Goal: Task Accomplishment & Management: Manage account settings

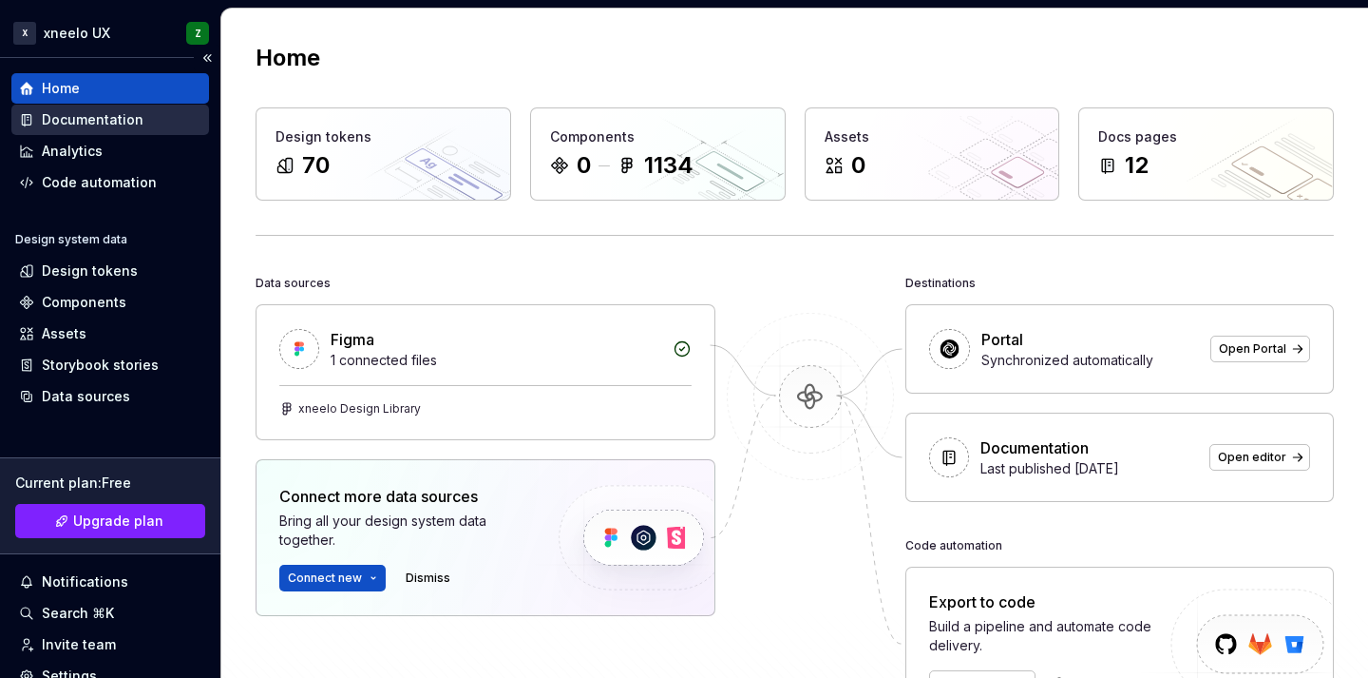
click at [82, 111] on div "Documentation" at bounding box center [93, 119] width 102 height 19
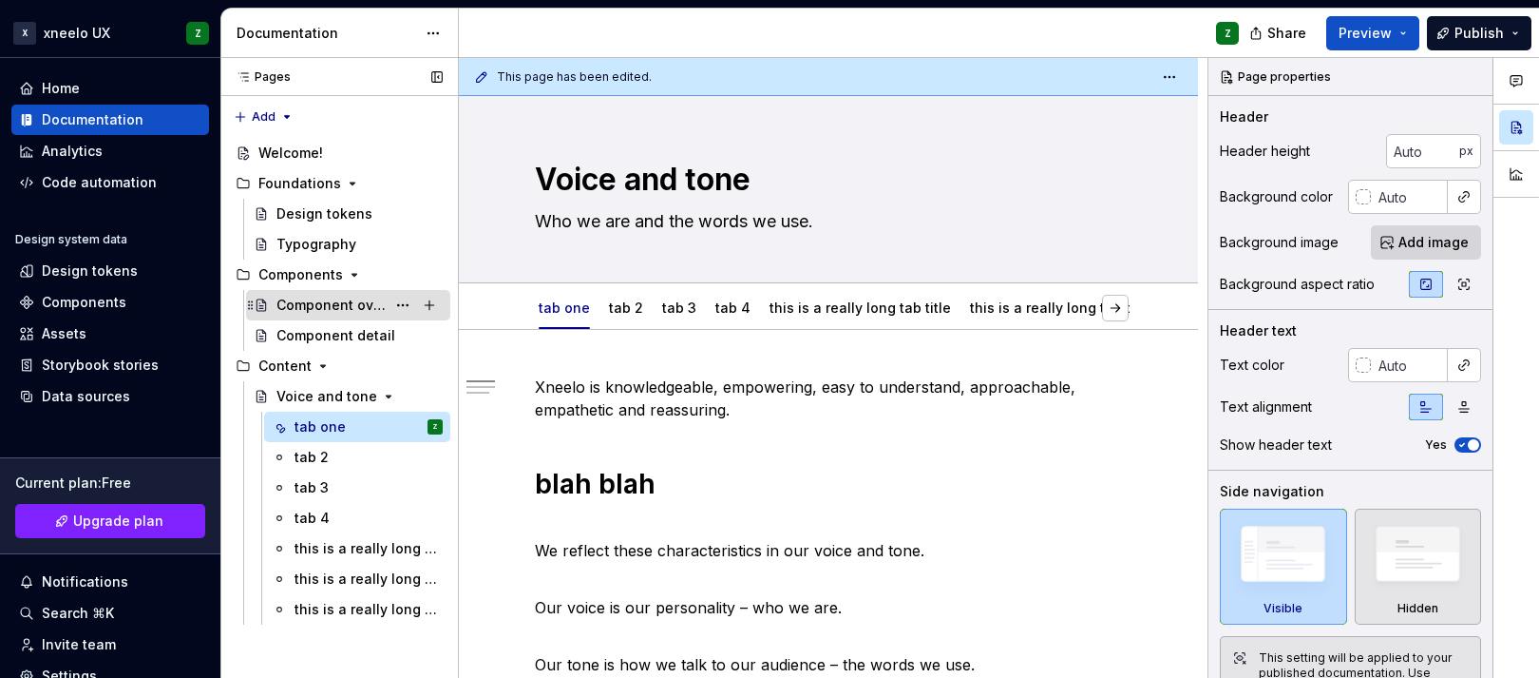
click at [311, 304] on div "Component overview" at bounding box center [331, 305] width 109 height 19
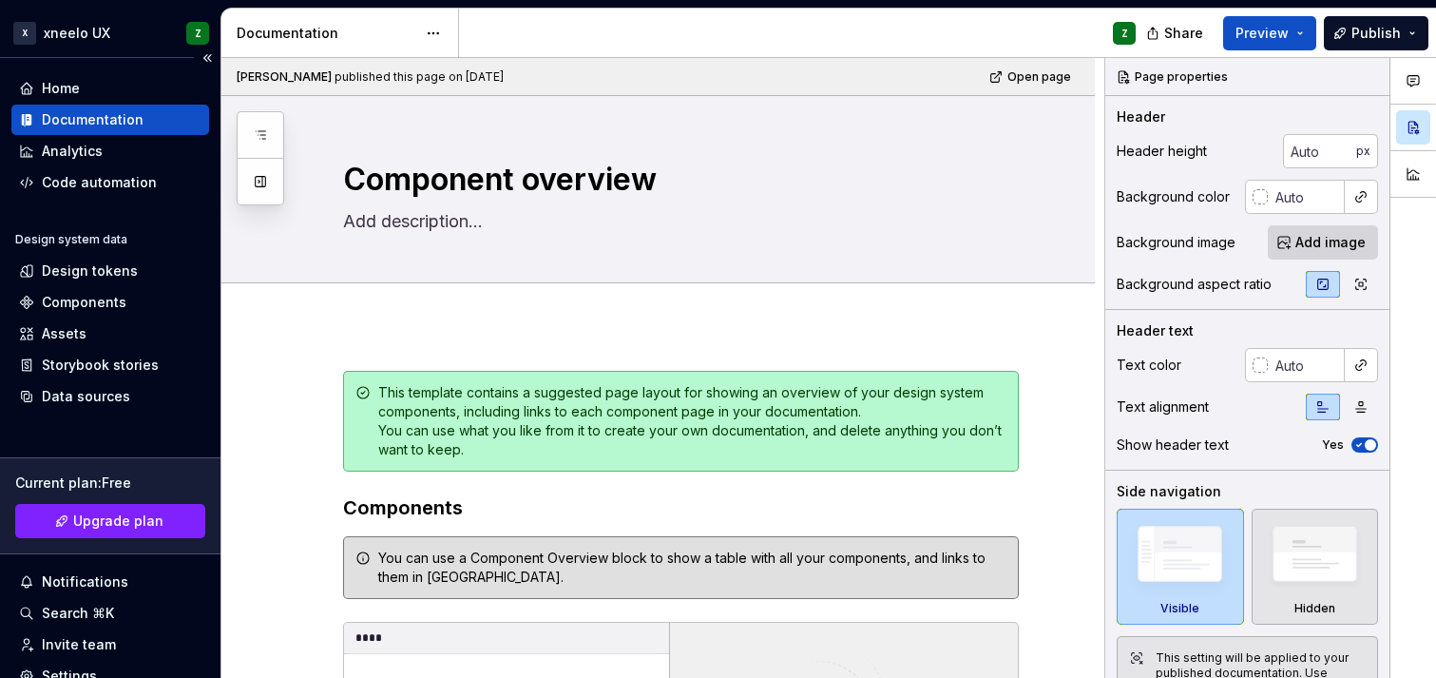
scroll to position [142, 0]
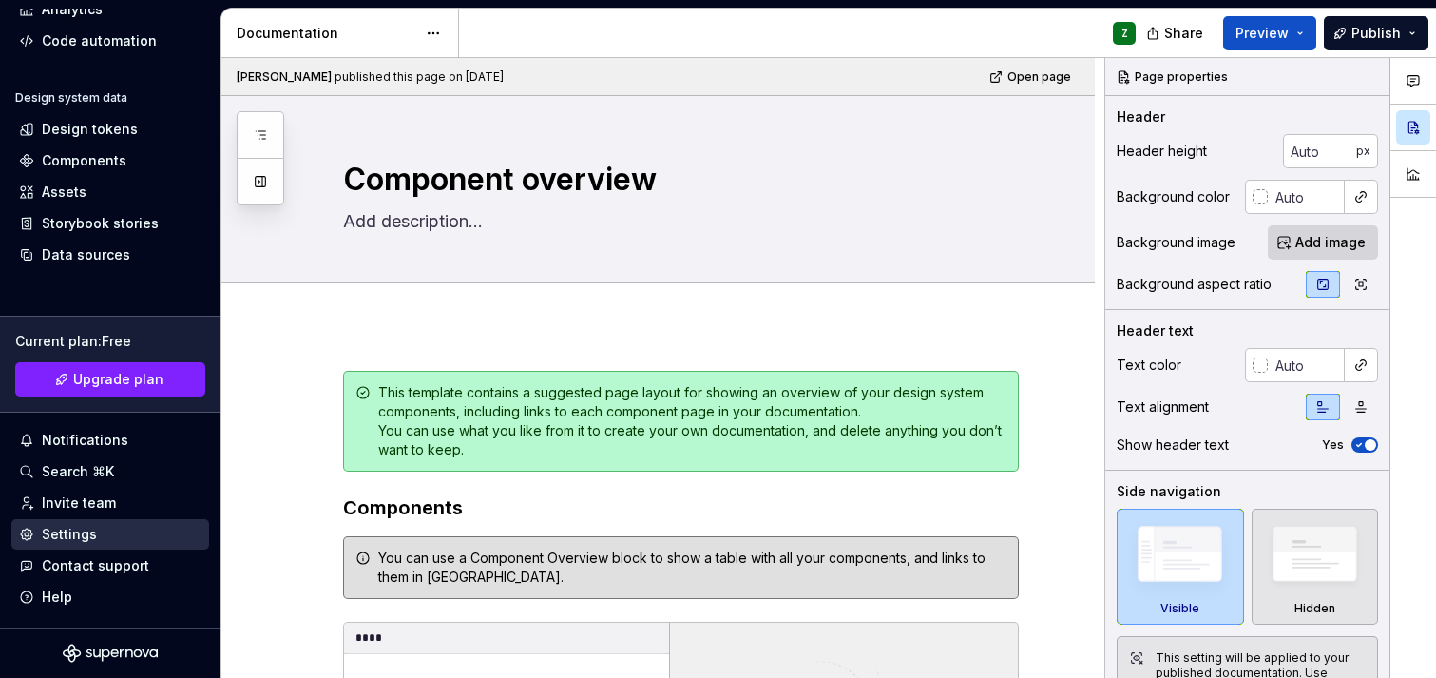
click at [97, 527] on div "Settings" at bounding box center [110, 534] width 182 height 19
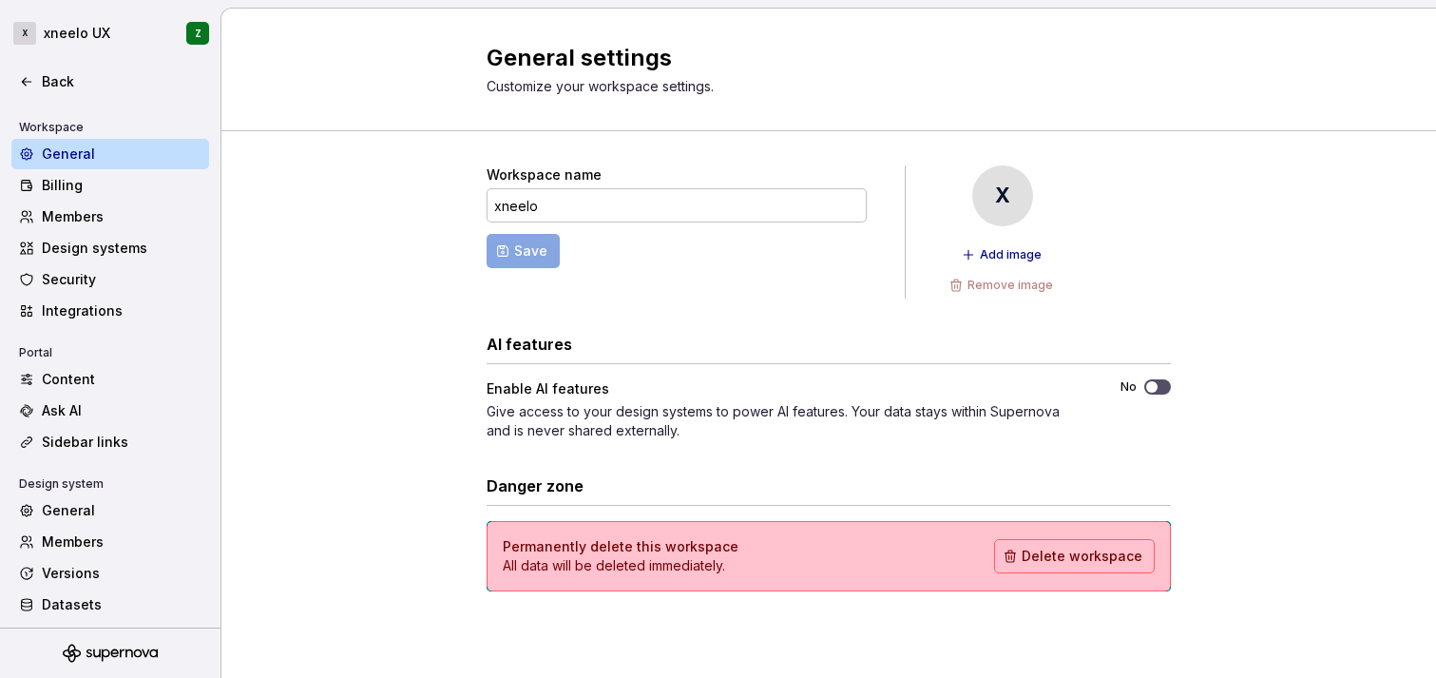
scroll to position [160, 0]
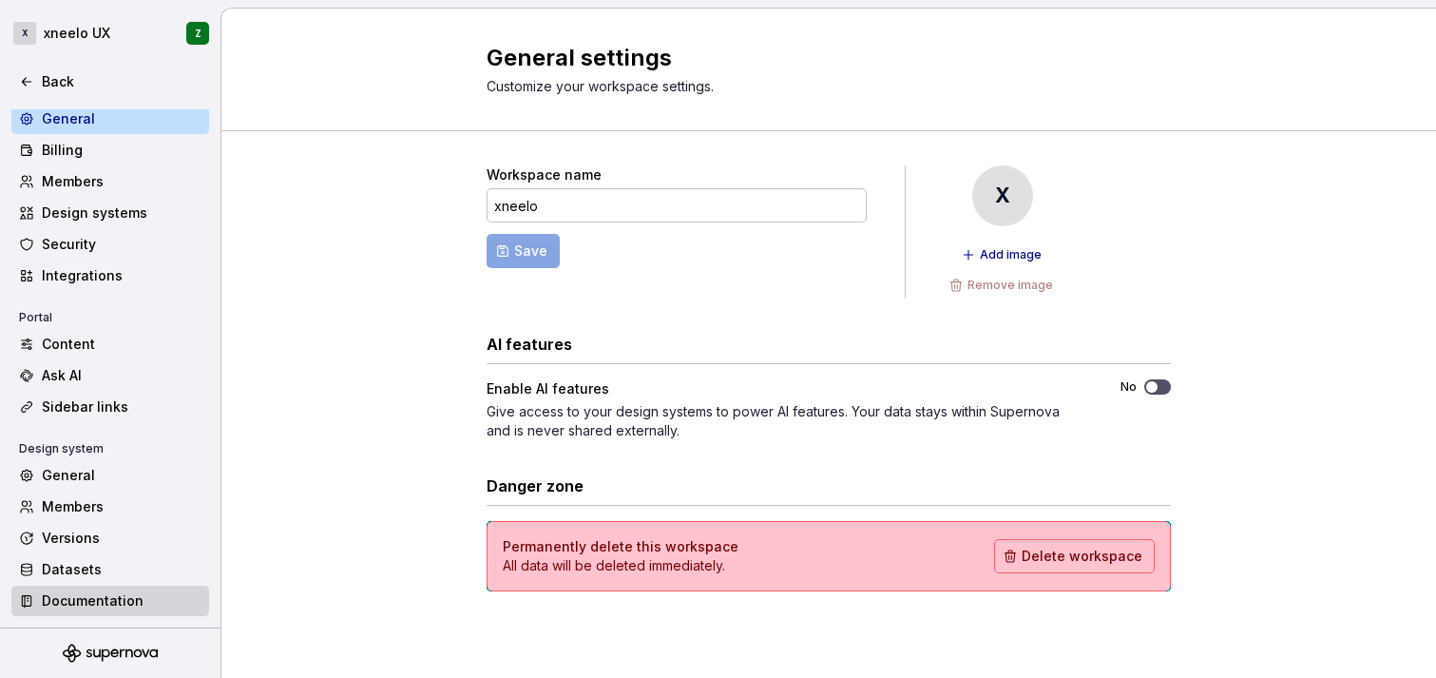
click at [82, 598] on div "Documentation" at bounding box center [122, 600] width 160 height 19
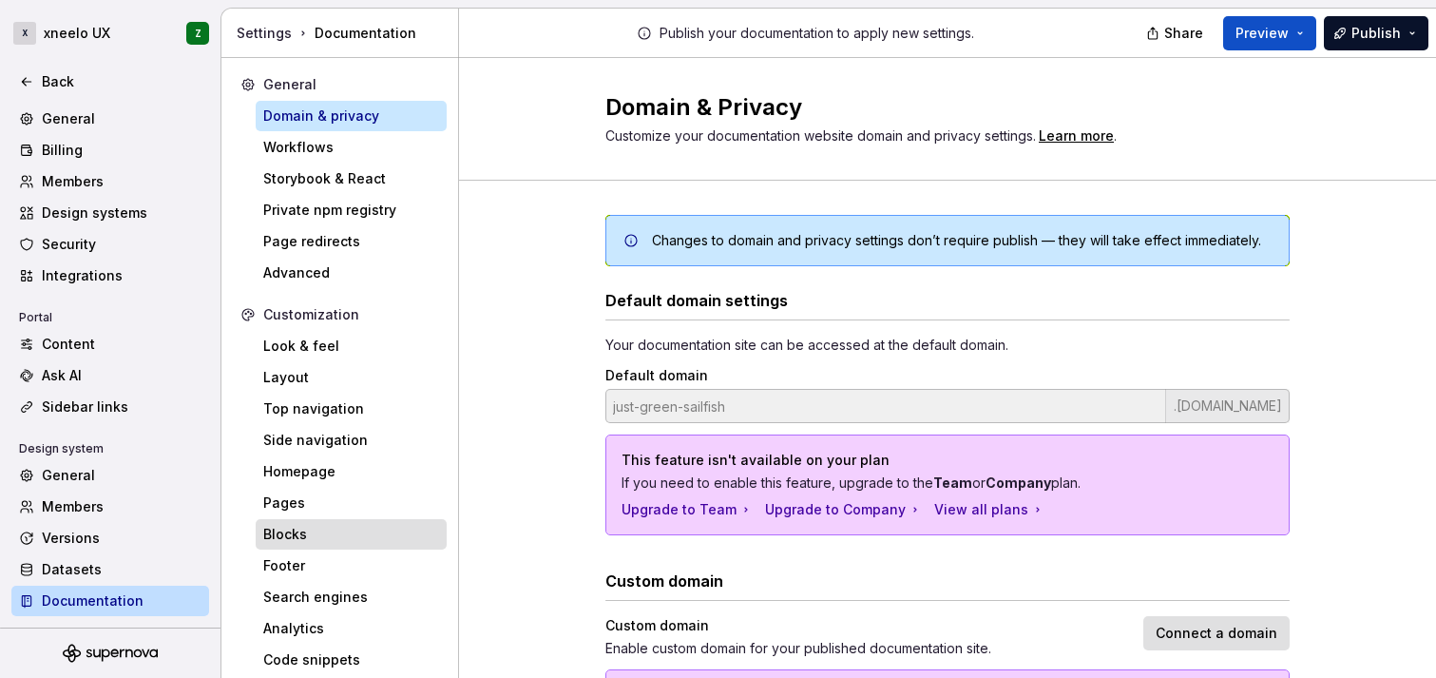
scroll to position [31, 0]
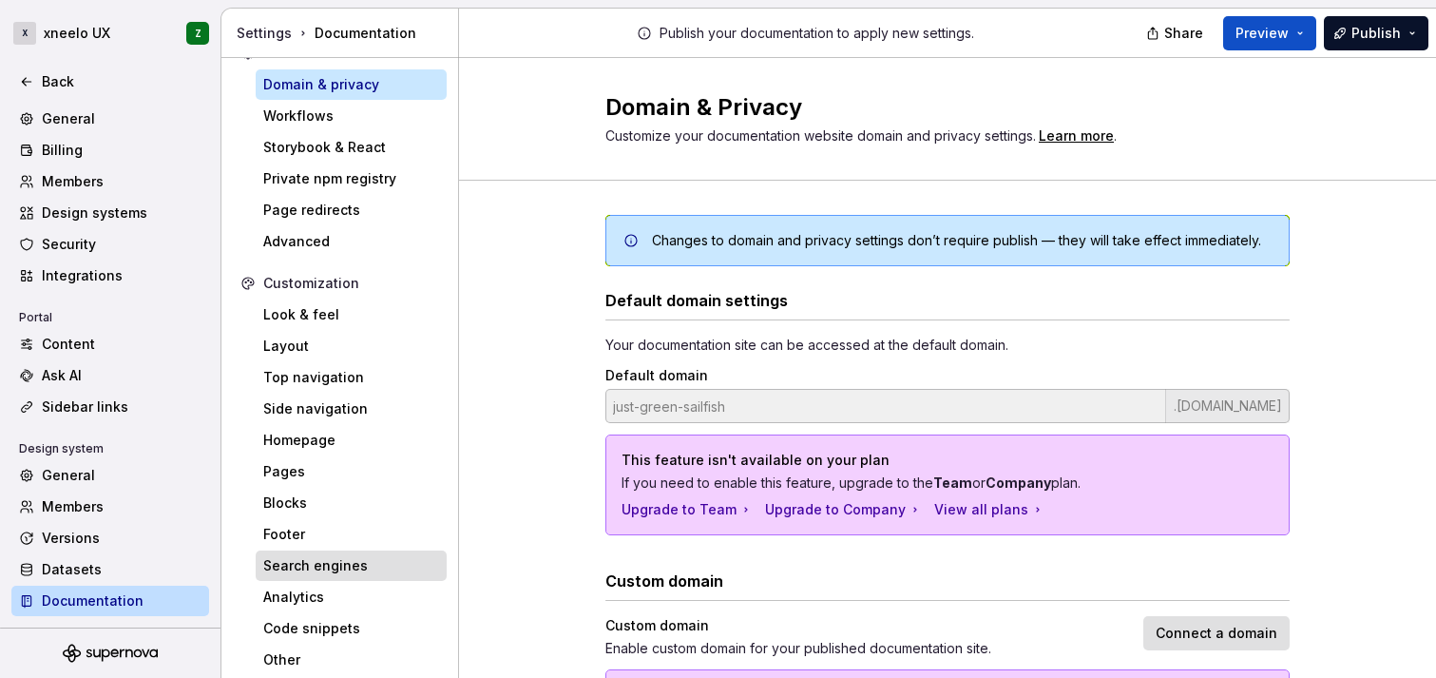
click at [351, 561] on div "Search engines" at bounding box center [351, 565] width 176 height 19
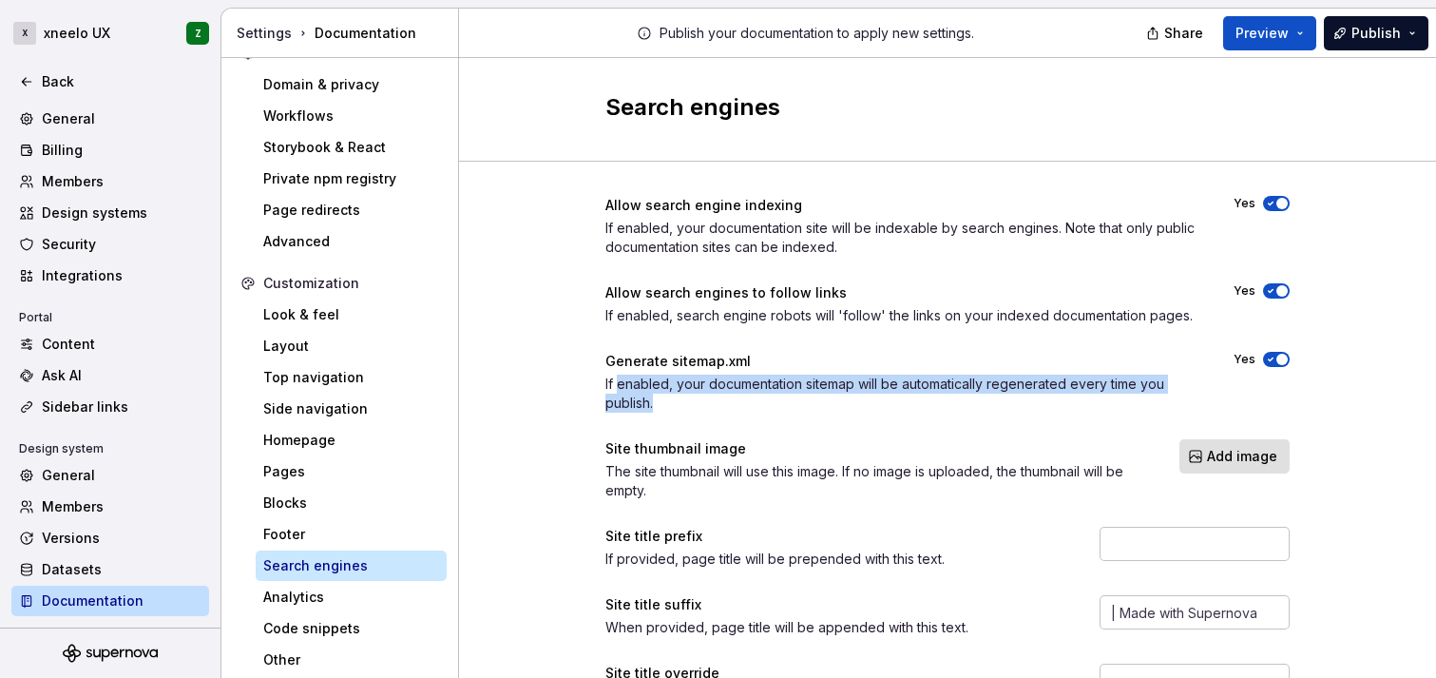
drag, startPoint x: 611, startPoint y: 381, endPoint x: 736, endPoint y: 393, distance: 126.0
click at [736, 393] on div "If enabled, your documentation sitemap will be automatically regenerated every …" at bounding box center [902, 393] width 594 height 38
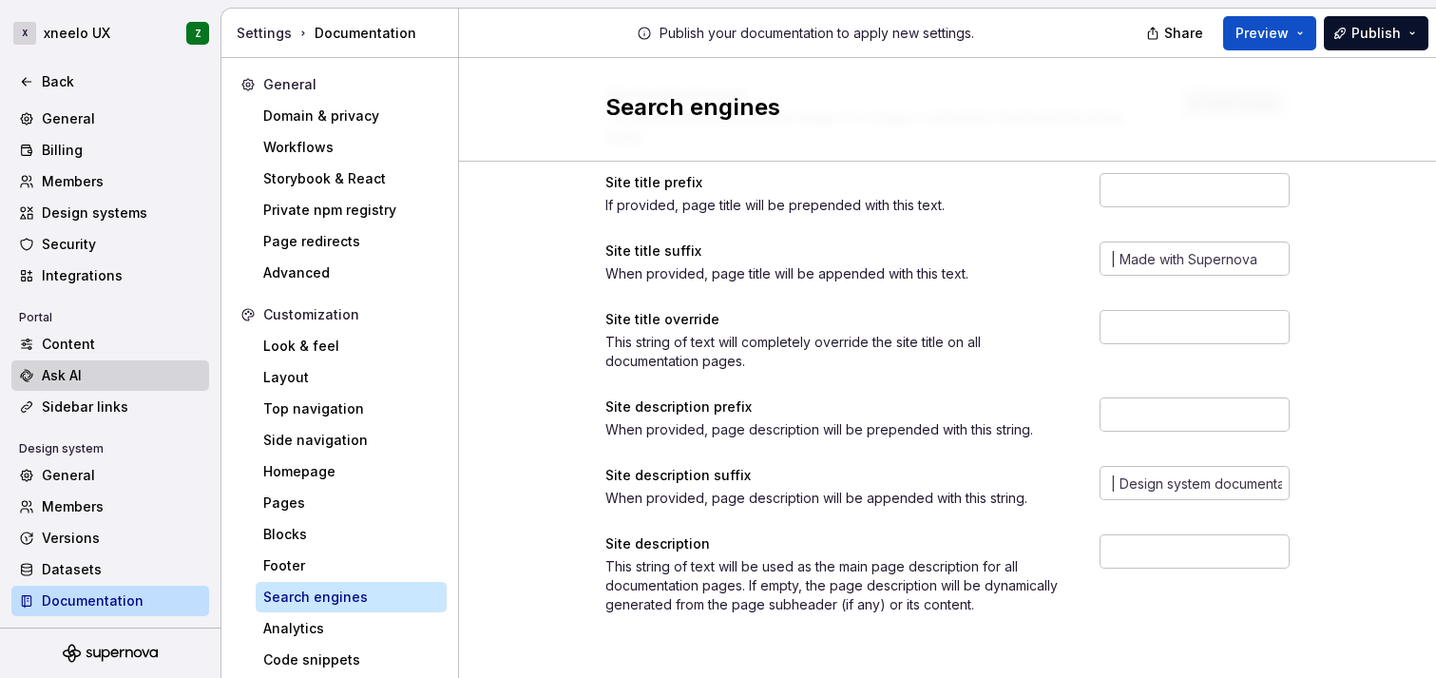
click at [69, 377] on div "Ask AI" at bounding box center [122, 375] width 160 height 19
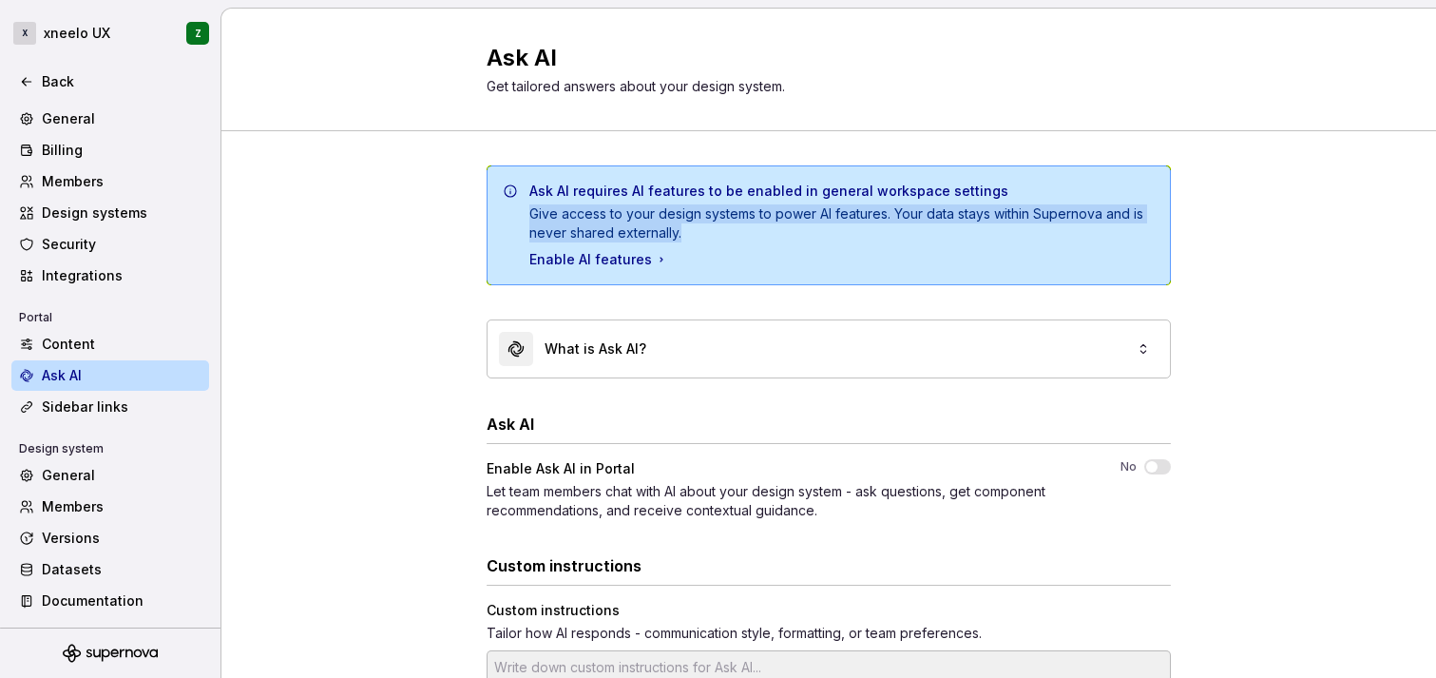
drag, startPoint x: 522, startPoint y: 216, endPoint x: 686, endPoint y: 234, distance: 165.4
click at [686, 234] on div "Give access to your design systems to power AI features. Your data stays within…" at bounding box center [841, 223] width 625 height 38
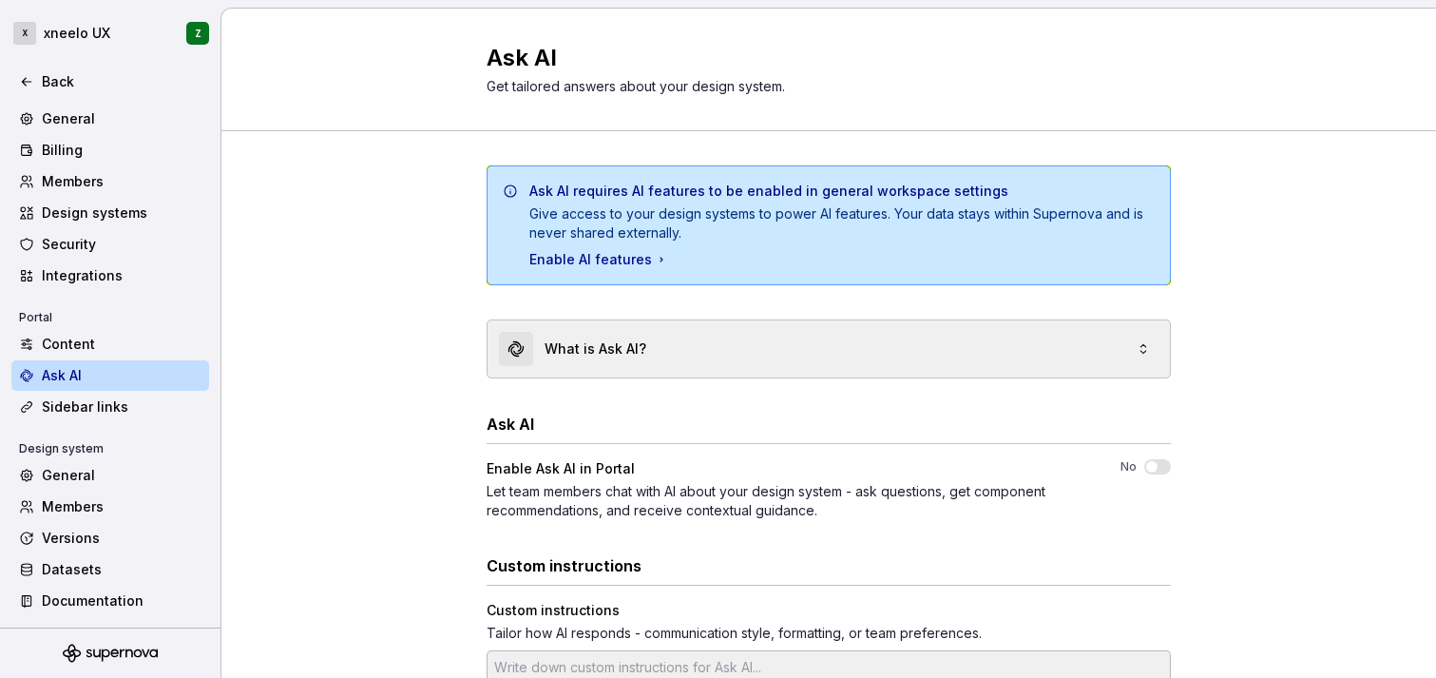
click at [739, 336] on div "What is Ask AI?" at bounding box center [828, 348] width 682 height 57
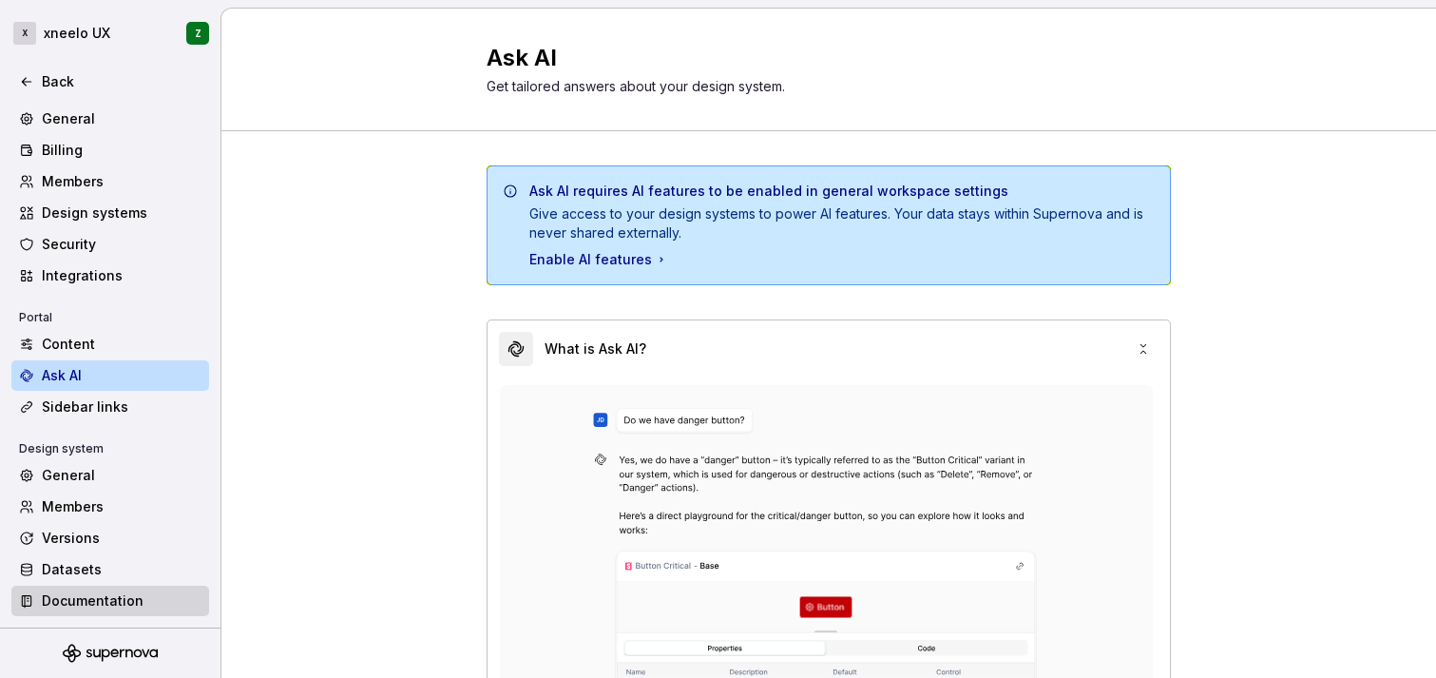
click at [64, 599] on div "Documentation" at bounding box center [122, 600] width 160 height 19
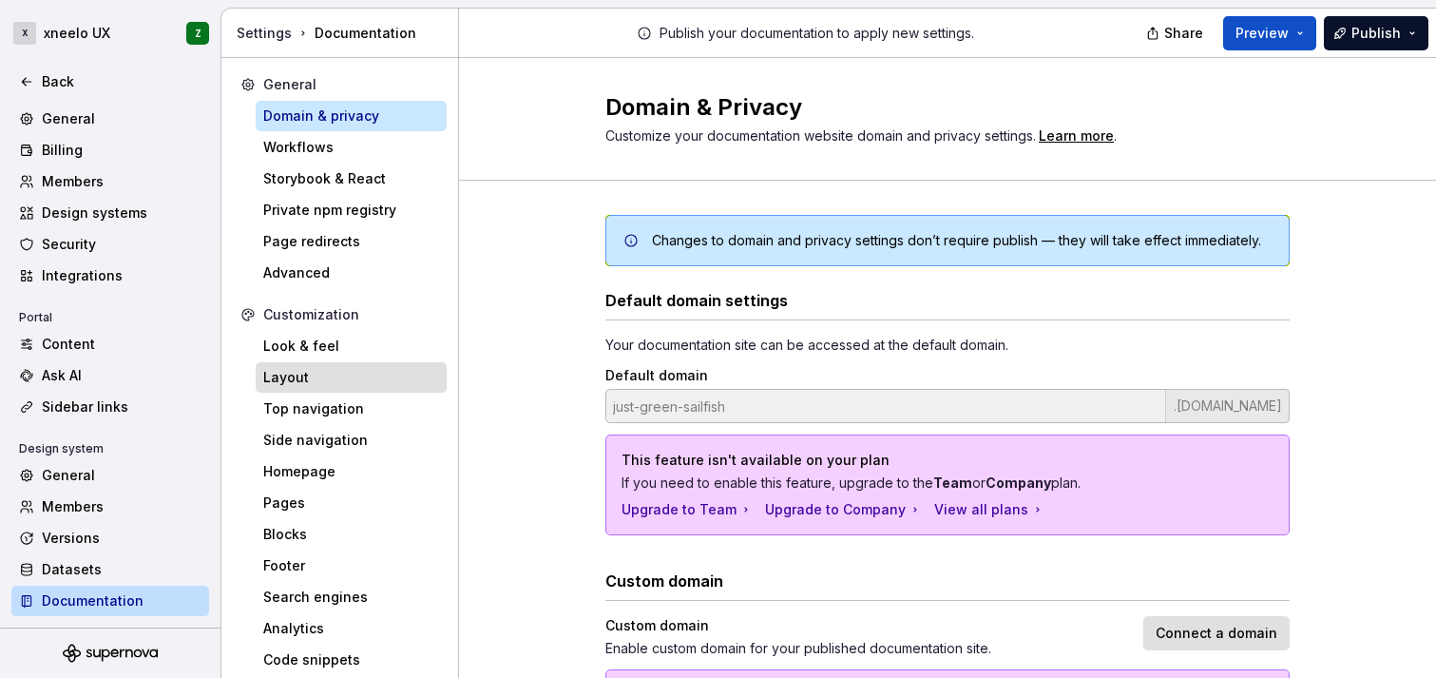
scroll to position [31, 0]
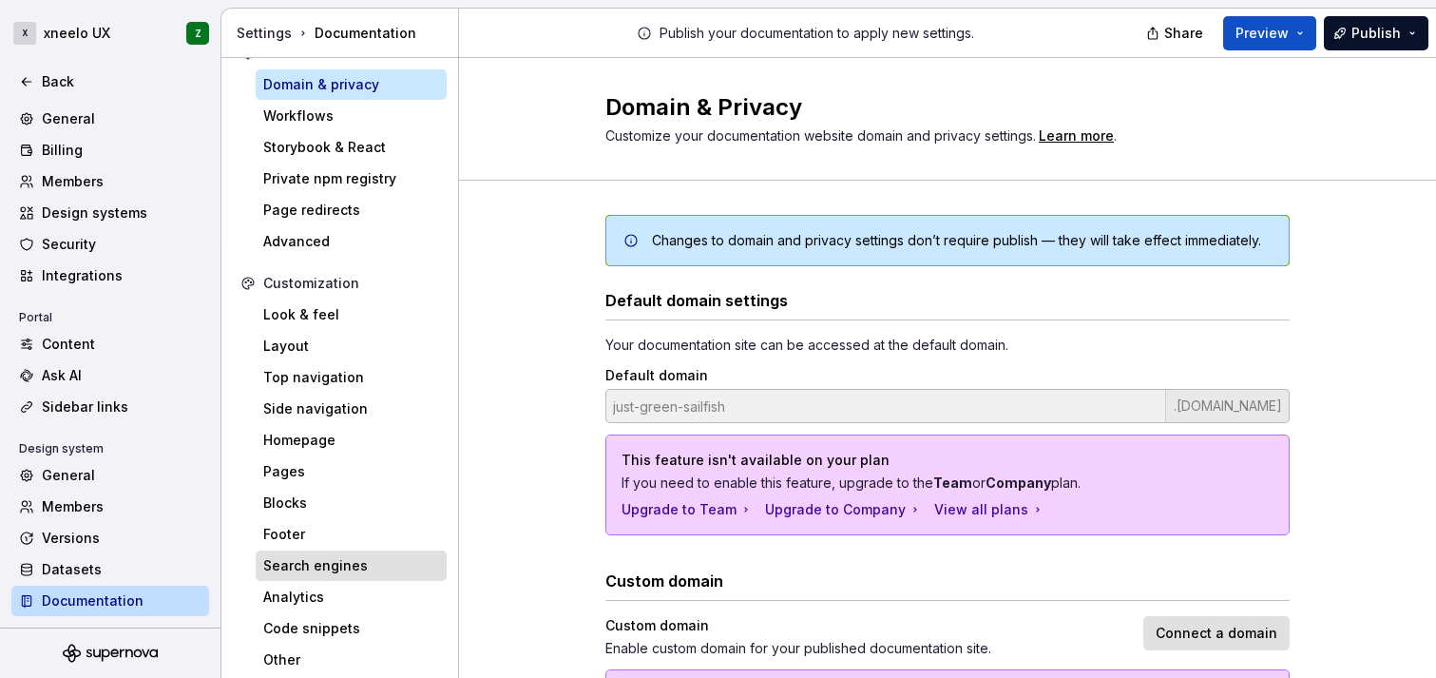
click at [342, 563] on div "Search engines" at bounding box center [351, 565] width 176 height 19
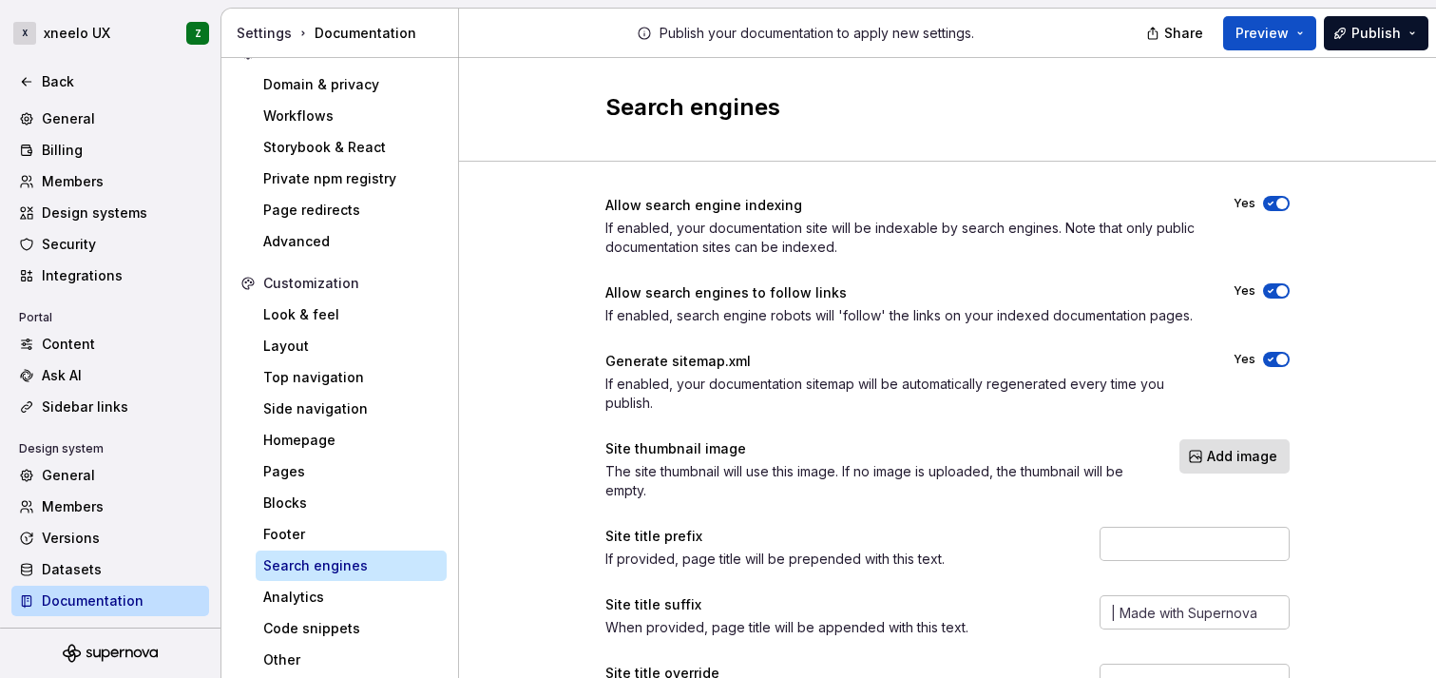
click at [776, 315] on div "If enabled, search engine robots will 'follow' the links on your indexed docume…" at bounding box center [902, 315] width 594 height 19
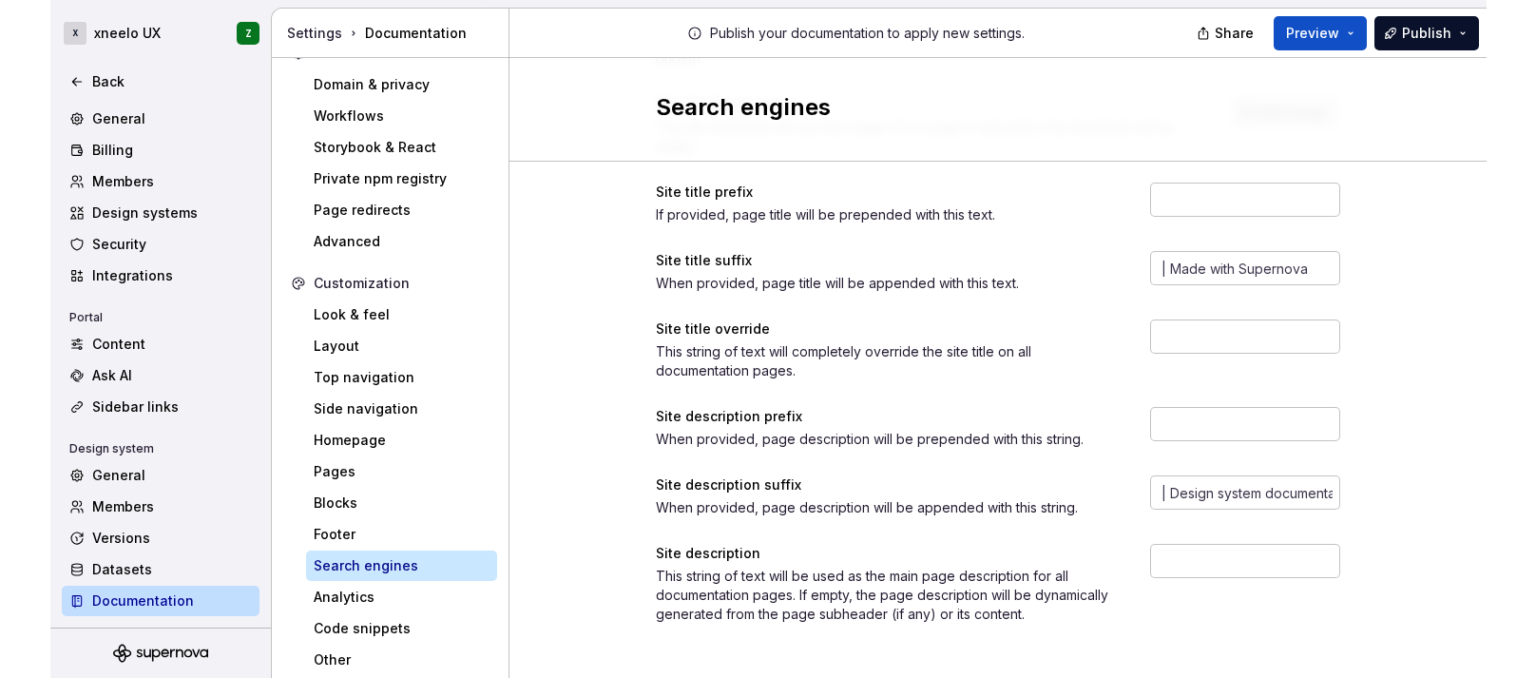
scroll to position [353, 0]
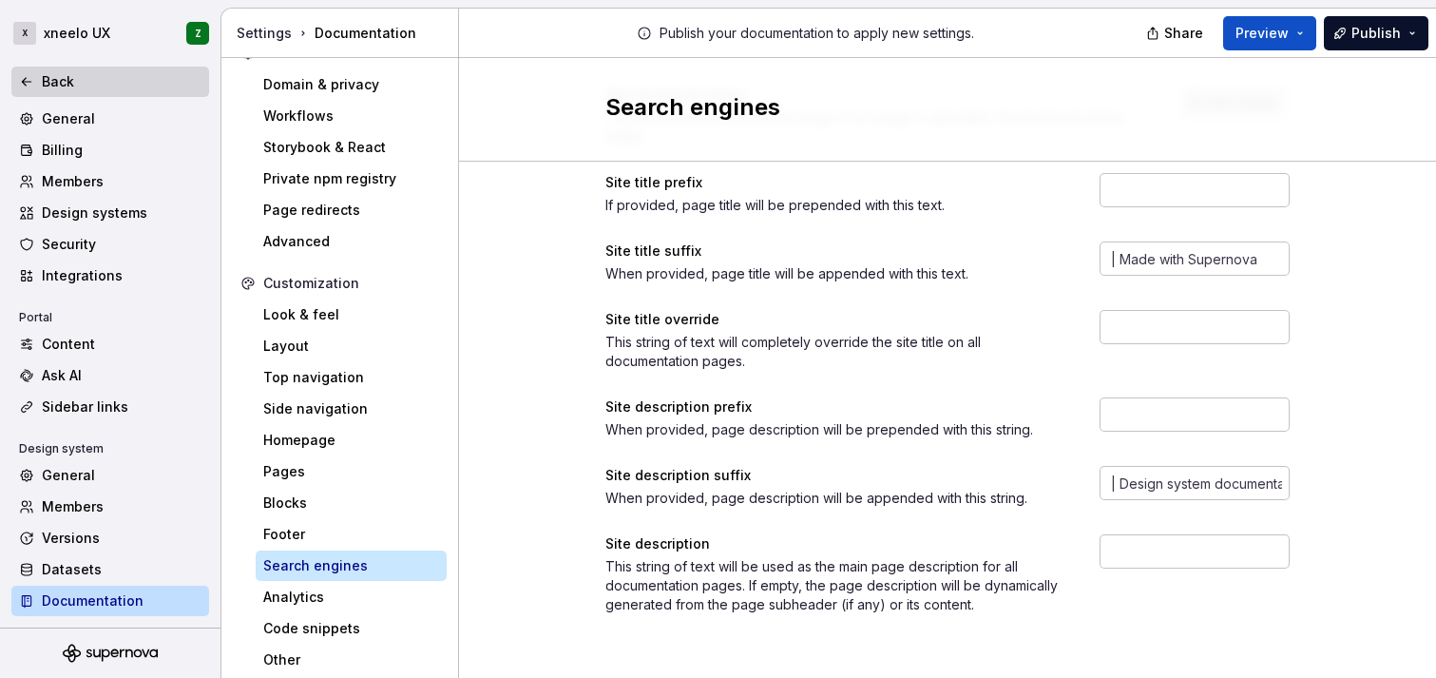
click at [31, 85] on icon at bounding box center [26, 81] width 15 height 15
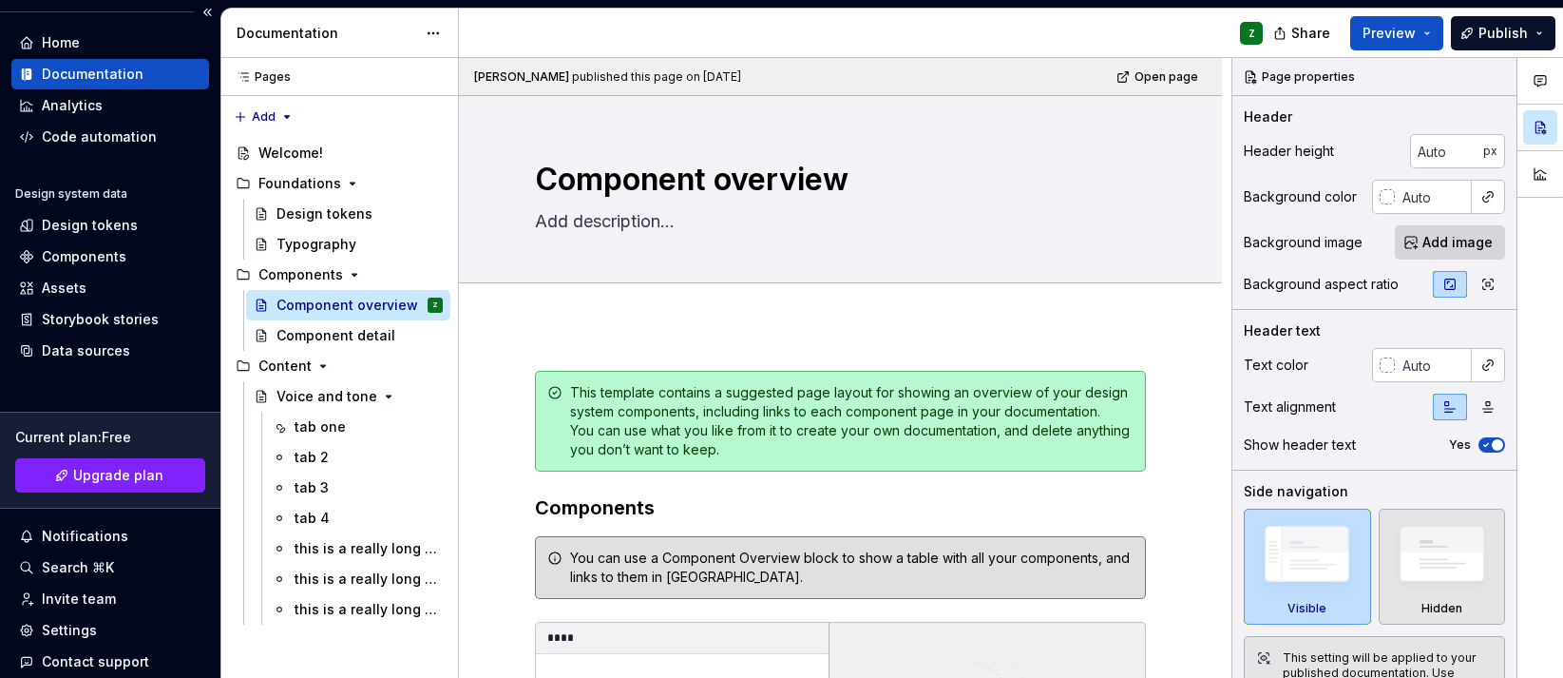
scroll to position [142, 0]
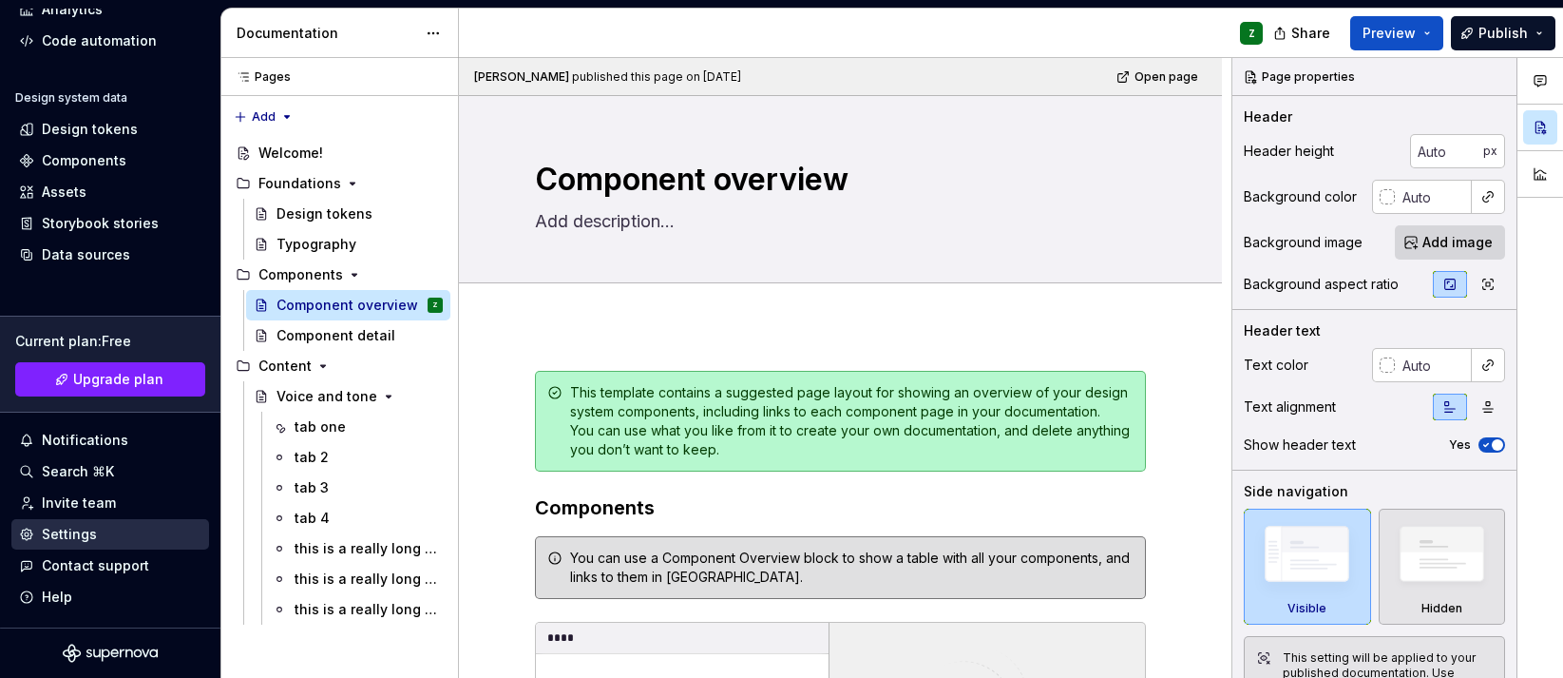
click at [90, 529] on div "Settings" at bounding box center [69, 534] width 55 height 19
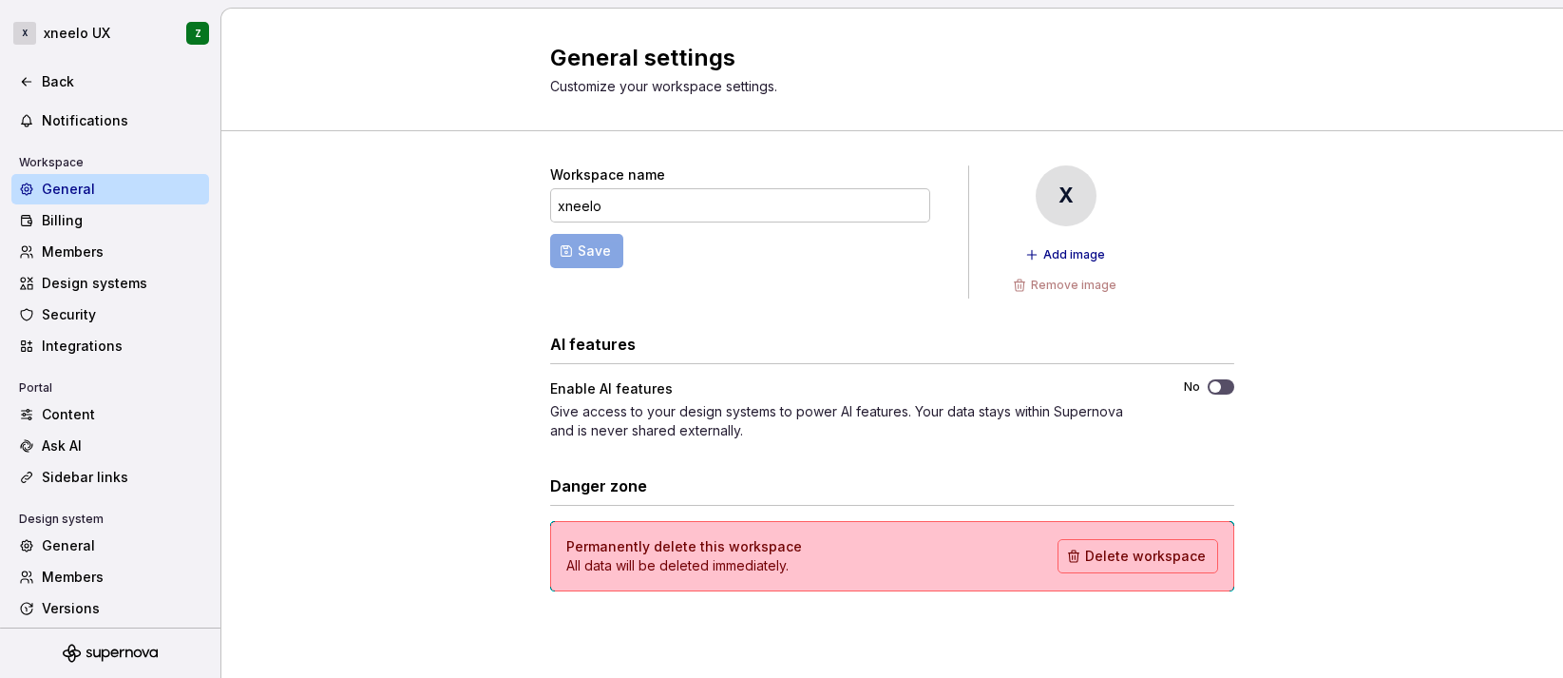
scroll to position [91, 0]
click at [58, 450] on div "Ask AI" at bounding box center [122, 443] width 160 height 19
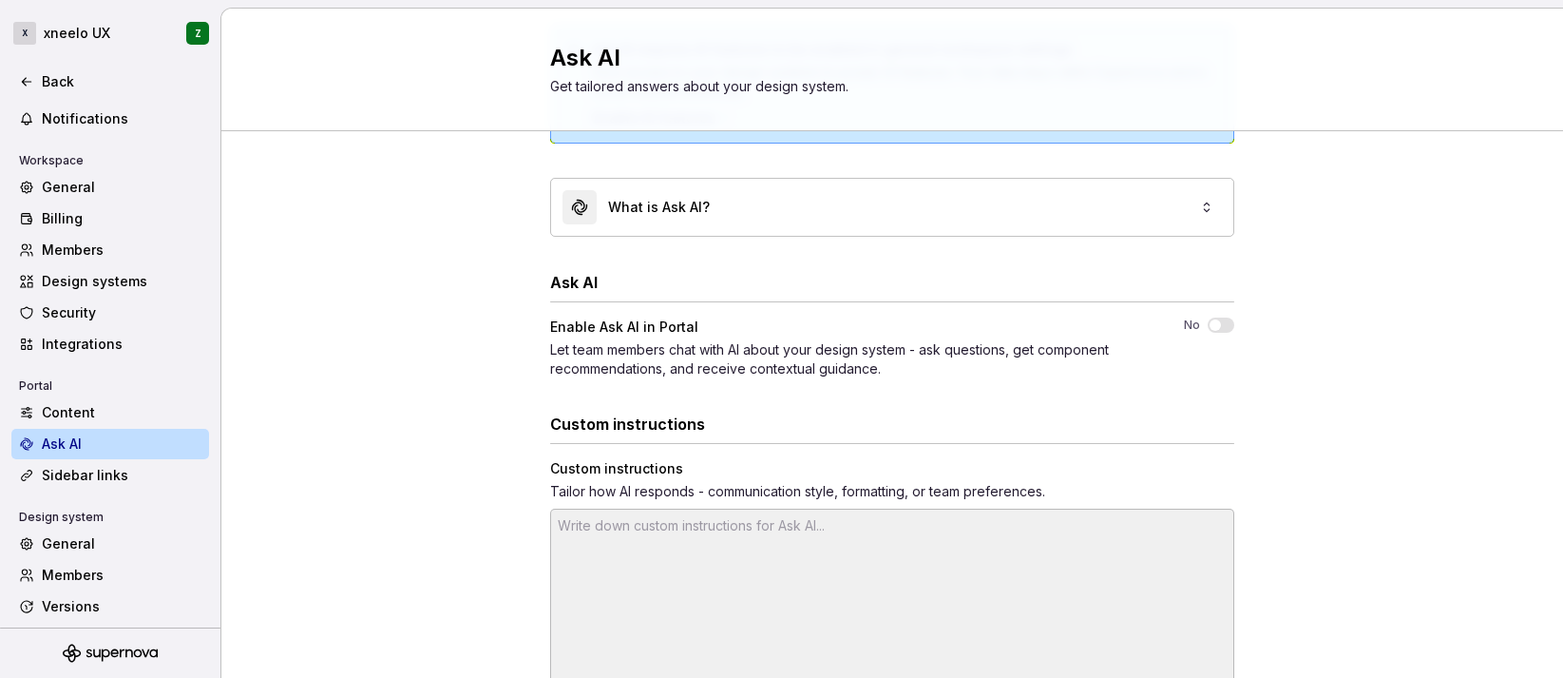
scroll to position [113, 0]
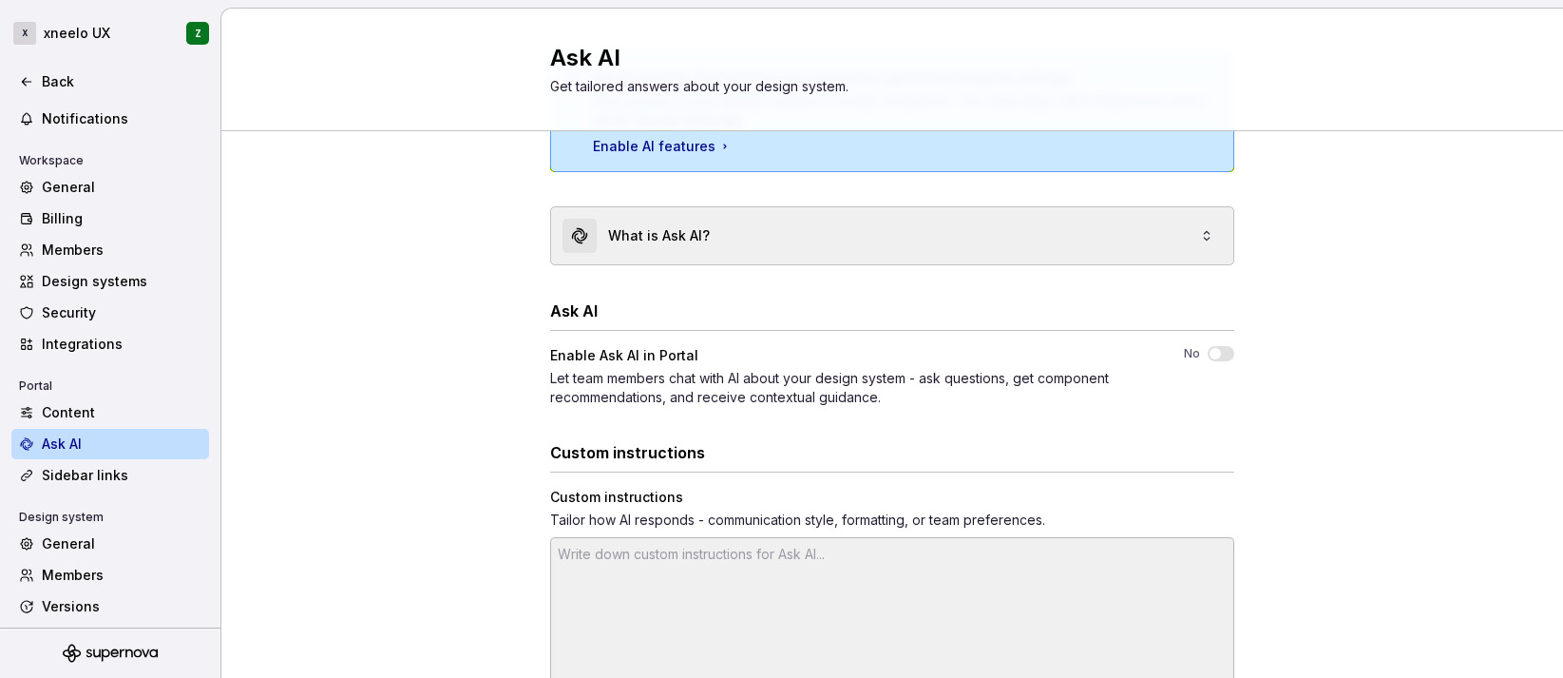
click at [888, 256] on div "What is Ask AI?" at bounding box center [892, 235] width 682 height 57
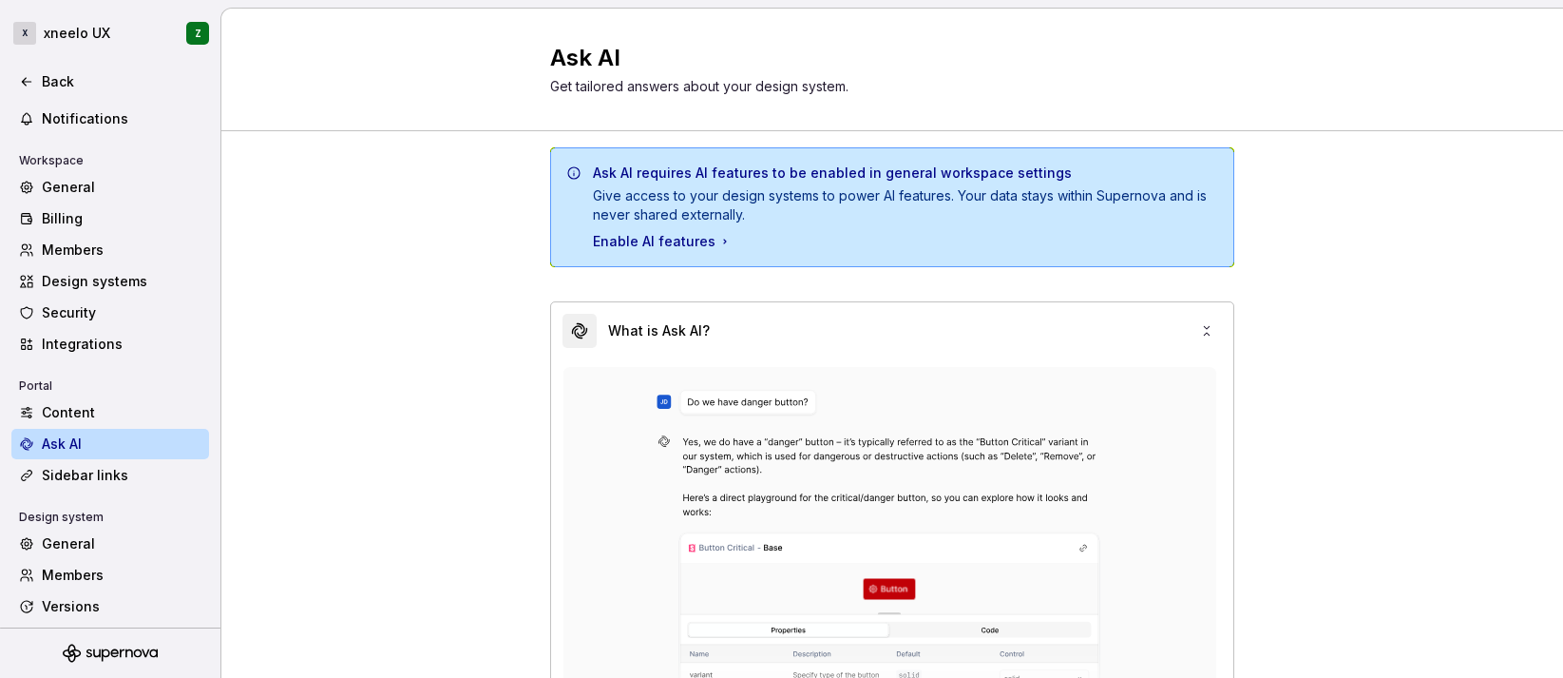
scroll to position [16, 0]
click at [656, 249] on div "Enable AI features" at bounding box center [663, 243] width 140 height 19
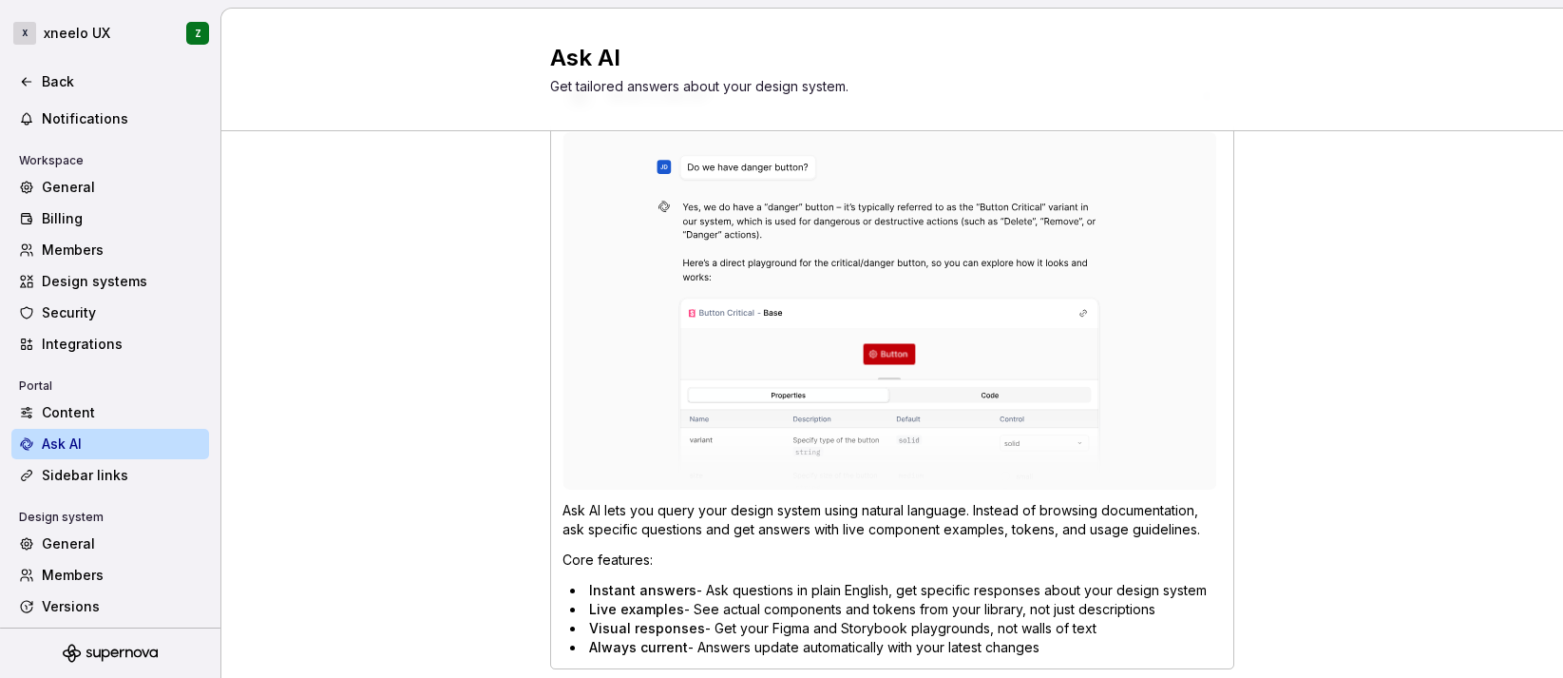
scroll to position [0, 0]
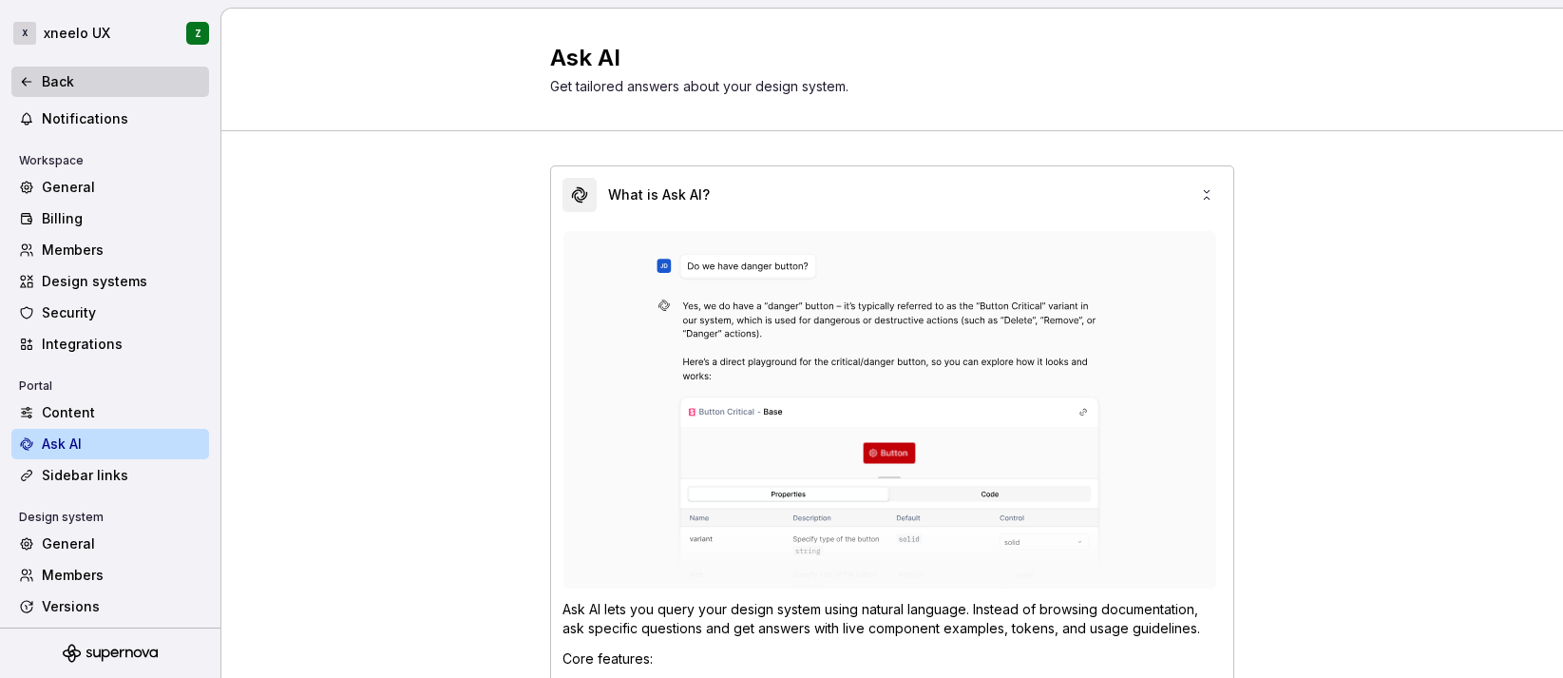
click at [60, 79] on div "Back" at bounding box center [122, 81] width 160 height 19
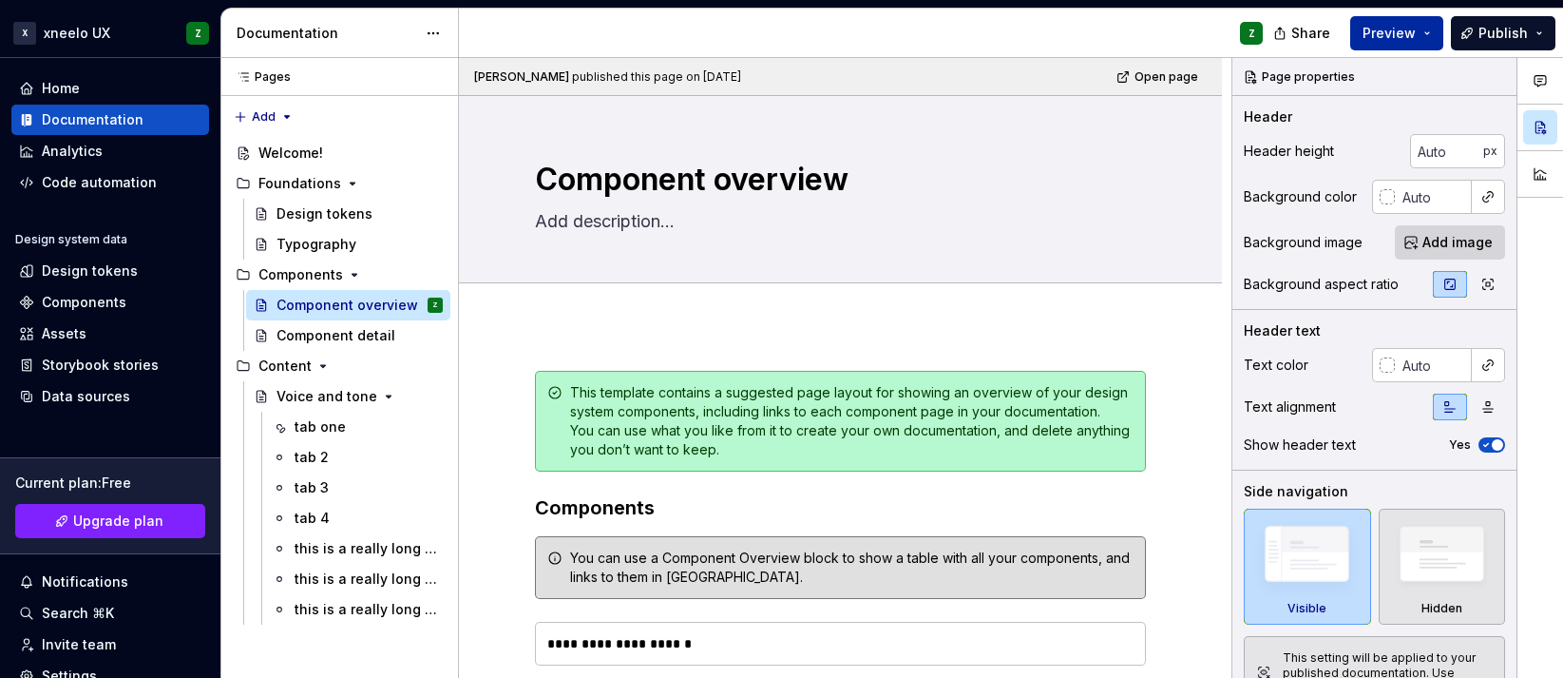
click at [1367, 28] on span "Preview" at bounding box center [1389, 33] width 53 height 19
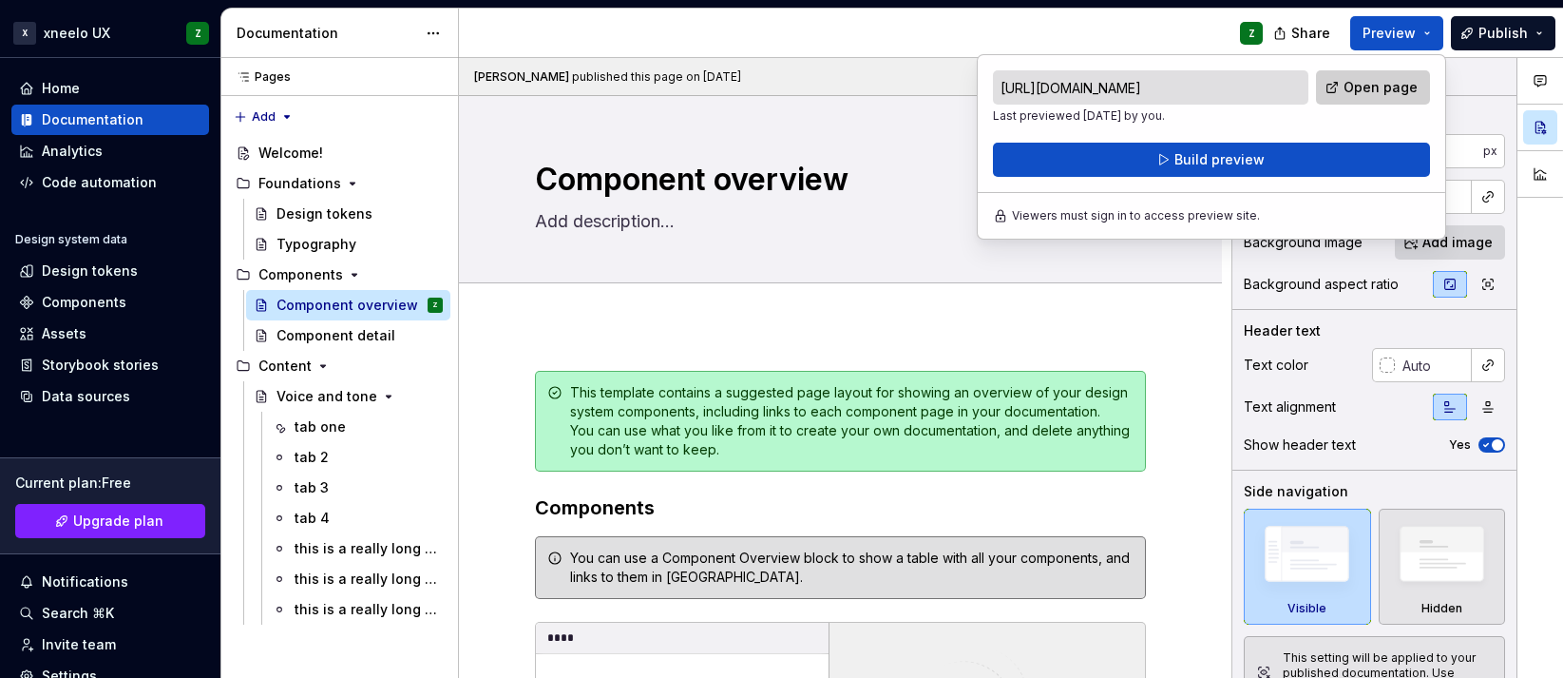
click at [1366, 86] on span "Open page" at bounding box center [1381, 87] width 74 height 19
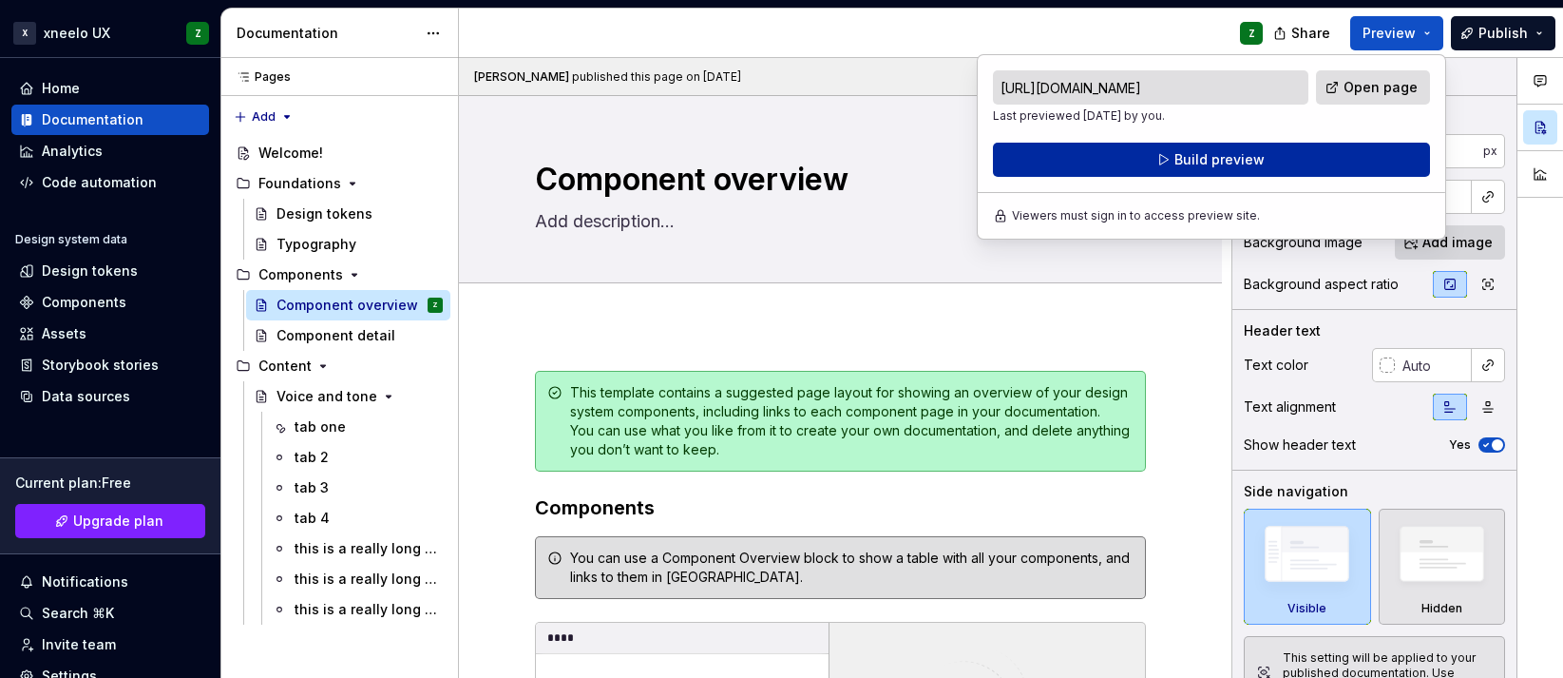
click at [1245, 162] on span "Build preview" at bounding box center [1220, 159] width 90 height 19
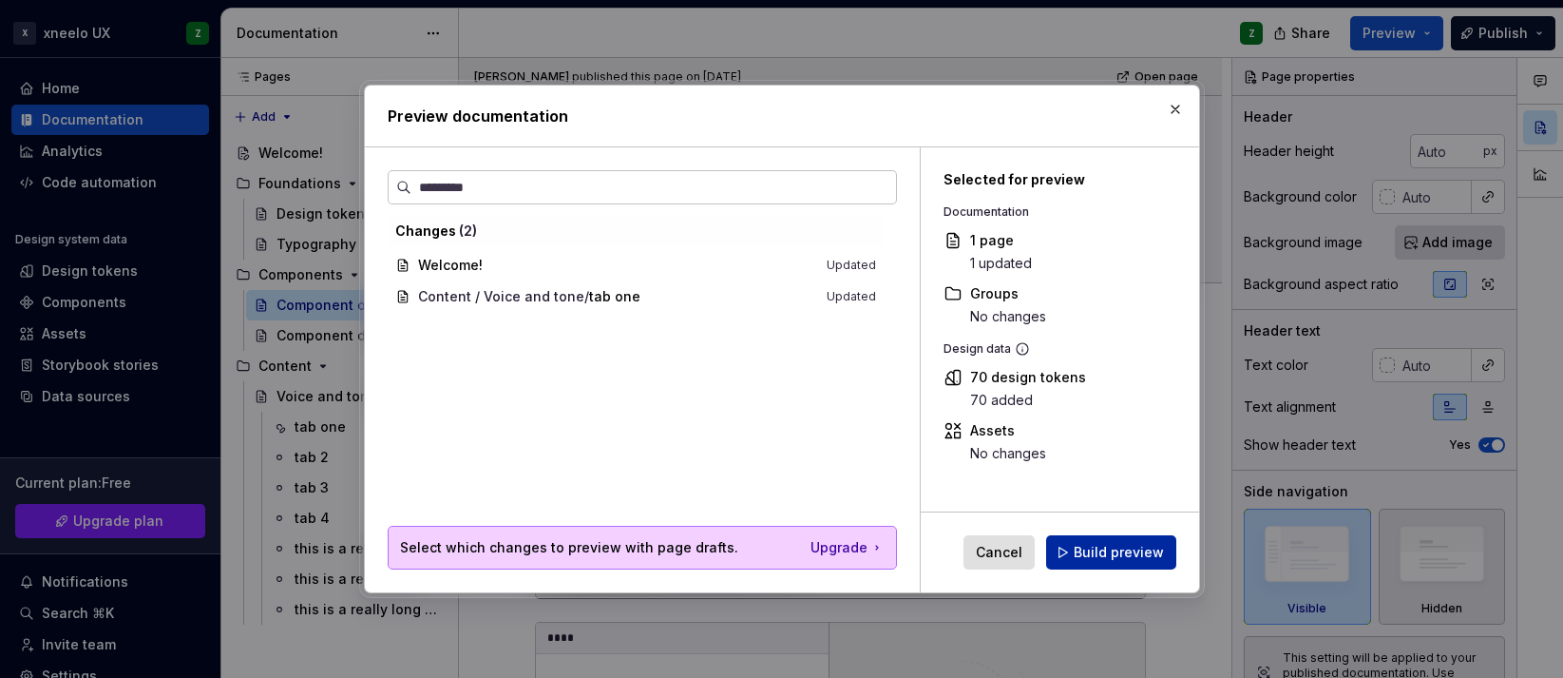
click at [1115, 557] on span "Build preview" at bounding box center [1119, 552] width 90 height 19
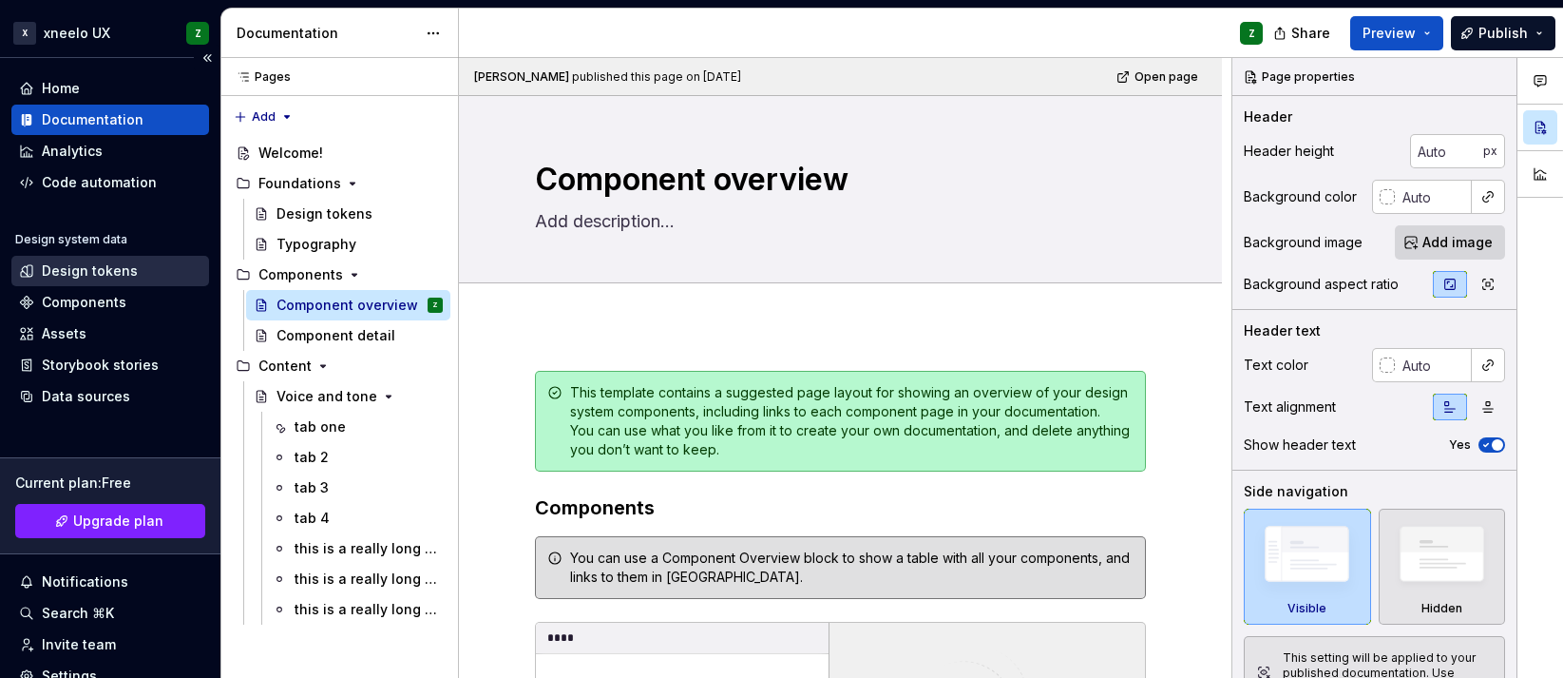
click at [108, 276] on div "Design tokens" at bounding box center [90, 270] width 96 height 19
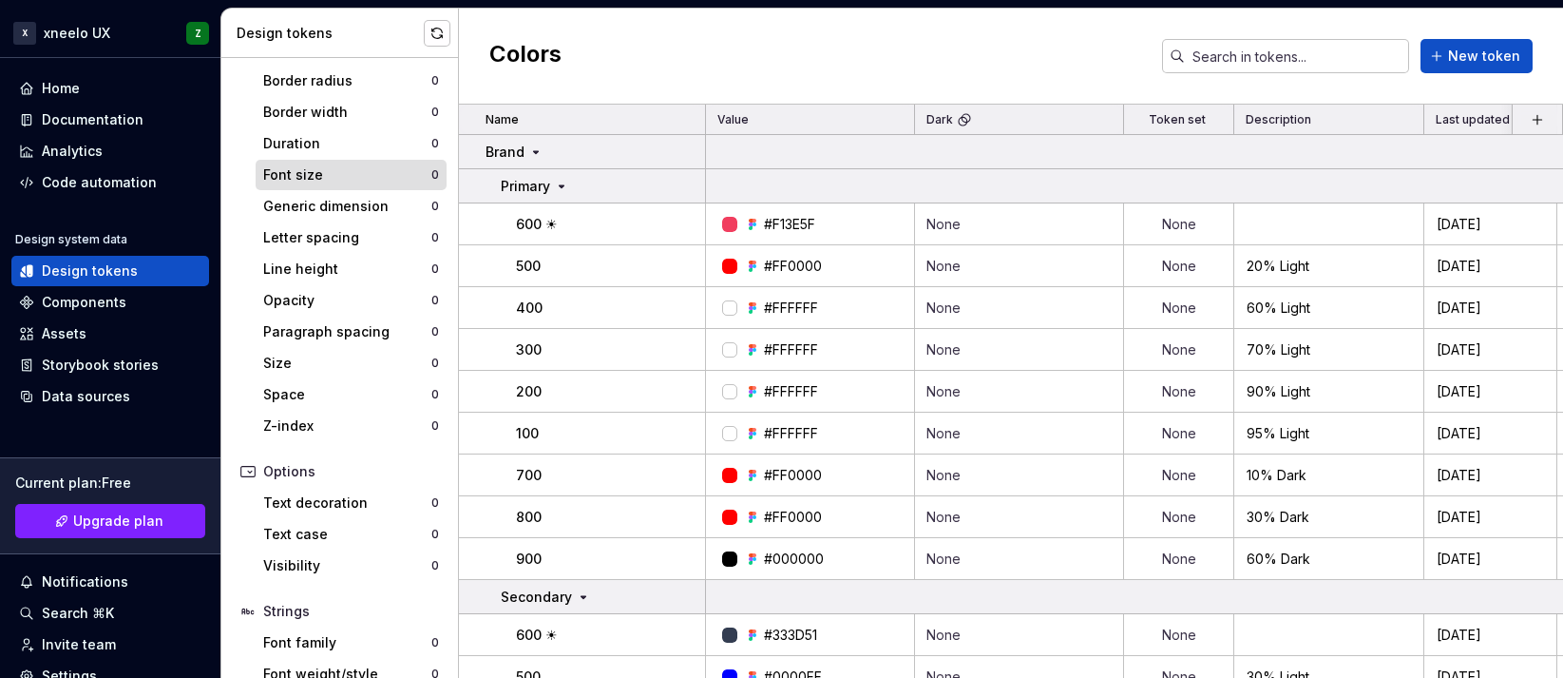
scroll to position [363, 0]
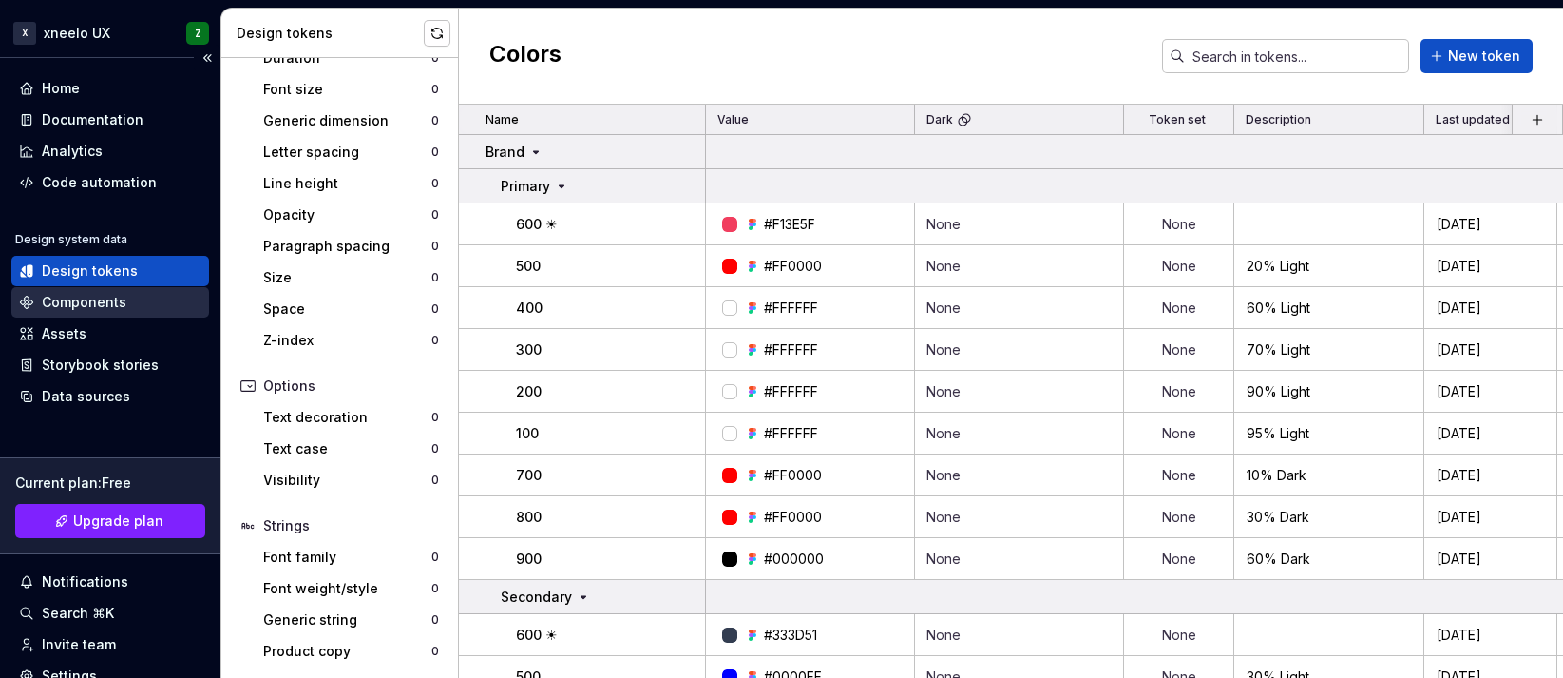
click at [78, 299] on div "Components" at bounding box center [84, 302] width 85 height 19
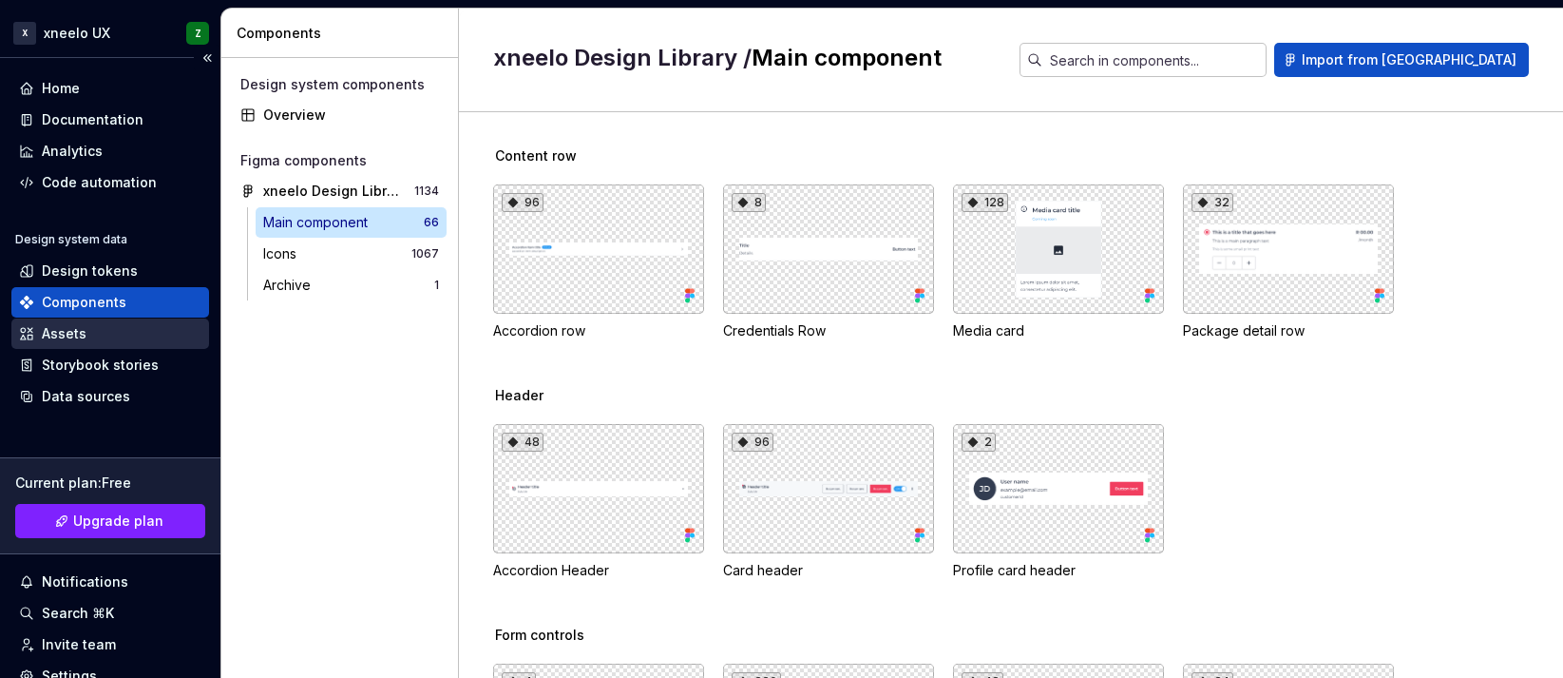
click at [56, 329] on div "Assets" at bounding box center [64, 333] width 45 height 19
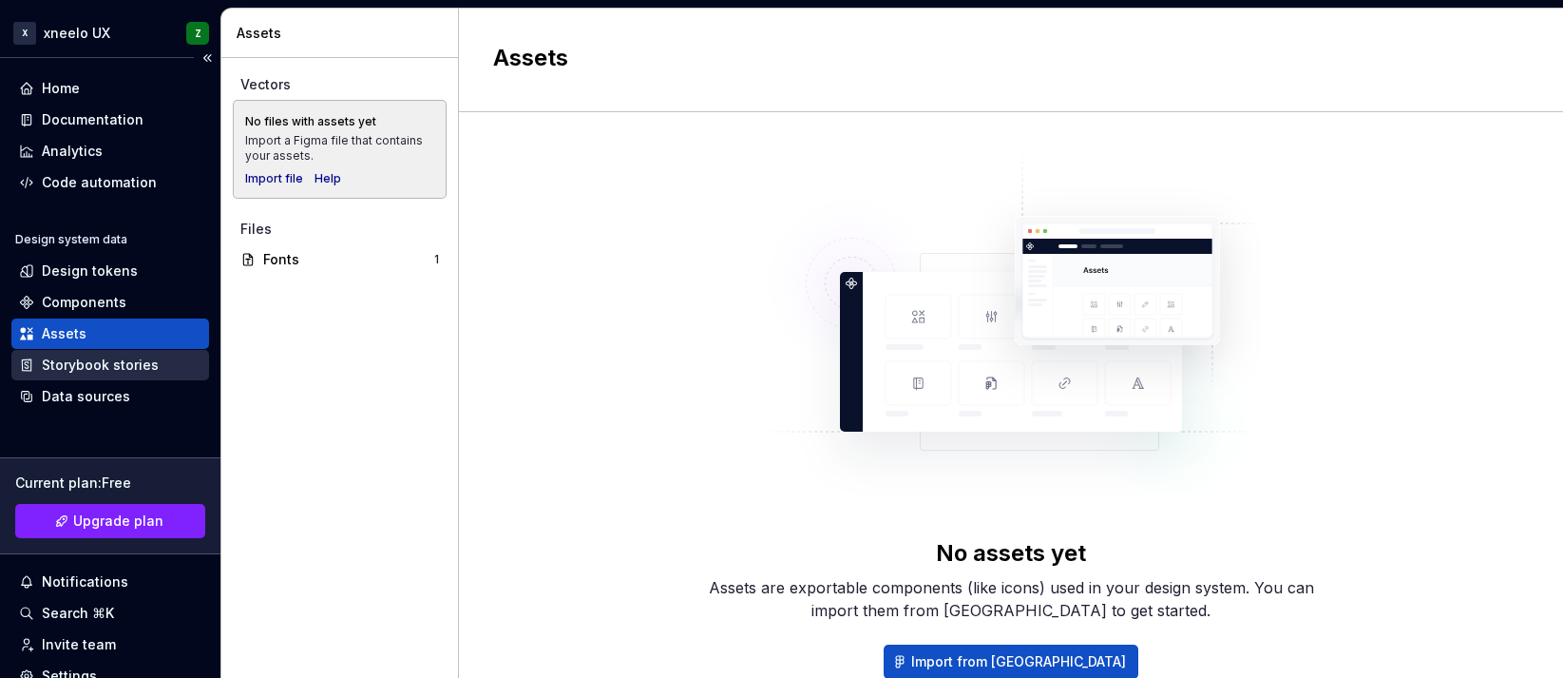
click at [65, 365] on div "Storybook stories" at bounding box center [100, 364] width 117 height 19
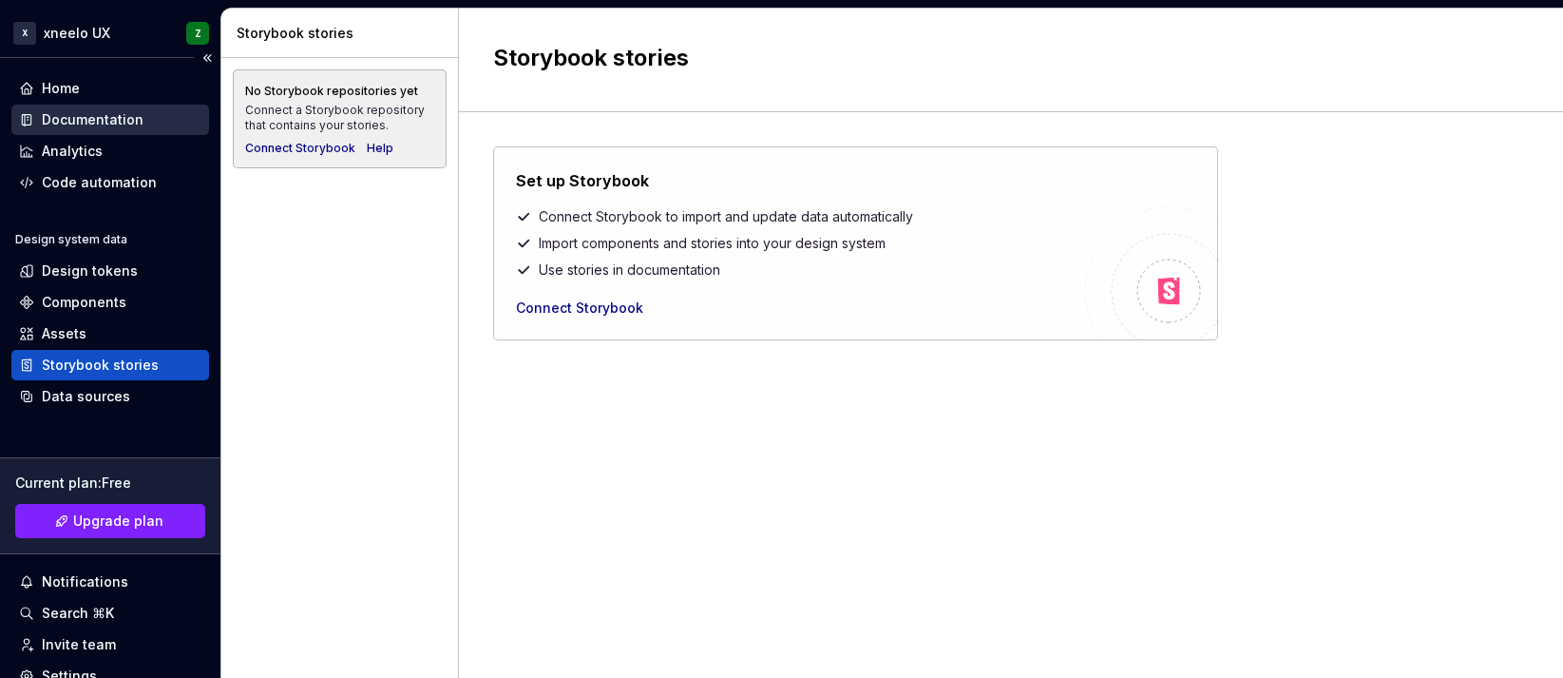
click at [69, 115] on div "Documentation" at bounding box center [93, 119] width 102 height 19
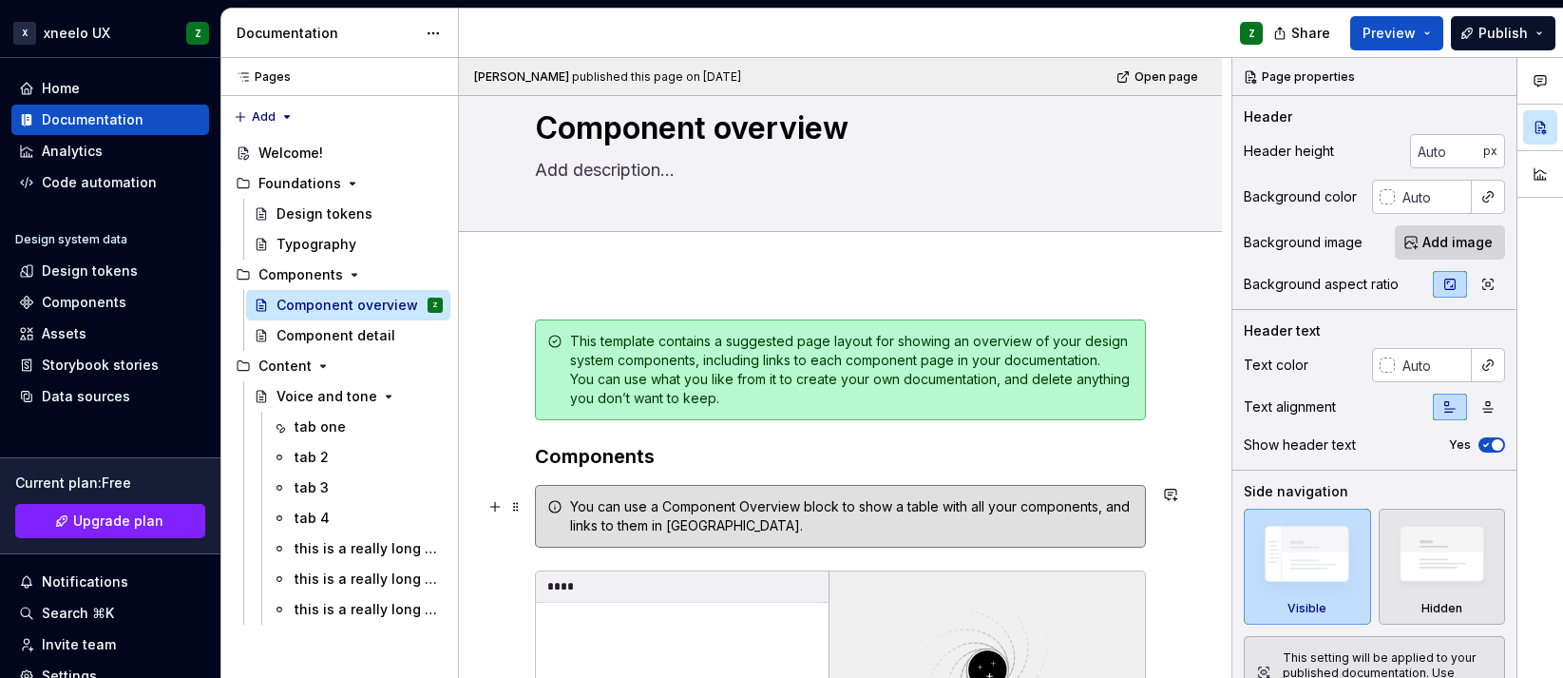
scroll to position [56, 0]
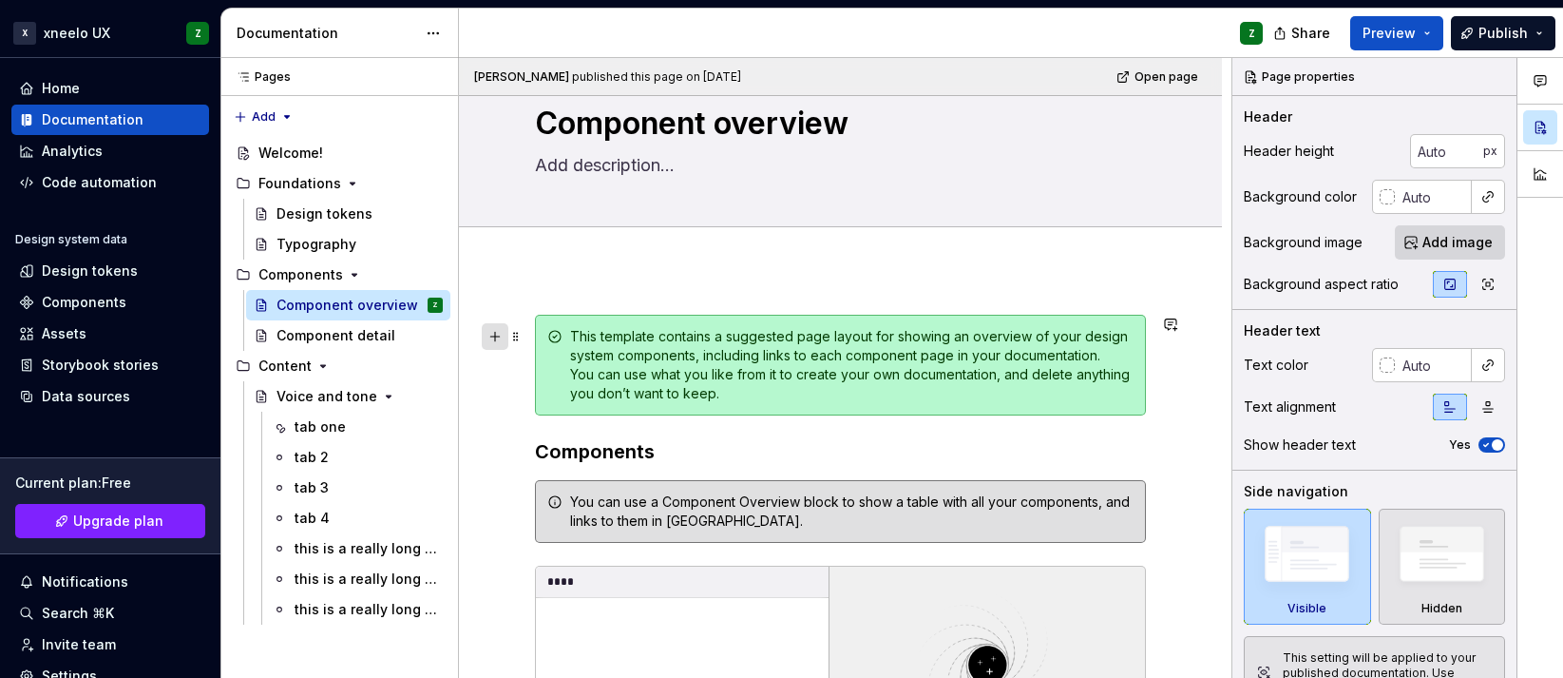
click at [498, 333] on button "button" at bounding box center [495, 336] width 27 height 27
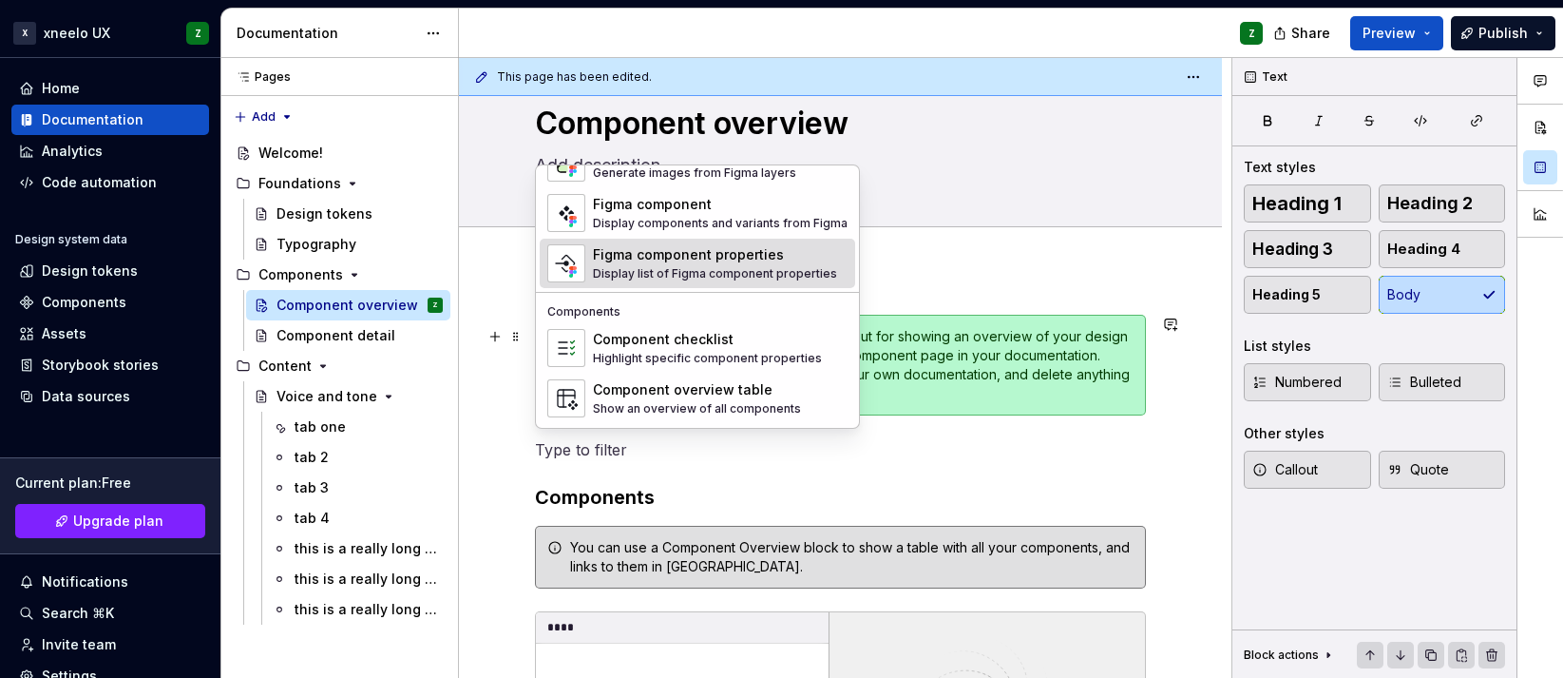
scroll to position [1892, 0]
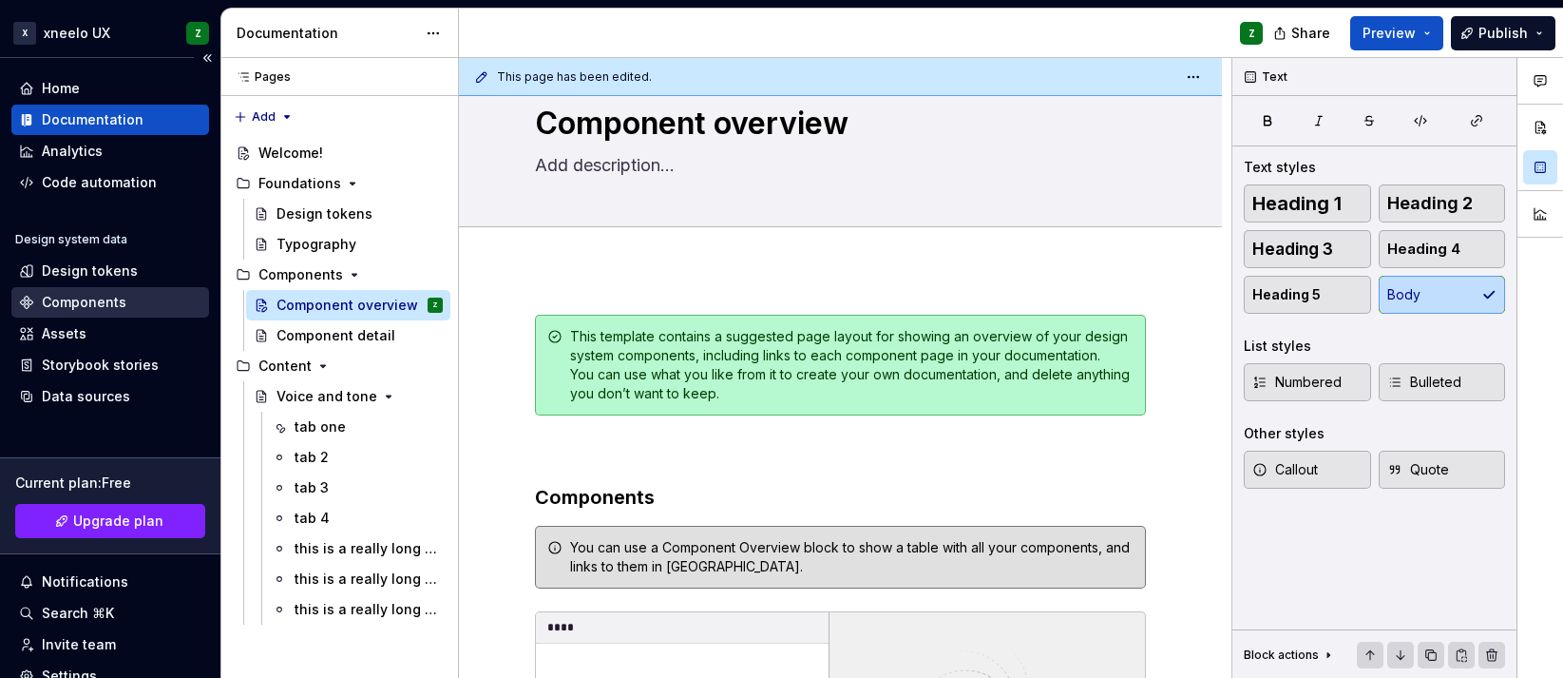
click at [104, 301] on div "Components" at bounding box center [84, 302] width 85 height 19
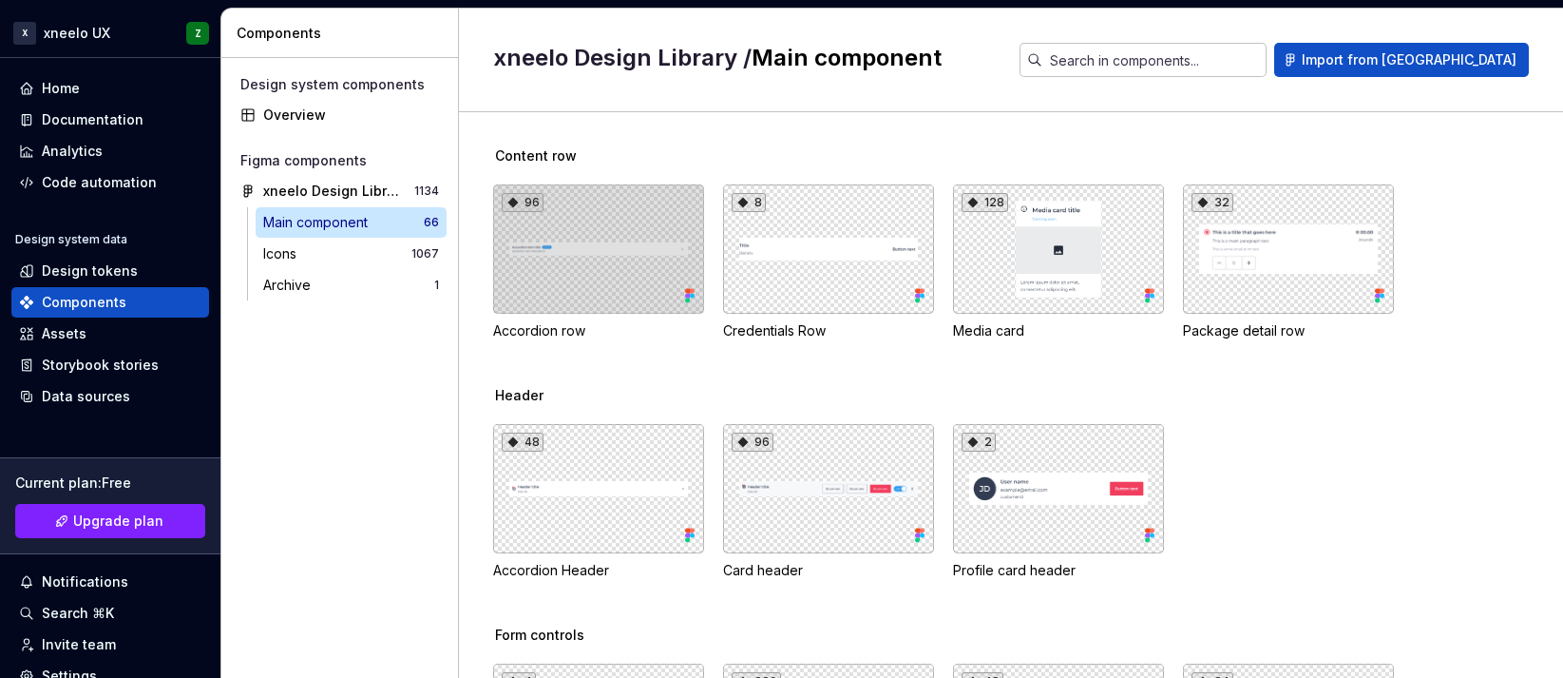
click at [620, 268] on div "96" at bounding box center [598, 248] width 211 height 129
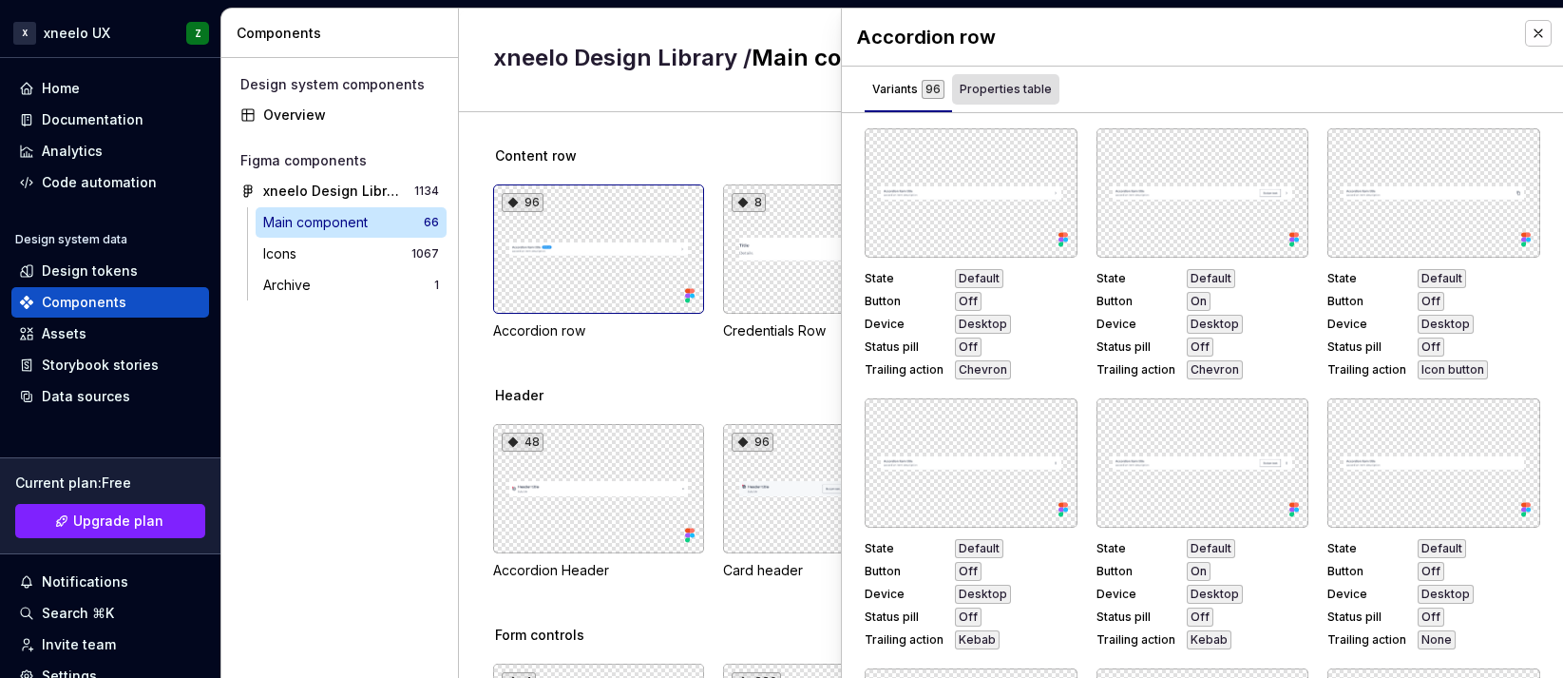
click at [1009, 86] on div "Properties table" at bounding box center [1006, 89] width 92 height 19
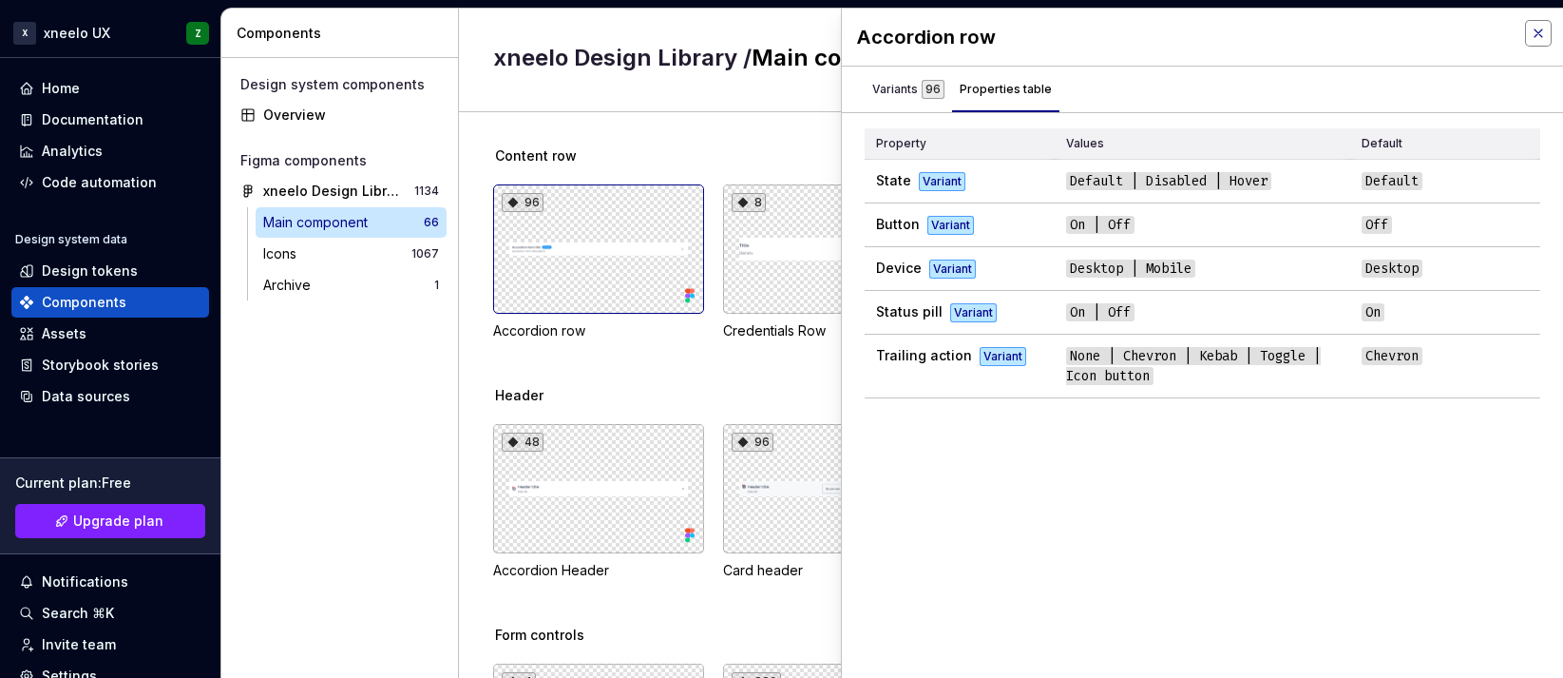
click at [1367, 36] on button "button" at bounding box center [1538, 33] width 27 height 27
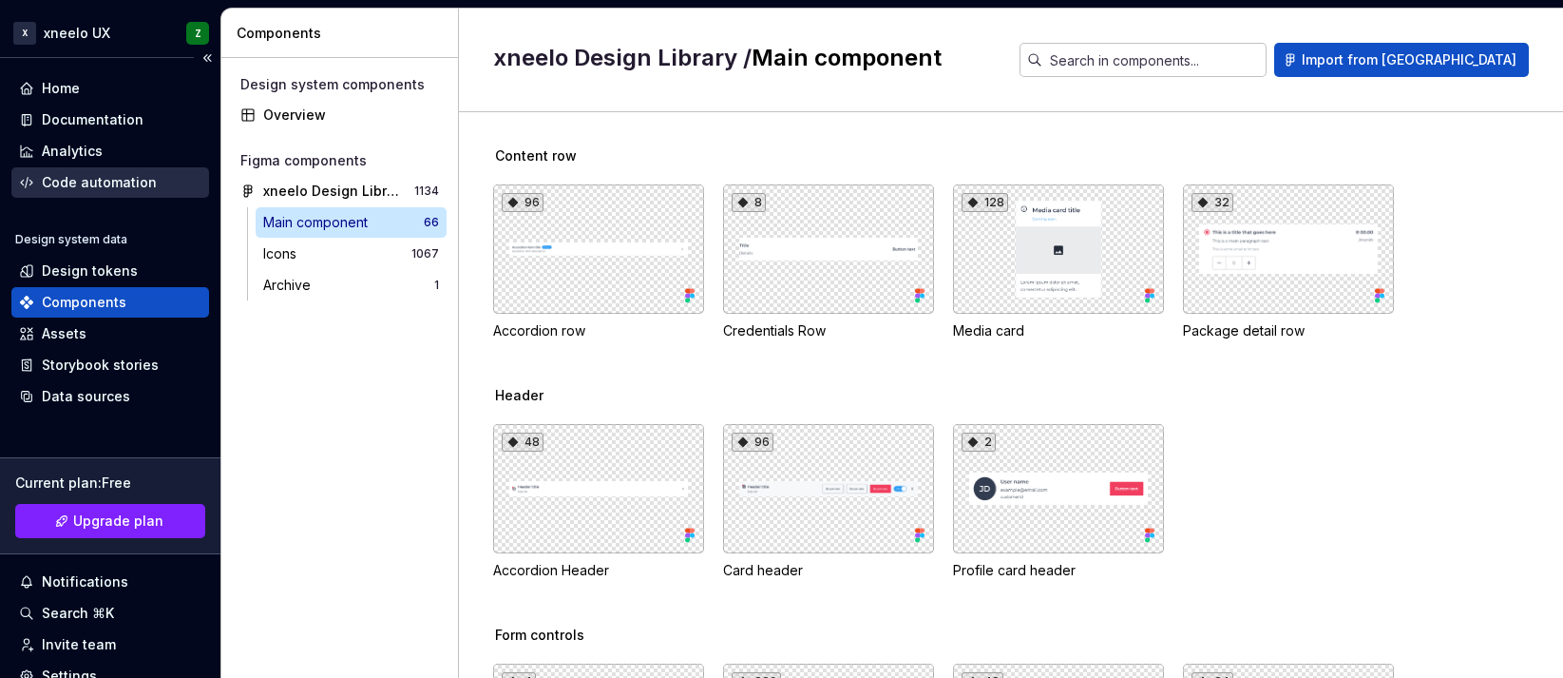
click at [126, 182] on div "Code automation" at bounding box center [99, 182] width 115 height 19
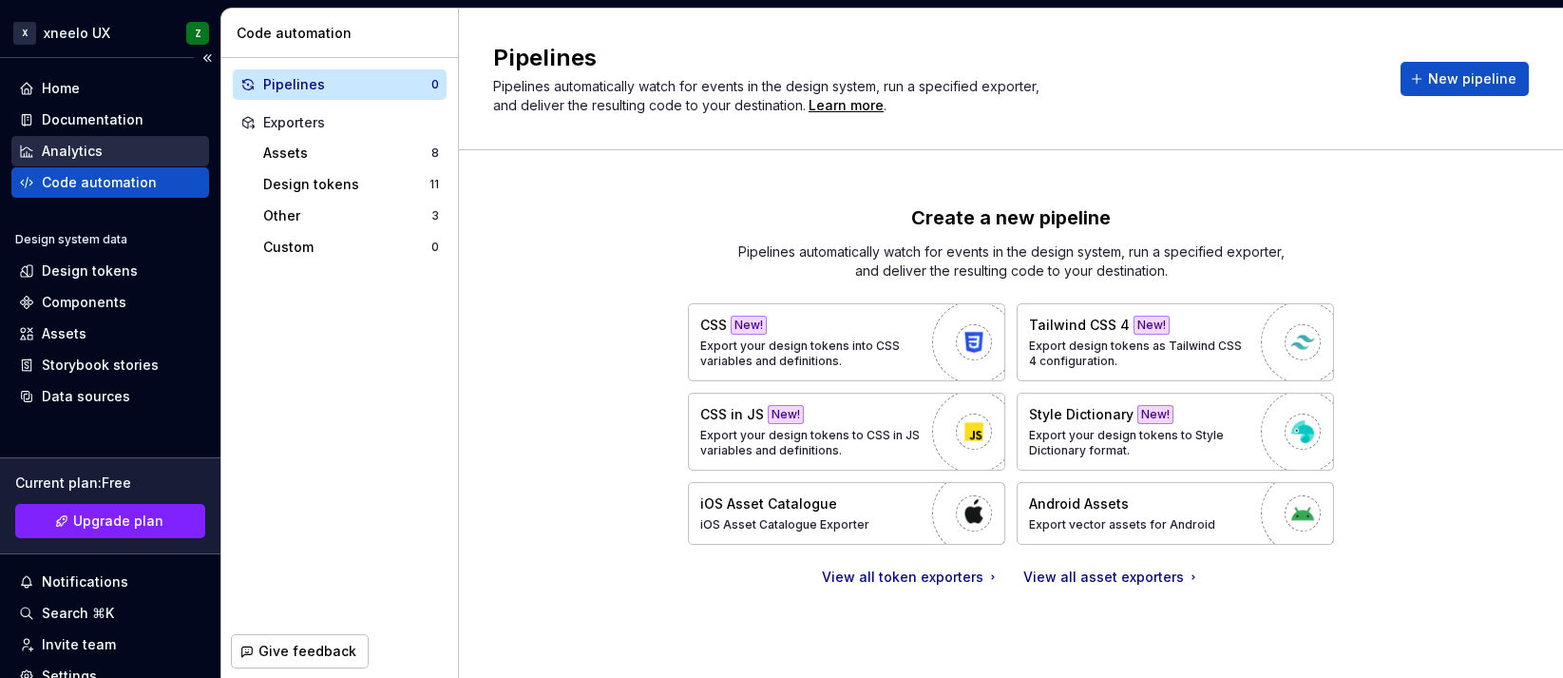
click at [82, 143] on div "Analytics" at bounding box center [72, 151] width 61 height 19
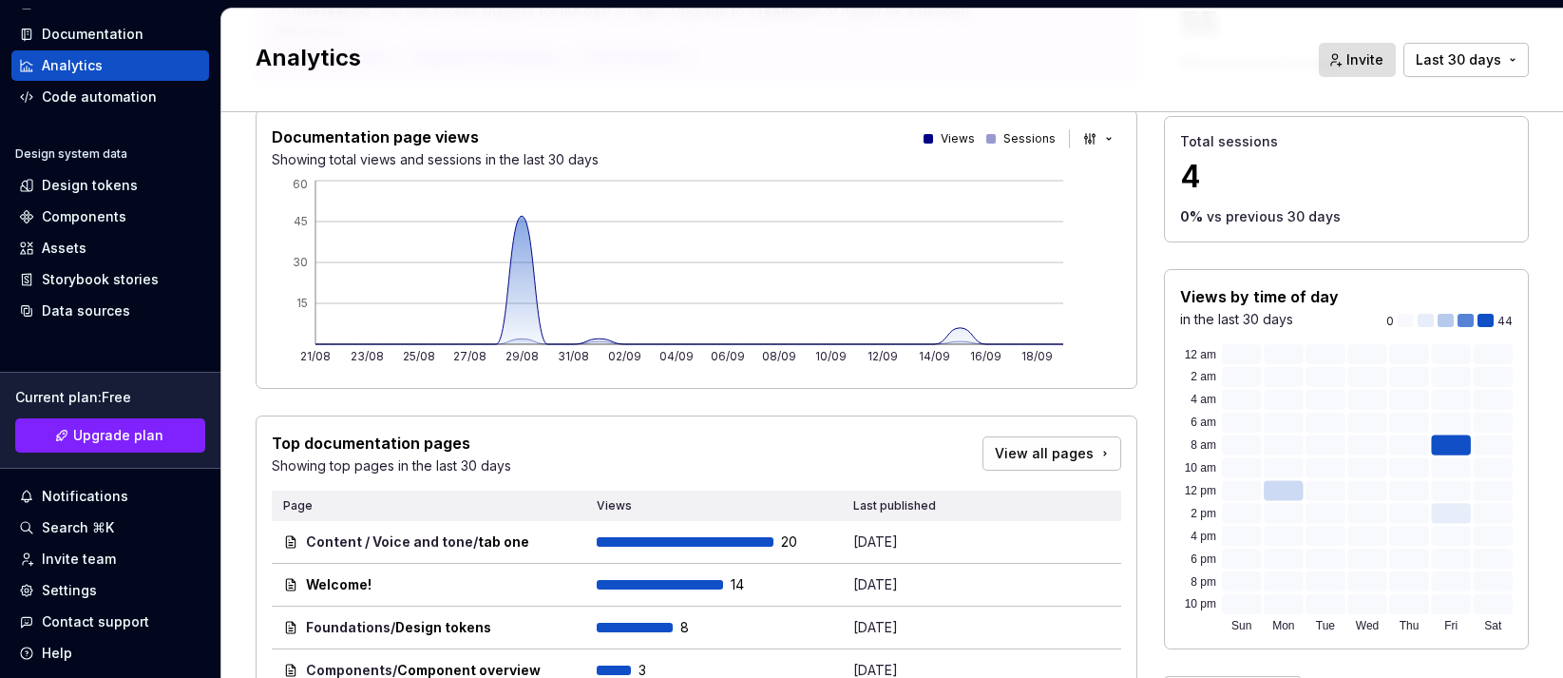
scroll to position [142, 0]
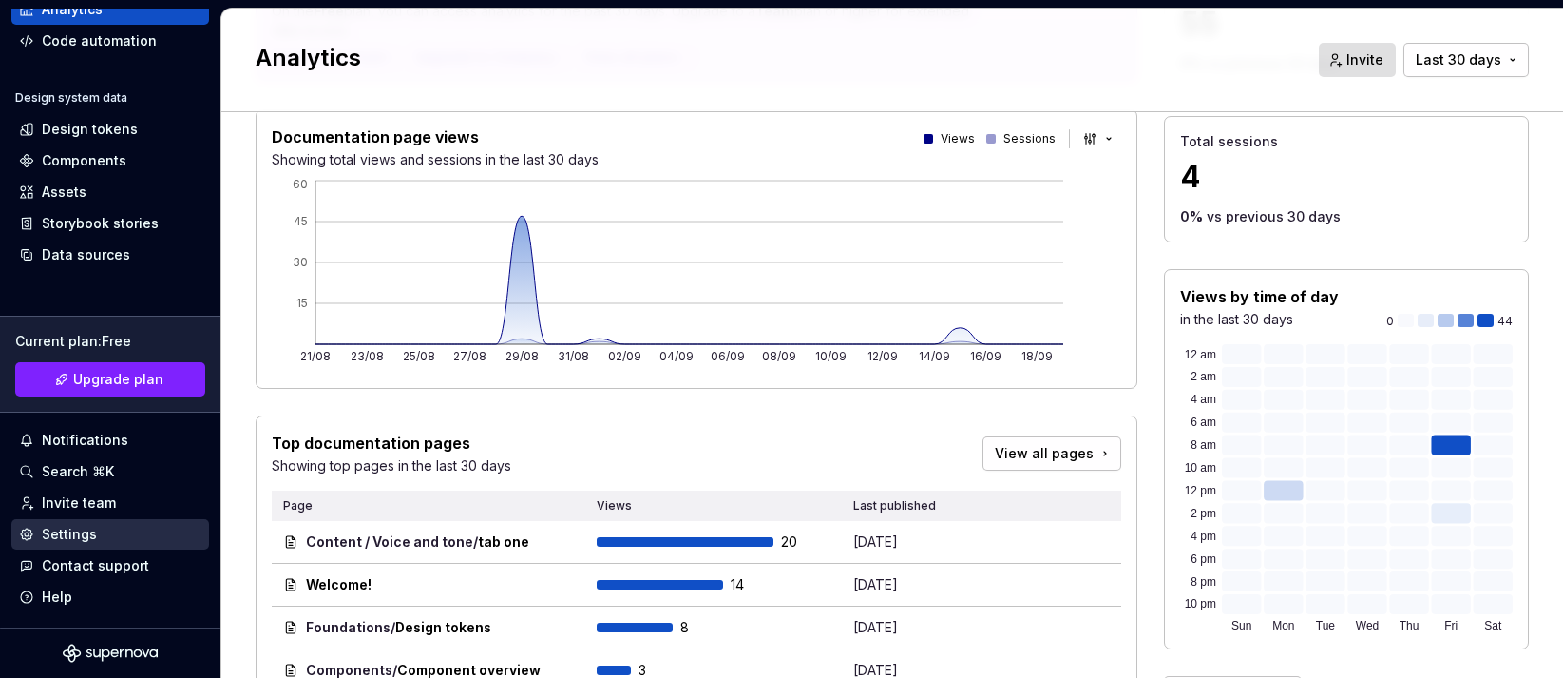
click at [81, 536] on div "Settings" at bounding box center [69, 534] width 55 height 19
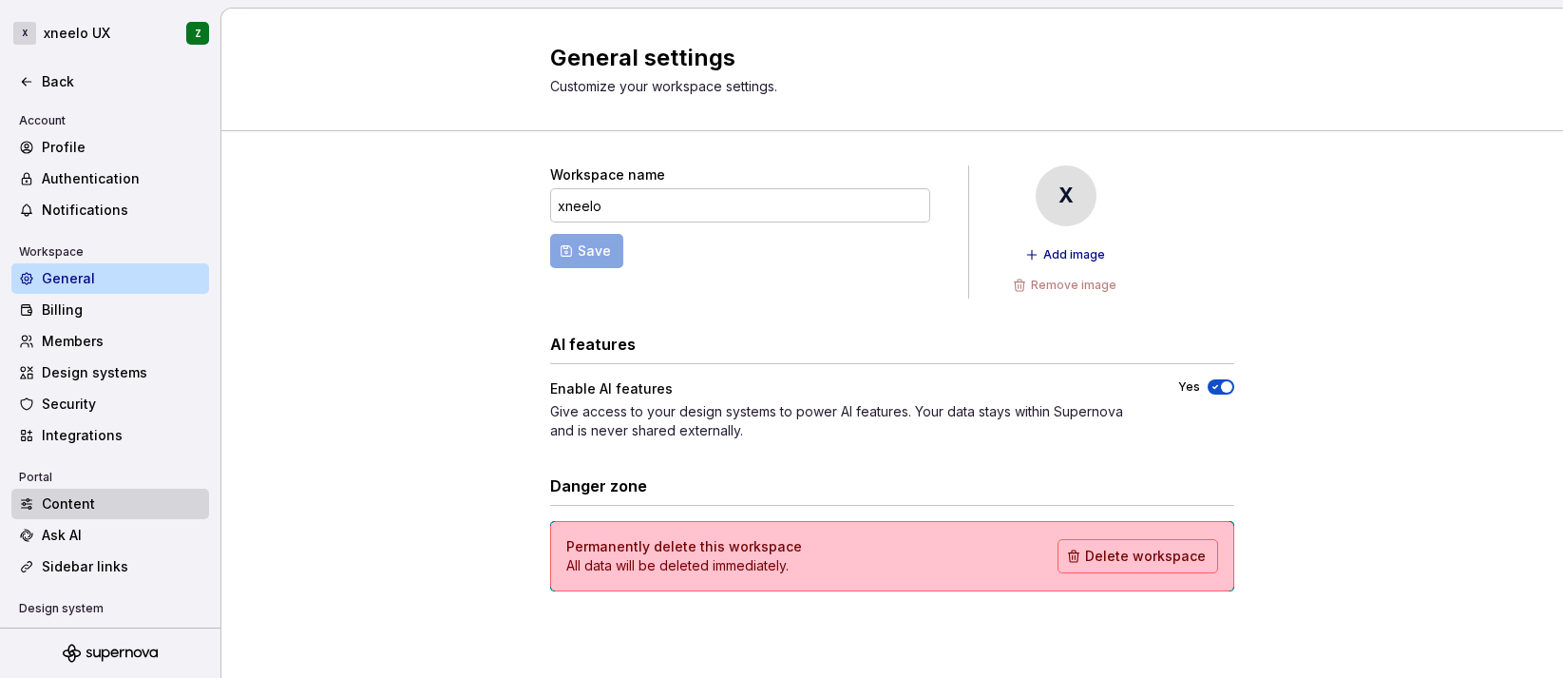
click at [81, 506] on div "Content" at bounding box center [122, 503] width 160 height 19
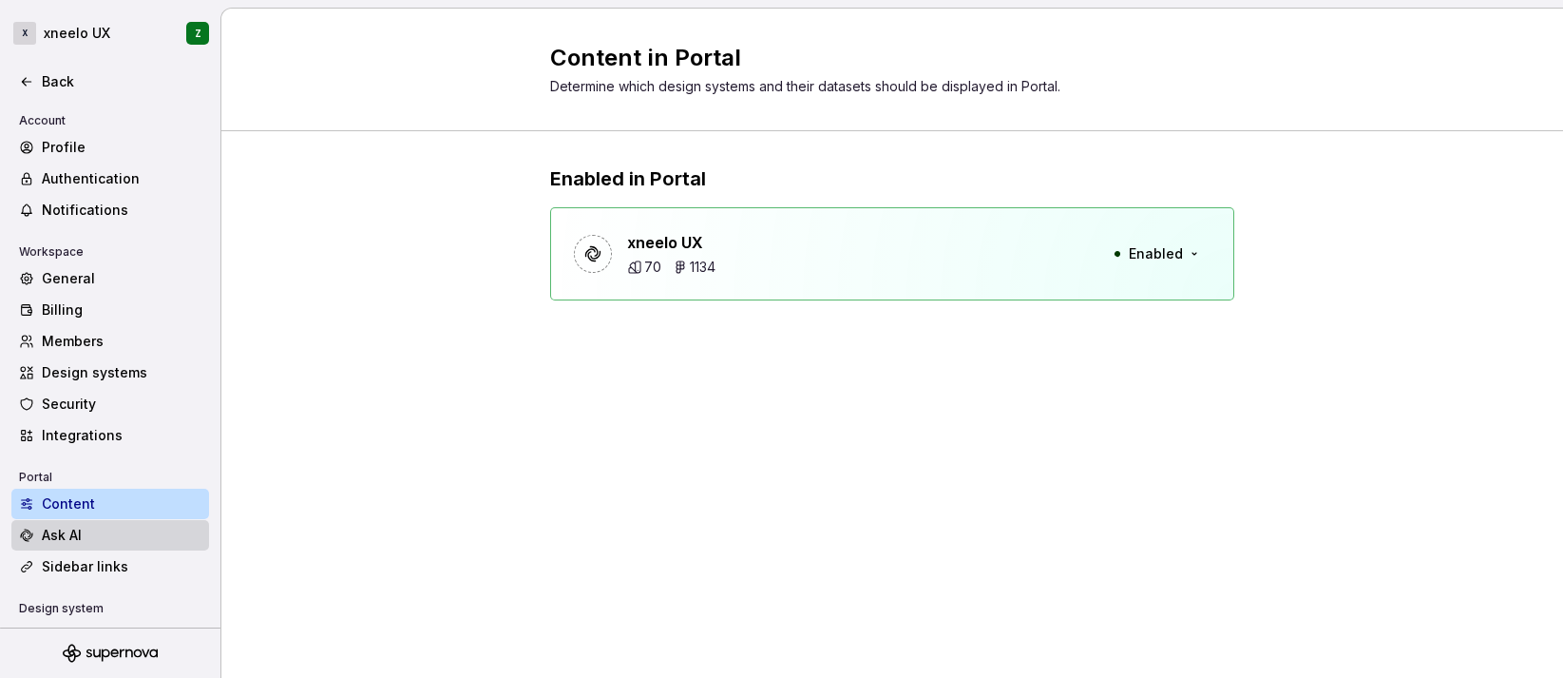
click at [76, 542] on div "Ask AI" at bounding box center [122, 534] width 160 height 19
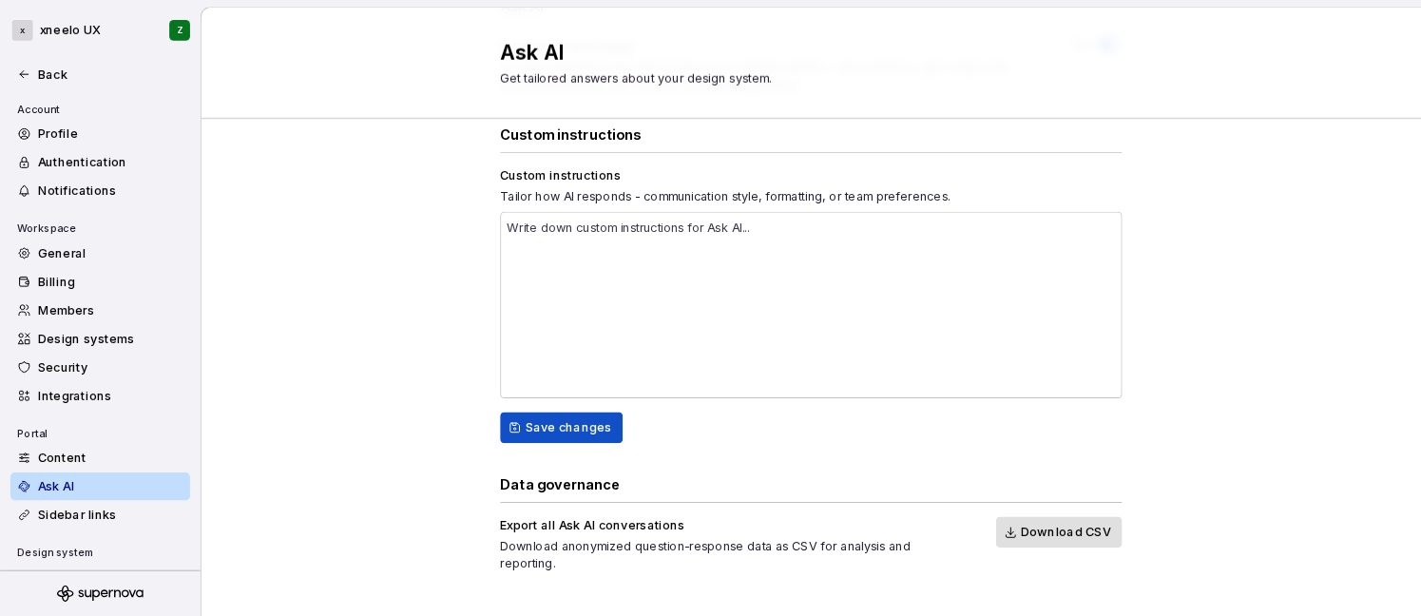
scroll to position [268, 0]
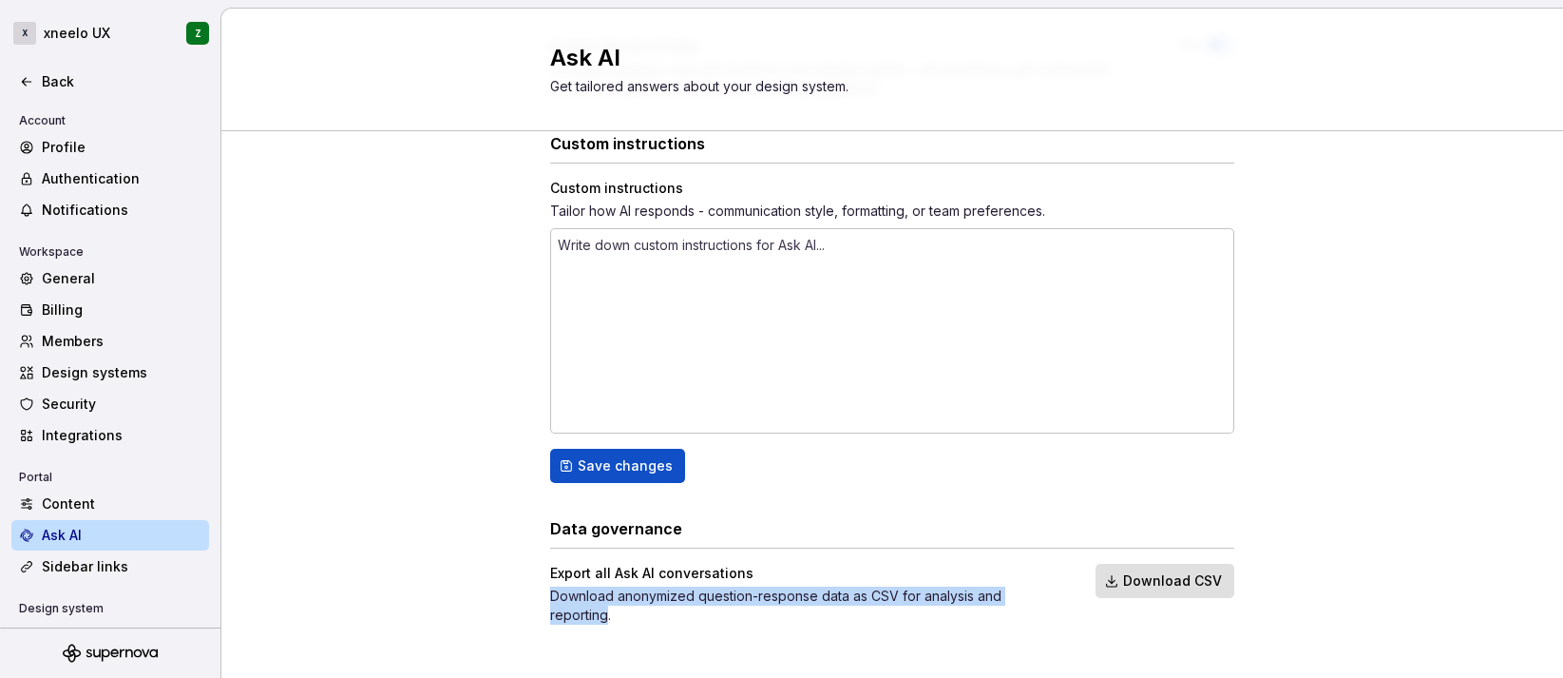
drag, startPoint x: 544, startPoint y: 596, endPoint x: 1052, endPoint y: 602, distance: 507.5
click at [1052, 602] on div "Download anonymized question-response data as CSV for analysis and reporting." at bounding box center [805, 605] width 511 height 38
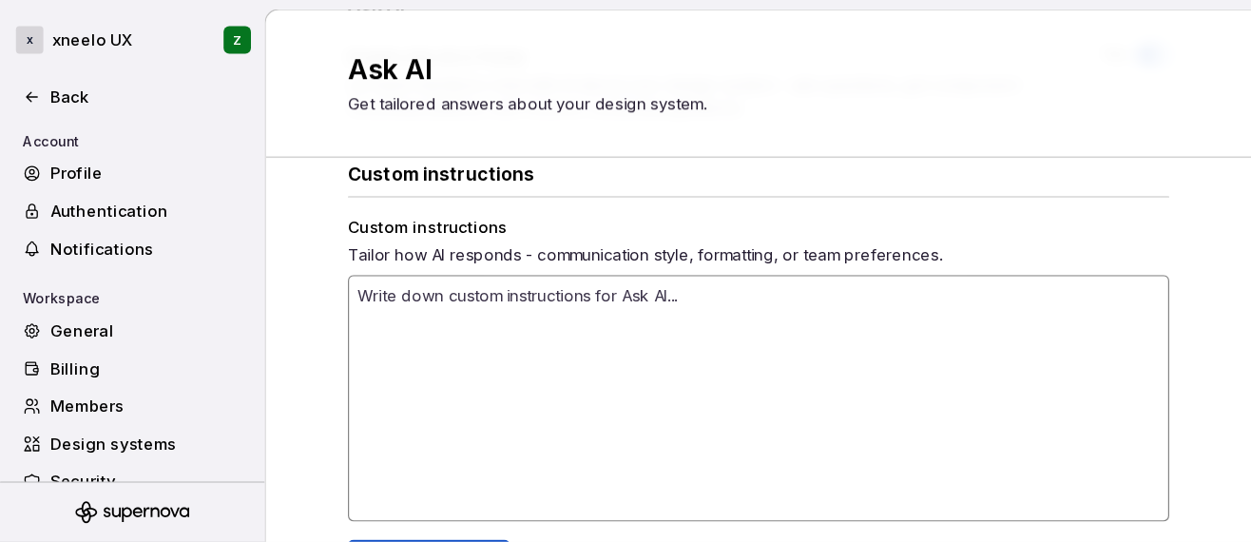
scroll to position [492, 0]
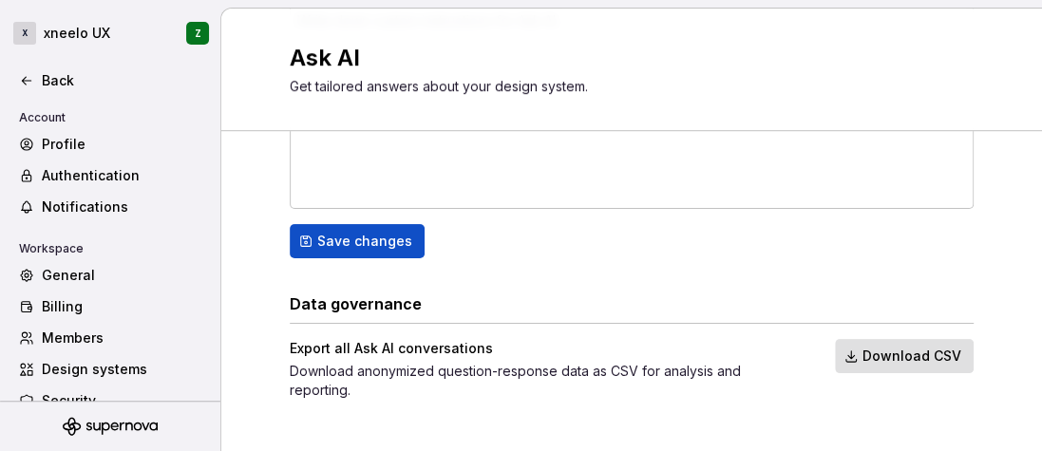
click at [345, 305] on h3 "Data governance" at bounding box center [356, 304] width 132 height 23
drag, startPoint x: 285, startPoint y: 346, endPoint x: 503, endPoint y: 346, distance: 217.6
click at [503, 346] on div "Export all Ask AI conversations" at bounding box center [545, 348] width 511 height 19
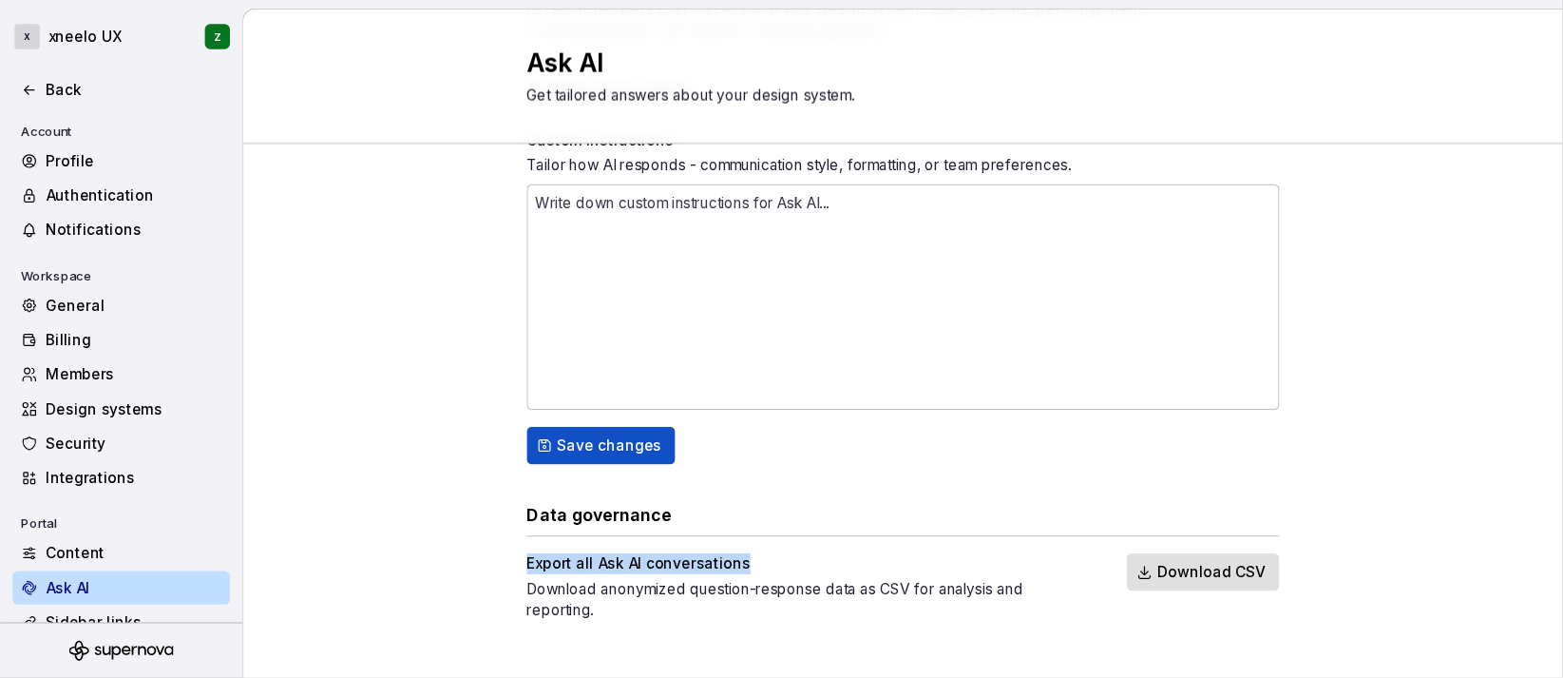
scroll to position [268, 0]
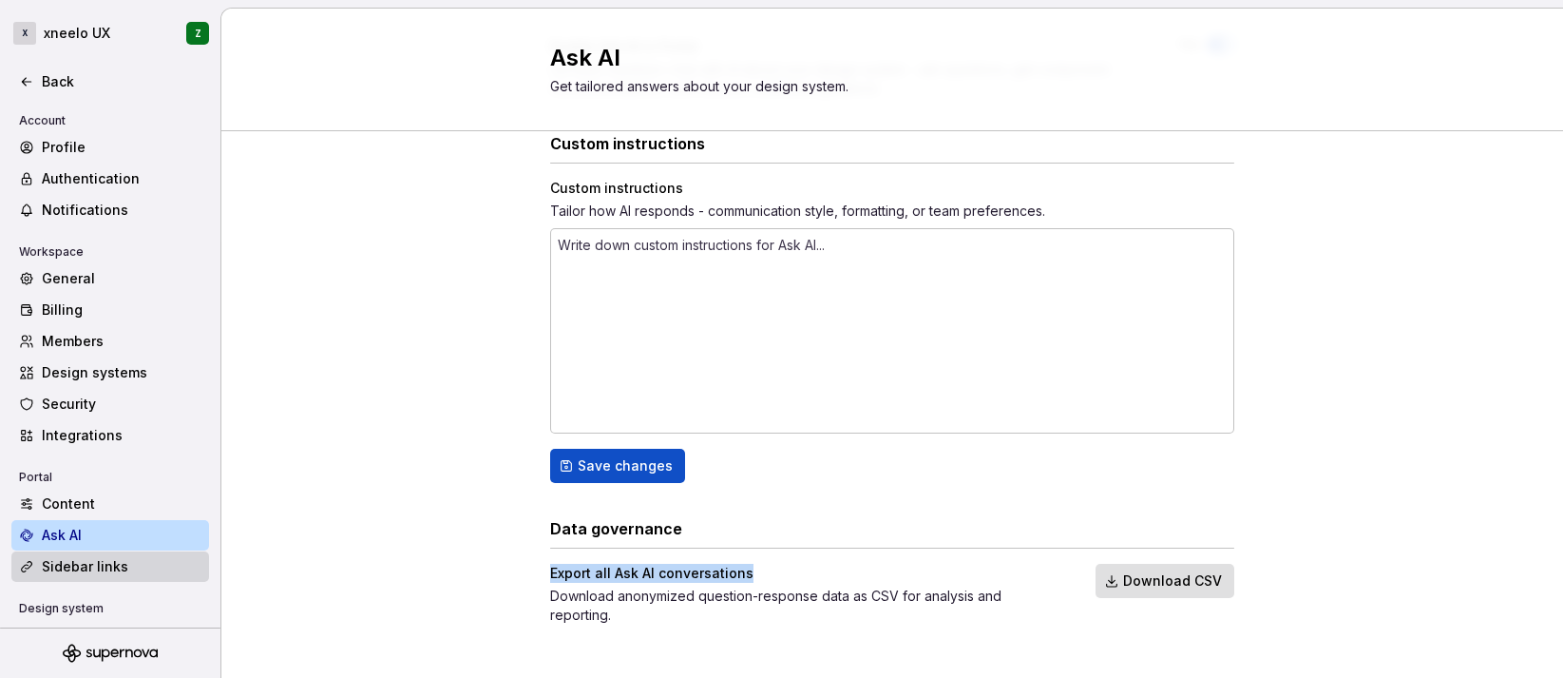
click at [102, 568] on div "Sidebar links" at bounding box center [122, 566] width 160 height 19
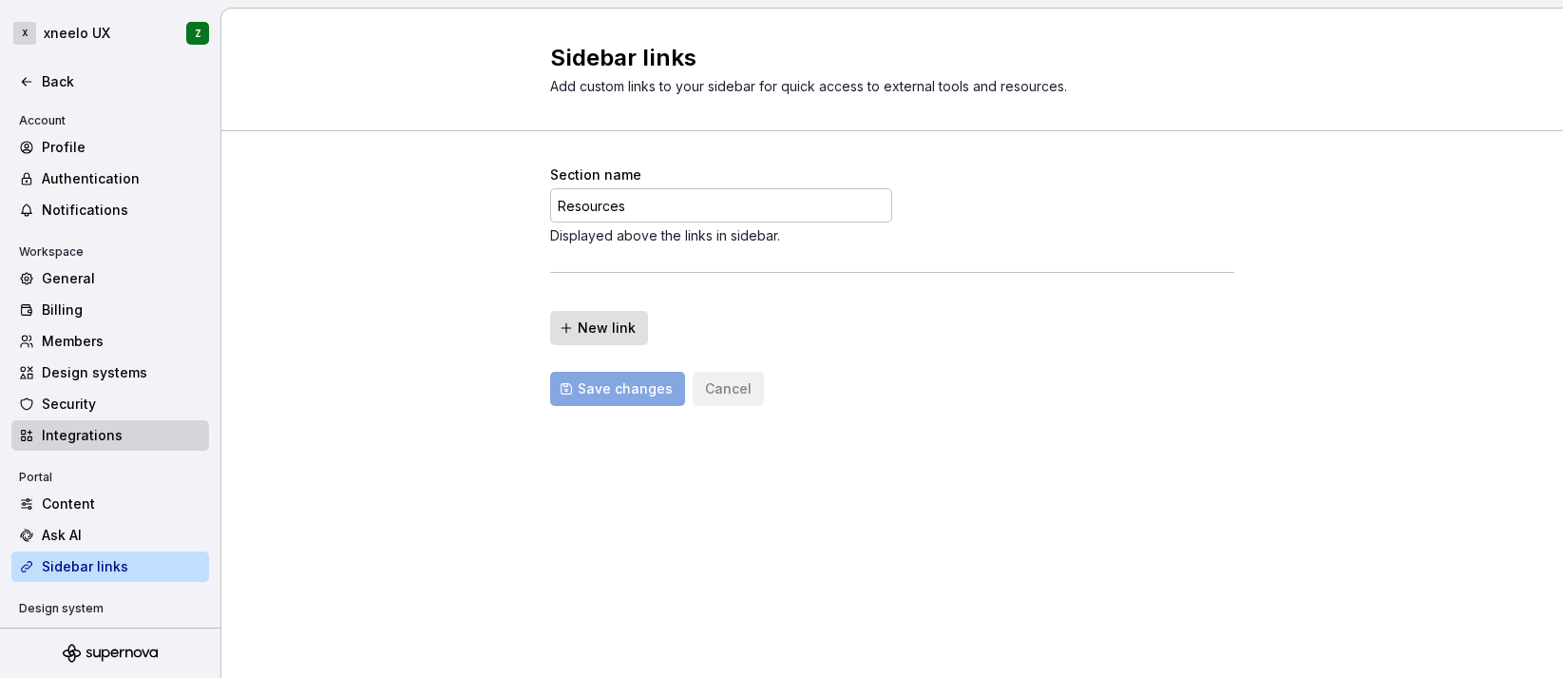
scroll to position [160, 0]
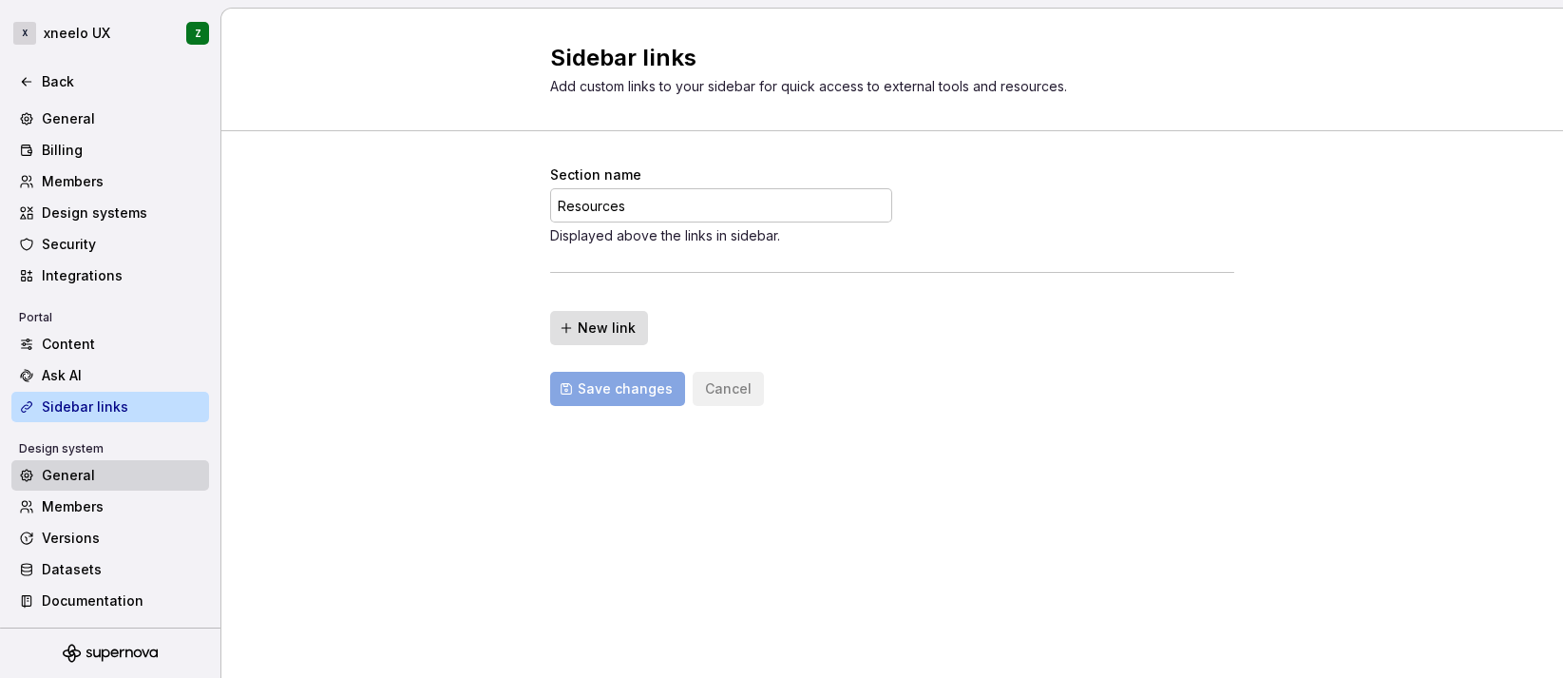
click at [82, 488] on div "General" at bounding box center [110, 475] width 198 height 30
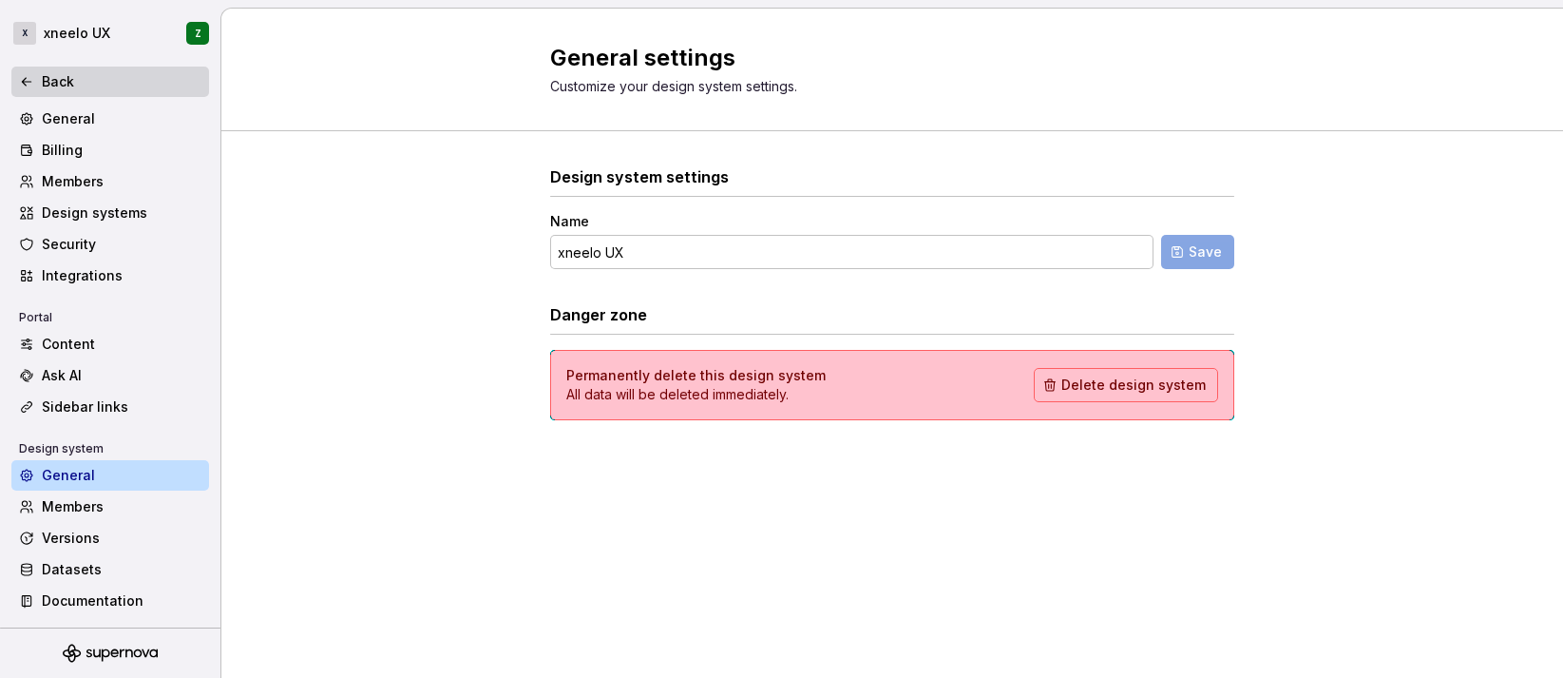
click at [66, 82] on div "Back" at bounding box center [122, 81] width 160 height 19
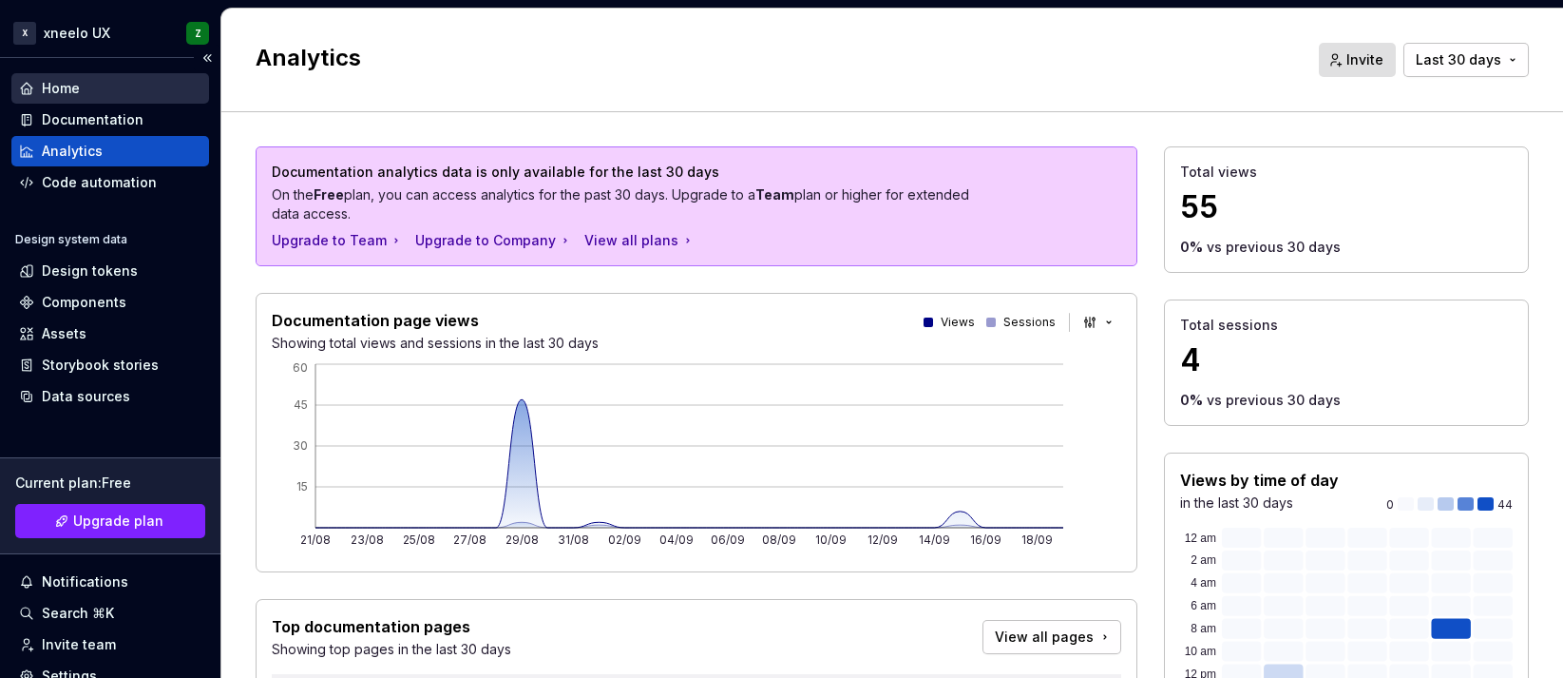
click at [73, 86] on div "Home" at bounding box center [61, 88] width 38 height 19
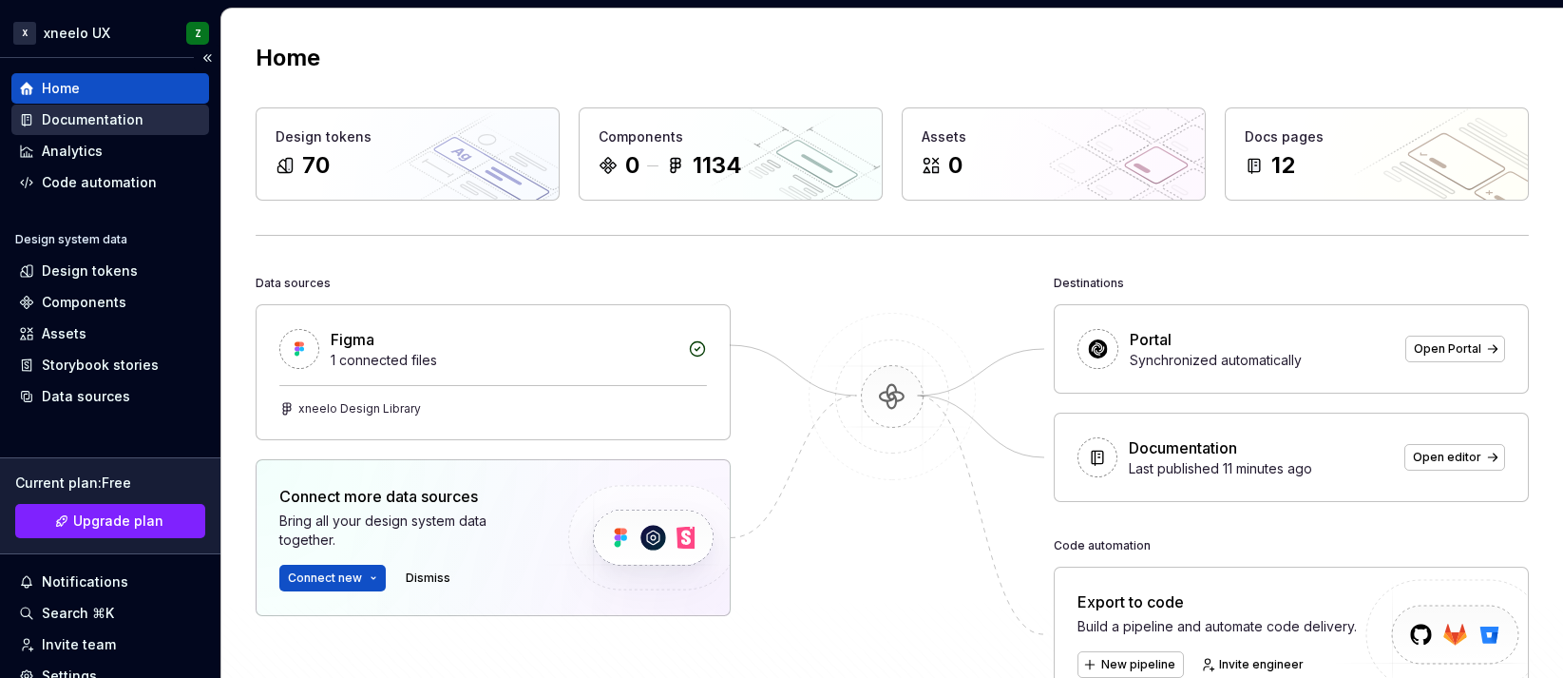
click at [73, 117] on div "Documentation" at bounding box center [93, 119] width 102 height 19
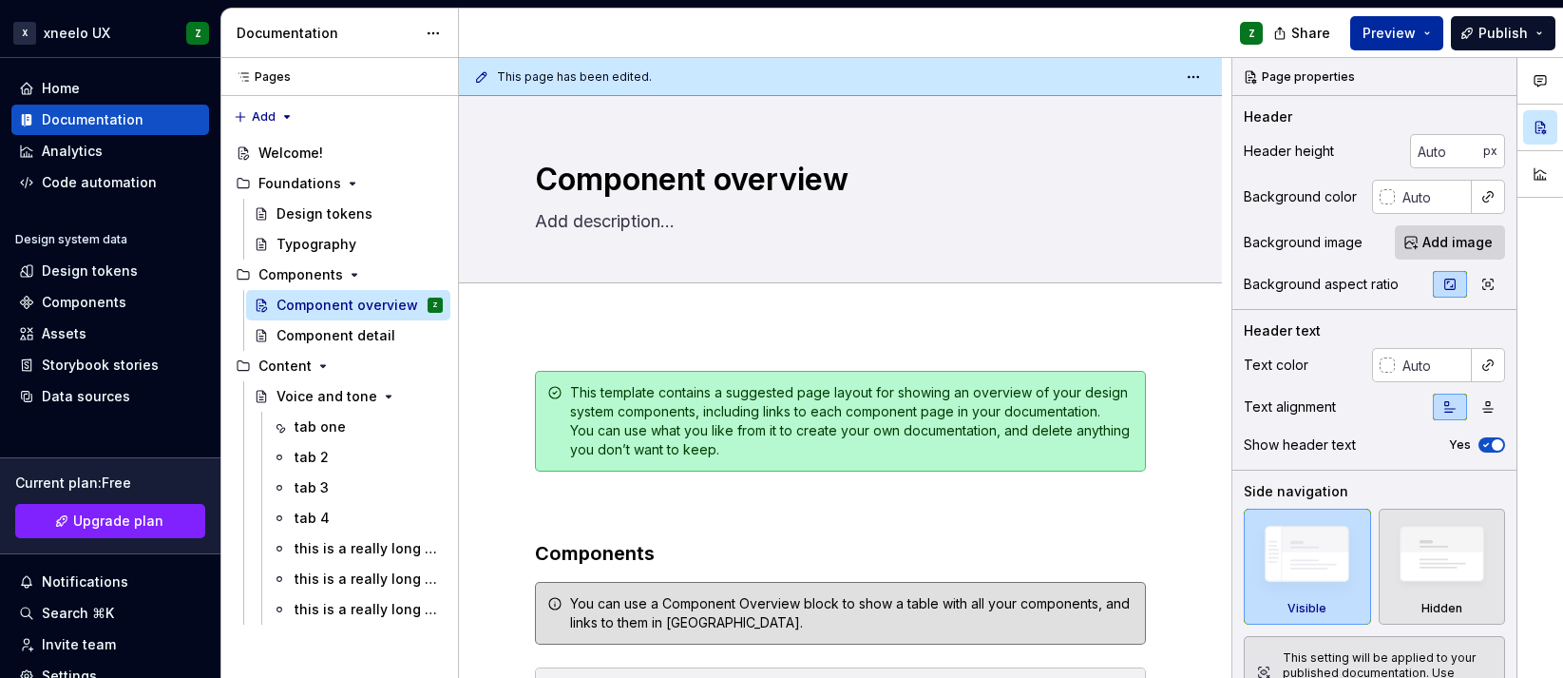
click at [1367, 38] on span "Preview" at bounding box center [1389, 33] width 53 height 19
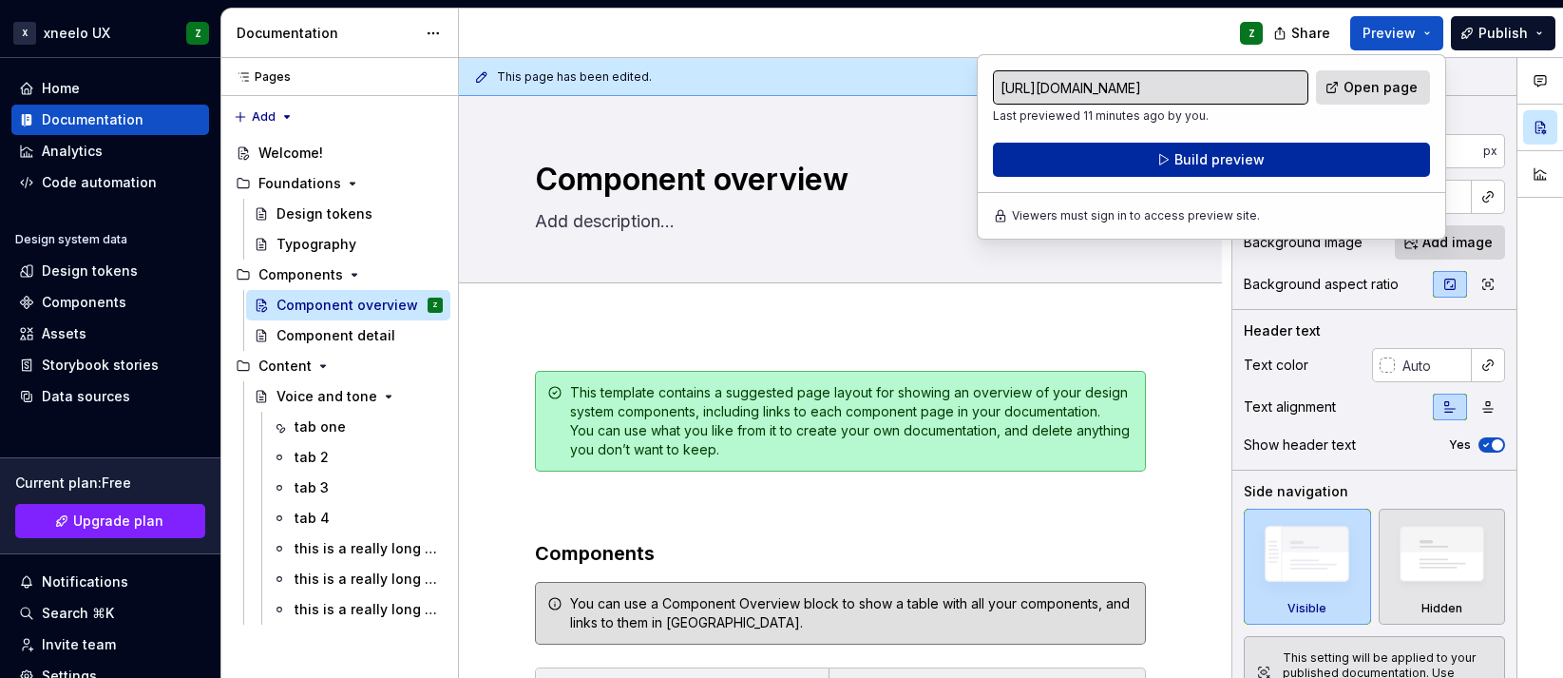
click at [1285, 161] on button "Build preview" at bounding box center [1211, 160] width 437 height 34
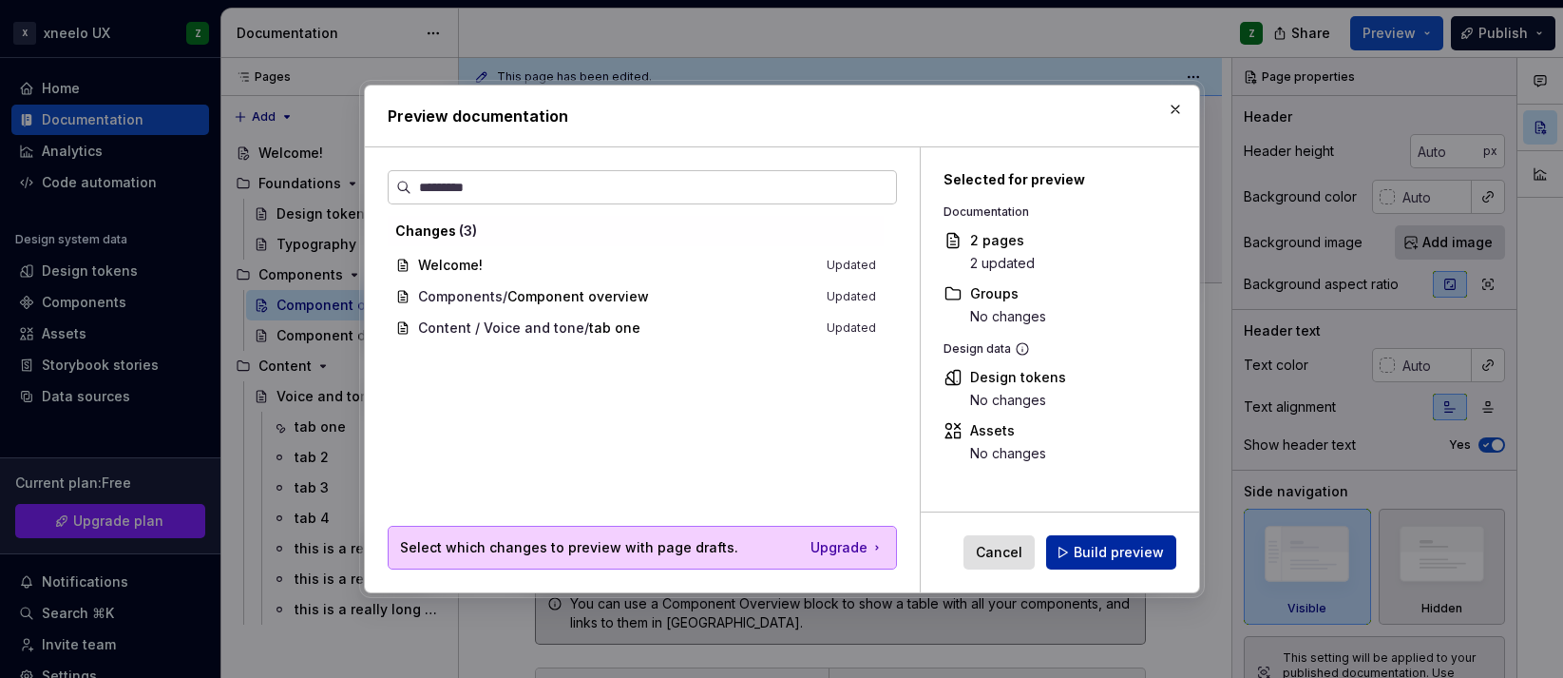
click at [1082, 539] on button "Build preview" at bounding box center [1111, 552] width 130 height 34
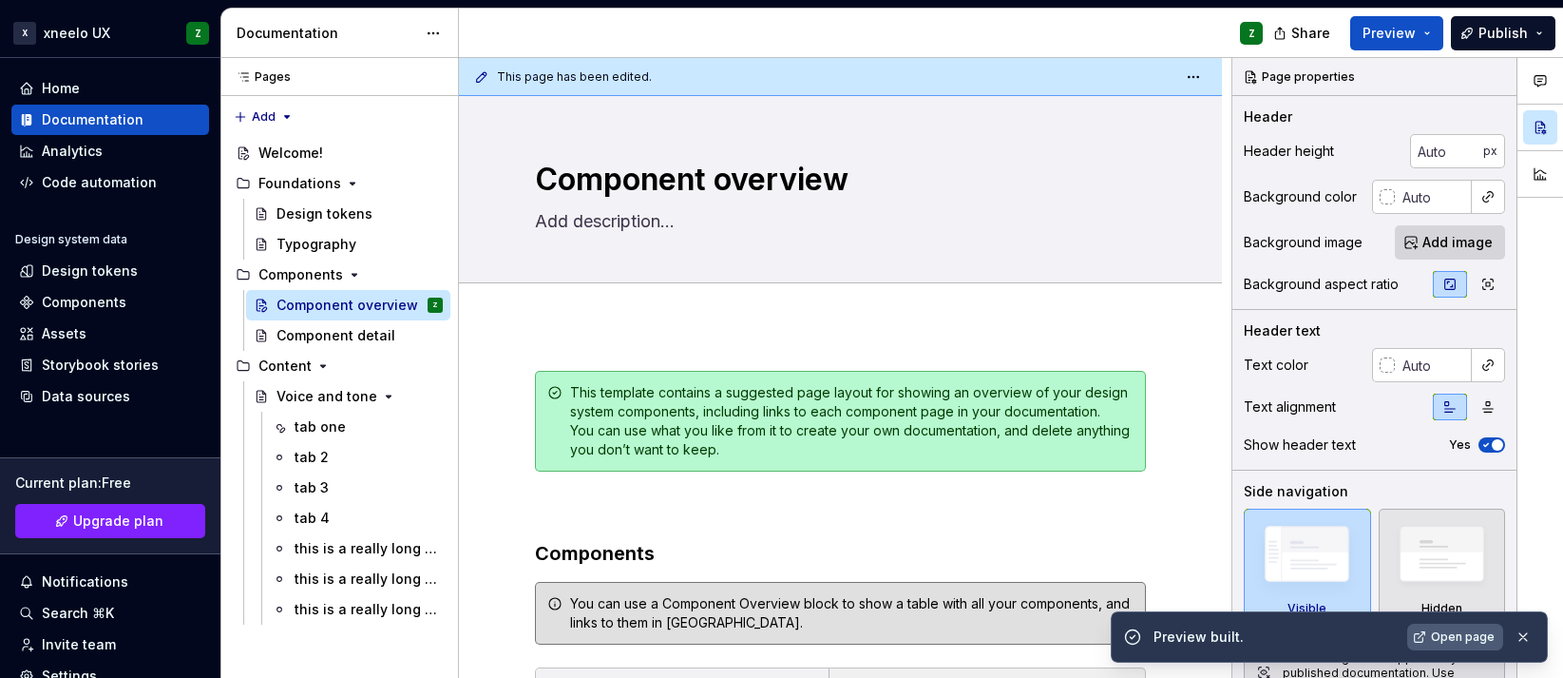
click at [1367, 637] on span "Open page" at bounding box center [1463, 636] width 64 height 15
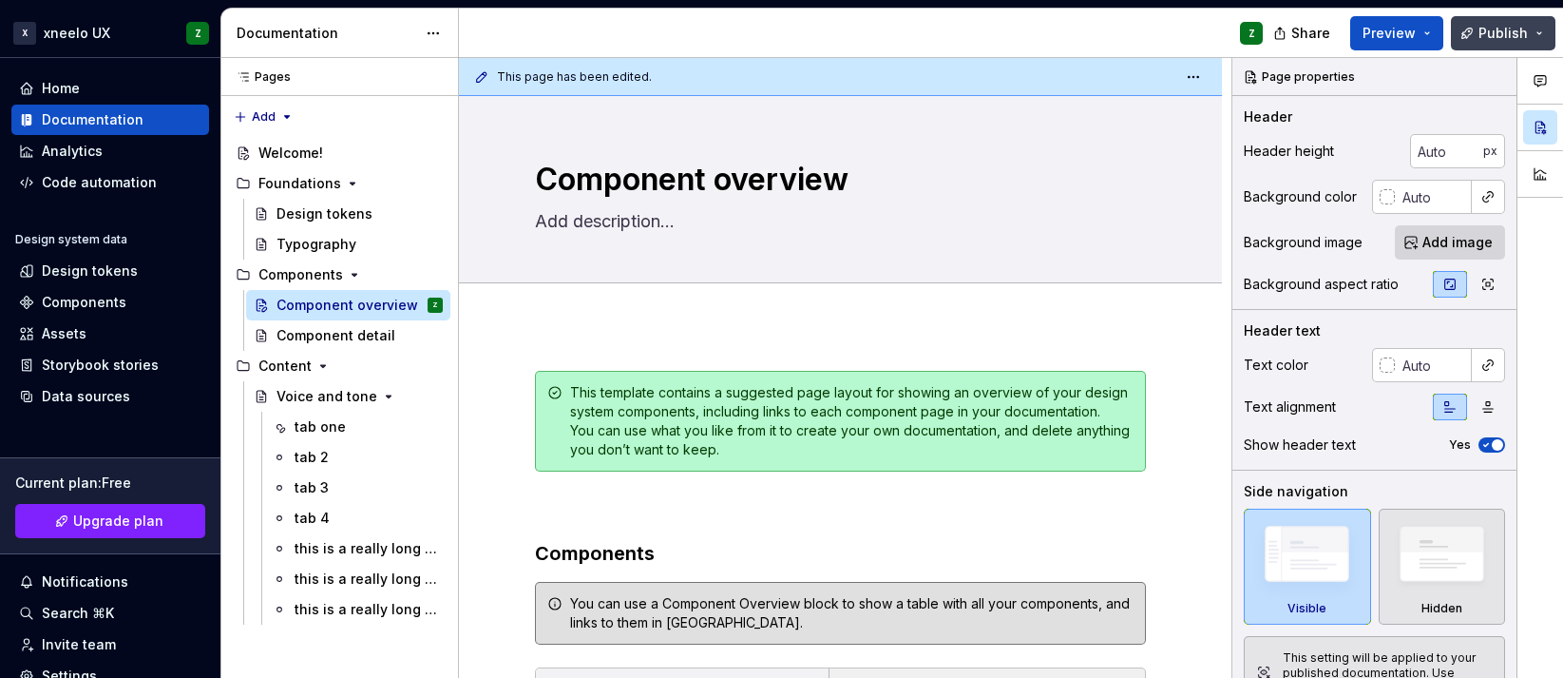
click at [1367, 37] on span "Publish" at bounding box center [1503, 33] width 49 height 19
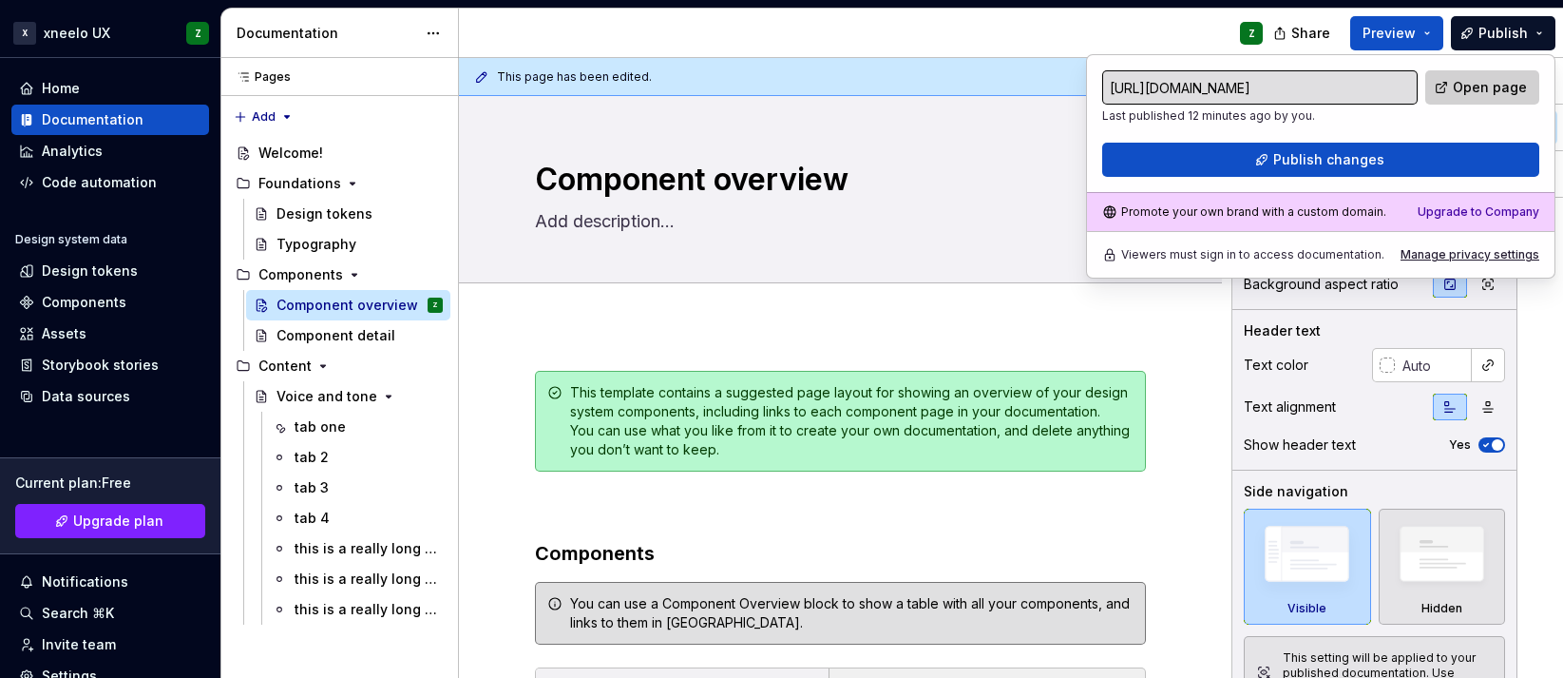
click at [1367, 81] on span "Open page" at bounding box center [1490, 87] width 74 height 19
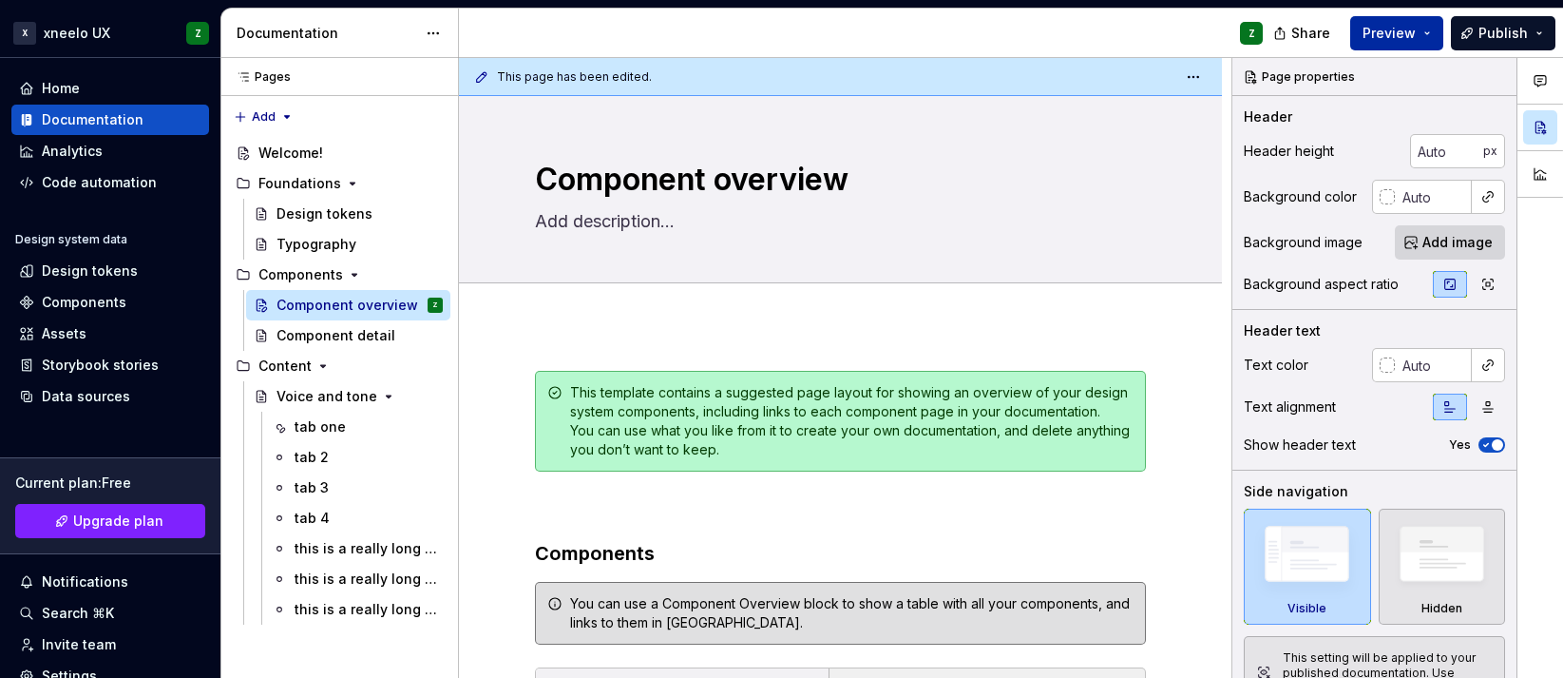
click at [1367, 37] on button "Preview" at bounding box center [1396, 33] width 93 height 34
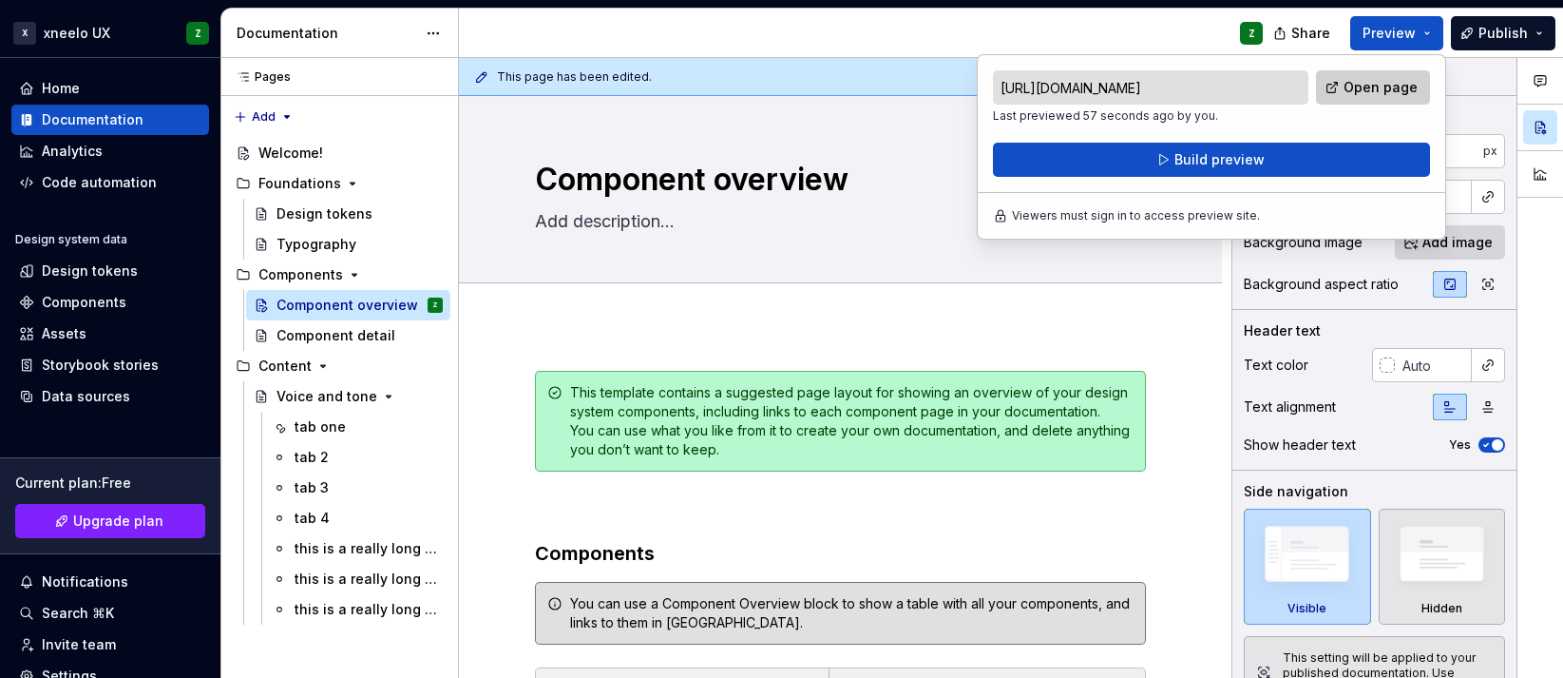
click at [1367, 86] on span "Open page" at bounding box center [1381, 87] width 74 height 19
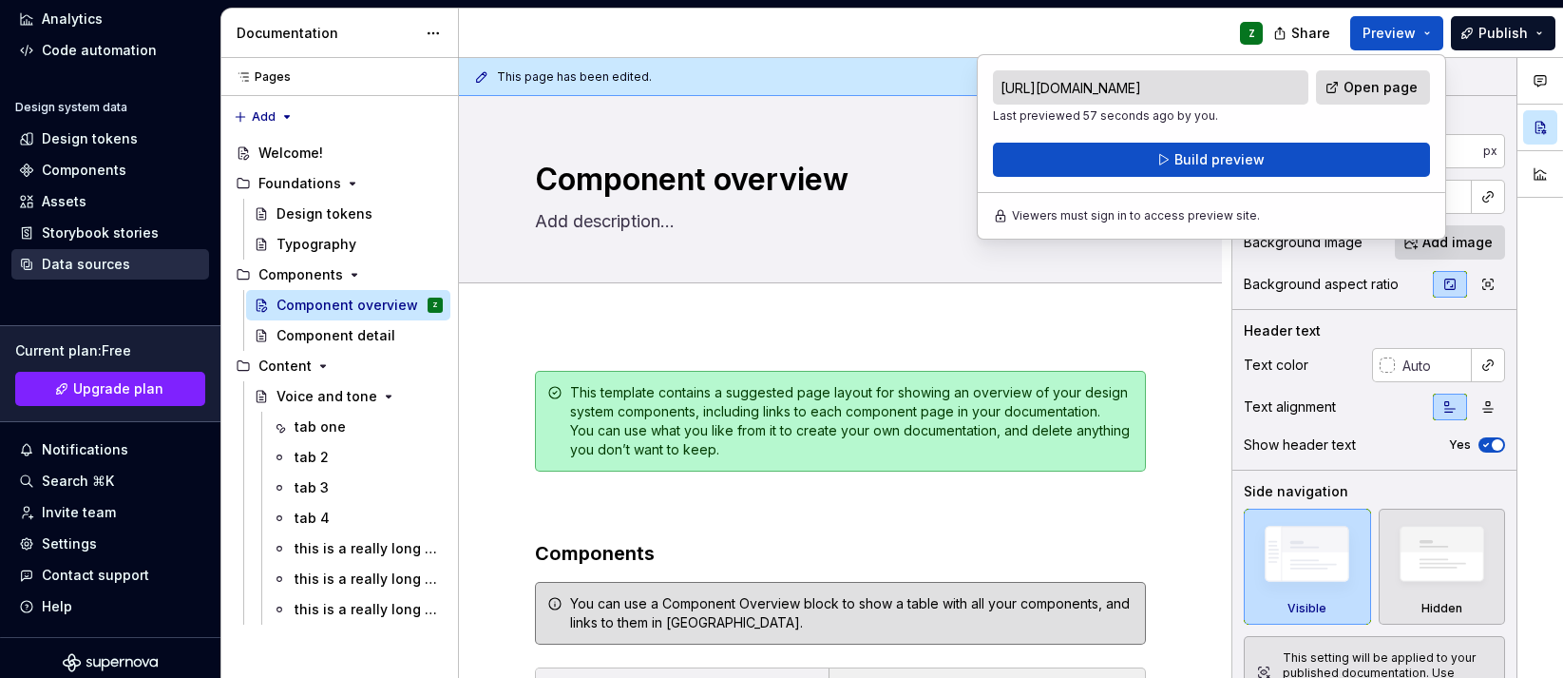
scroll to position [142, 0]
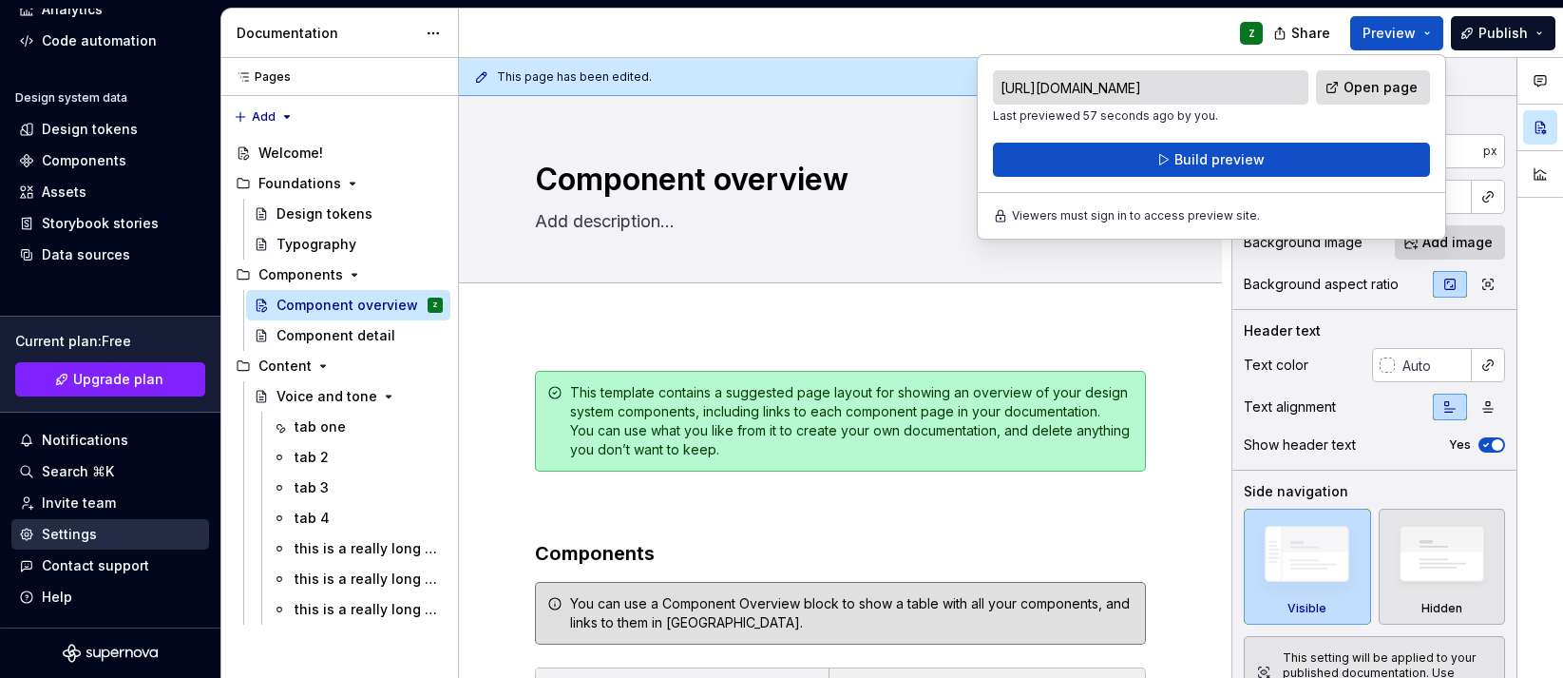
click at [67, 535] on div "Settings" at bounding box center [69, 534] width 55 height 19
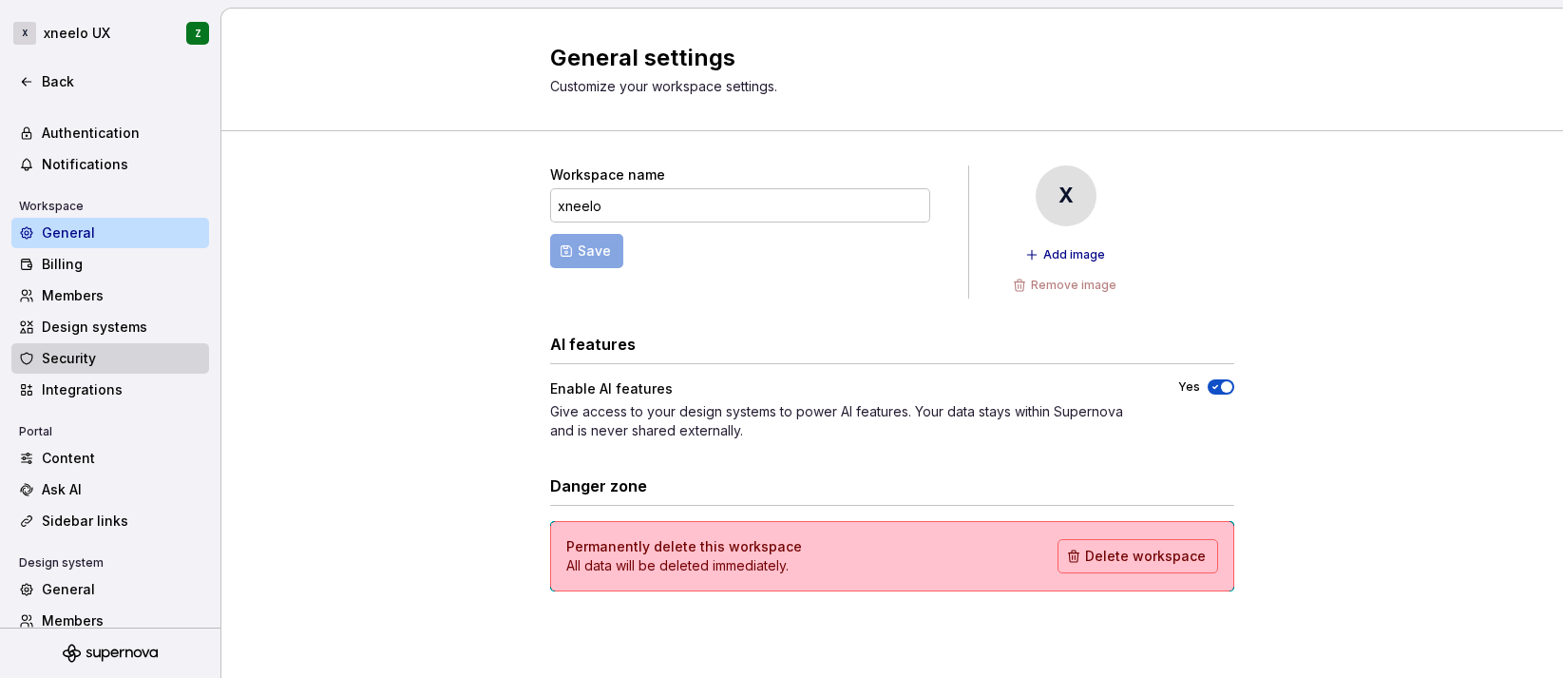
scroll to position [48, 0]
click at [91, 392] on div "Integrations" at bounding box center [122, 387] width 160 height 19
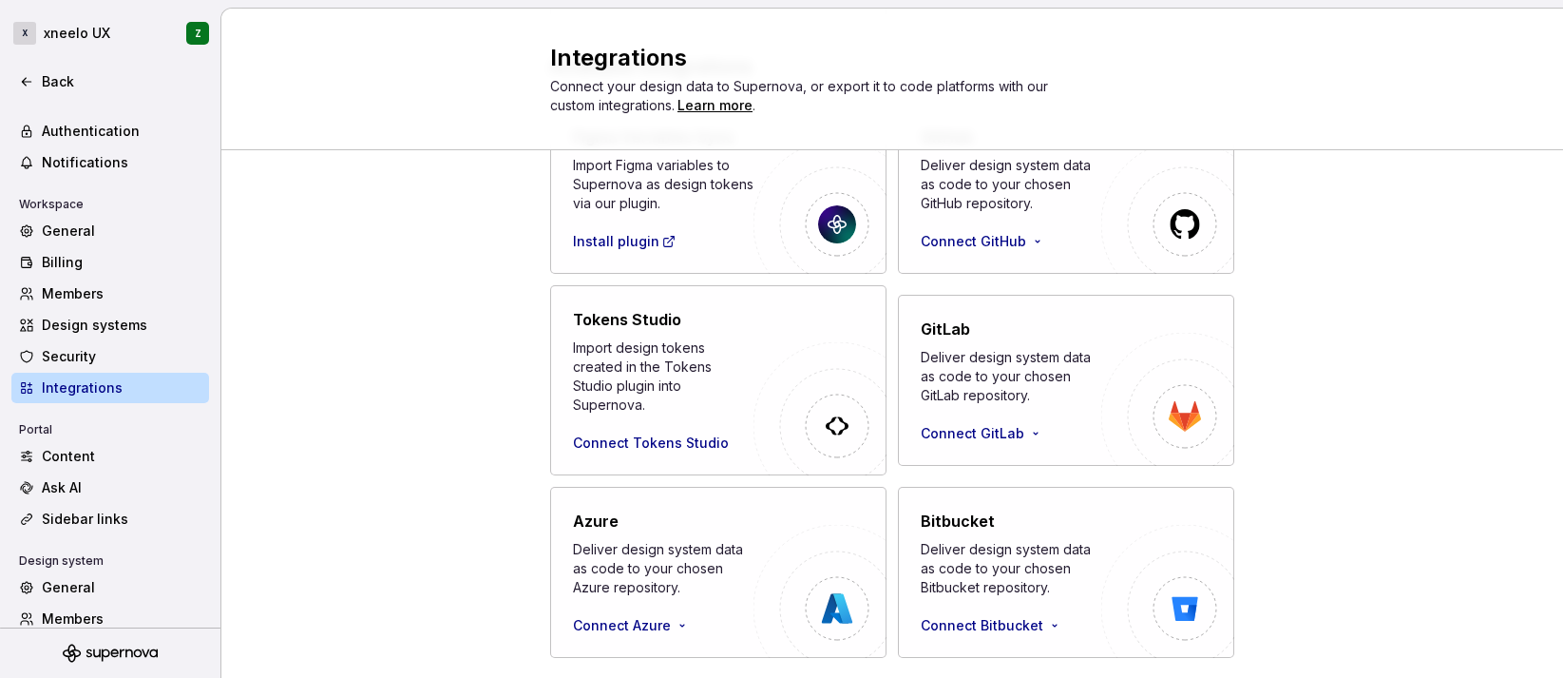
scroll to position [419, 0]
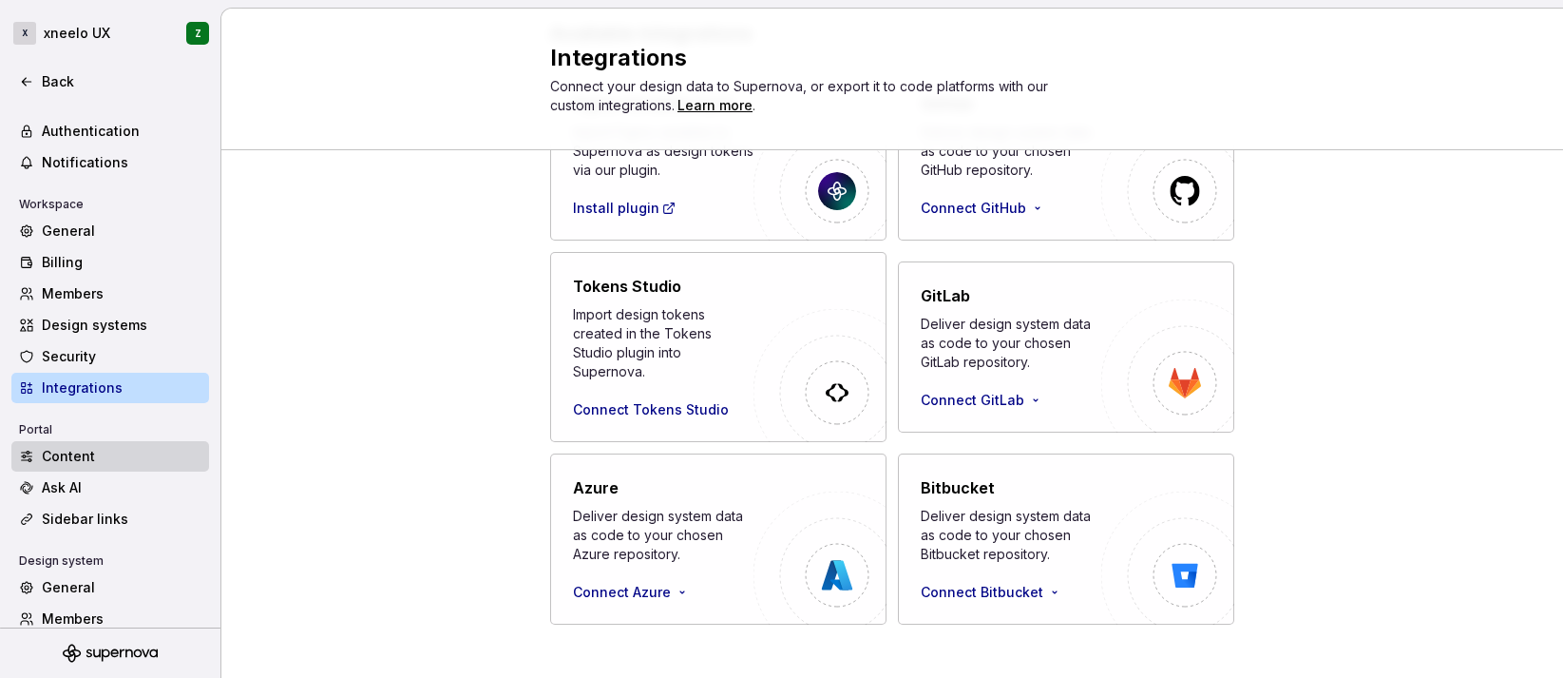
click at [72, 459] on div "Content" at bounding box center [122, 456] width 160 height 19
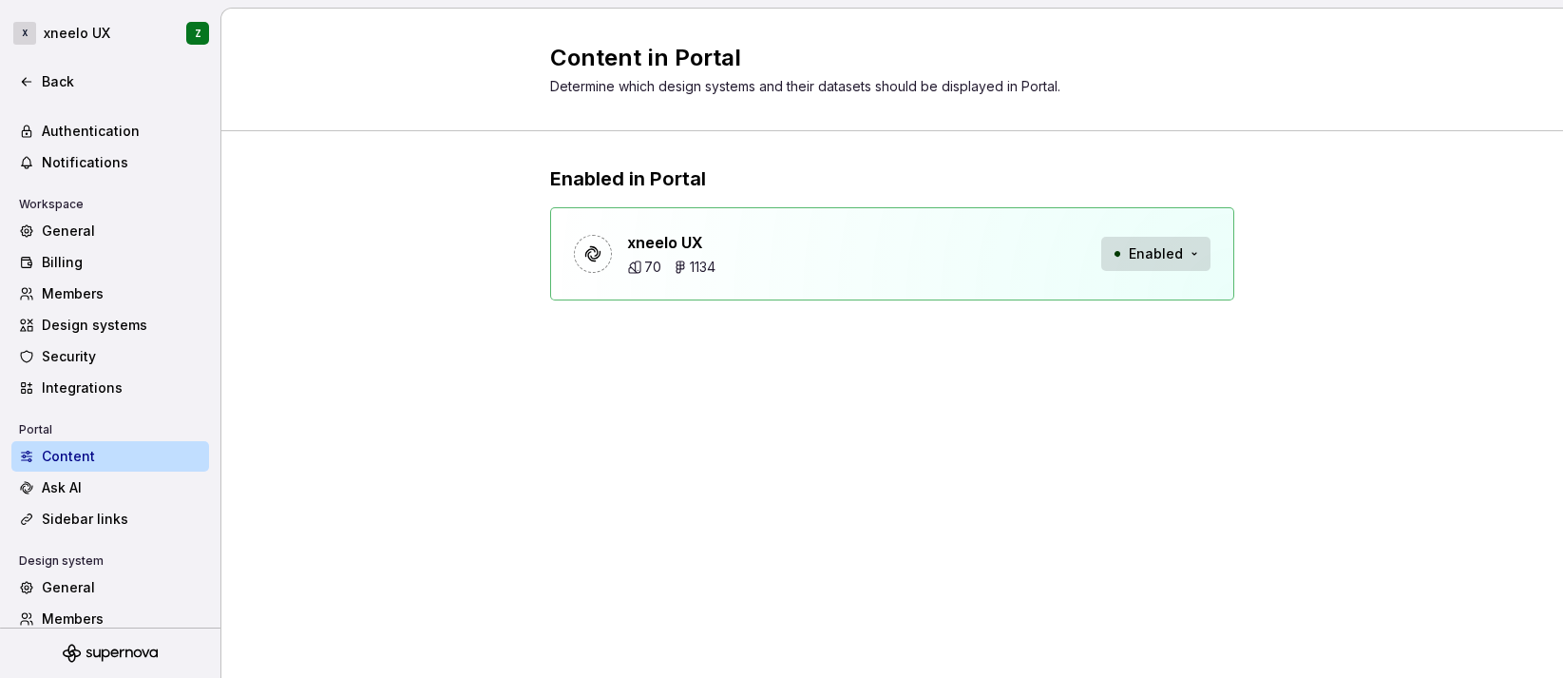
click at [1180, 258] on span "Enabled" at bounding box center [1156, 253] width 54 height 19
click at [967, 426] on div "Content in Portal Determine which design systems and their datasets should be d…" at bounding box center [892, 343] width 1342 height 669
click at [106, 488] on div "Ask AI" at bounding box center [122, 487] width 160 height 19
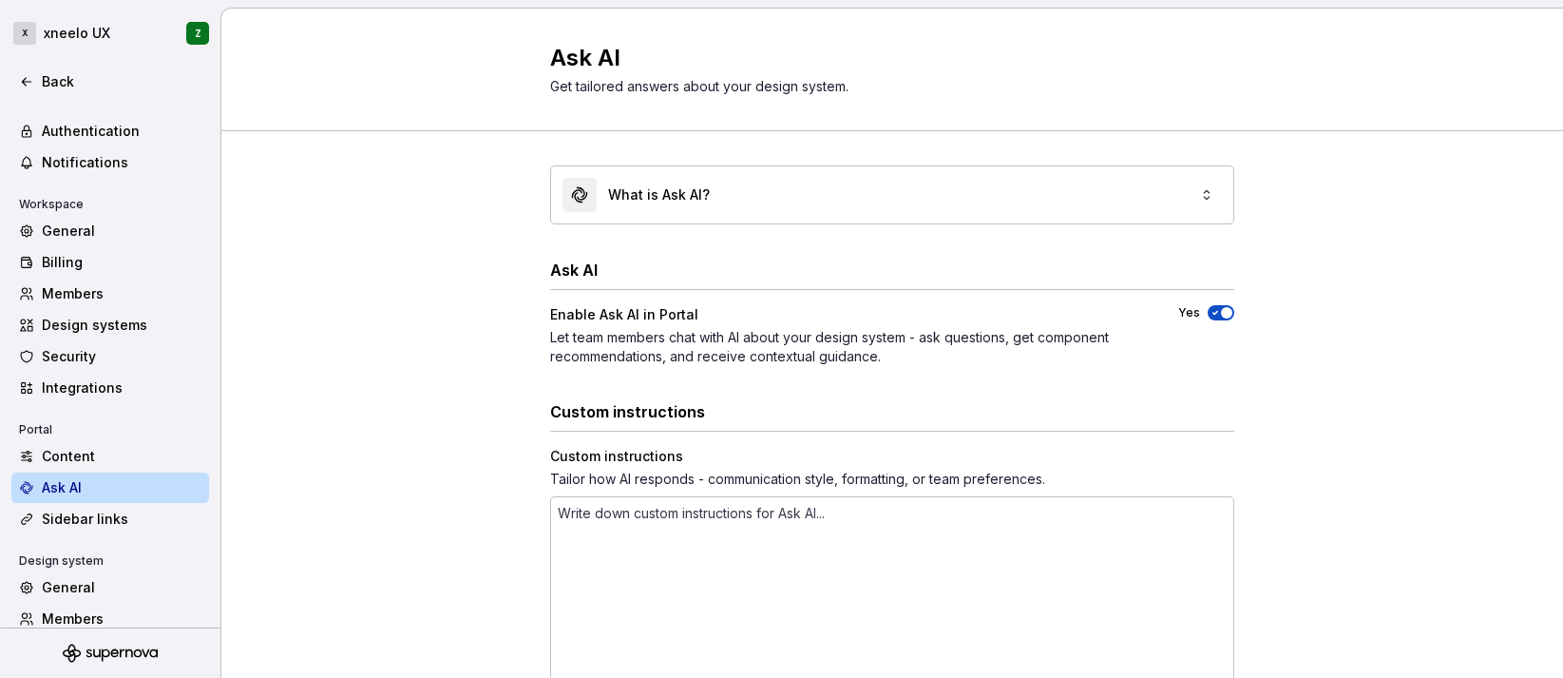
click at [1210, 307] on icon "button" at bounding box center [1215, 312] width 15 height 11
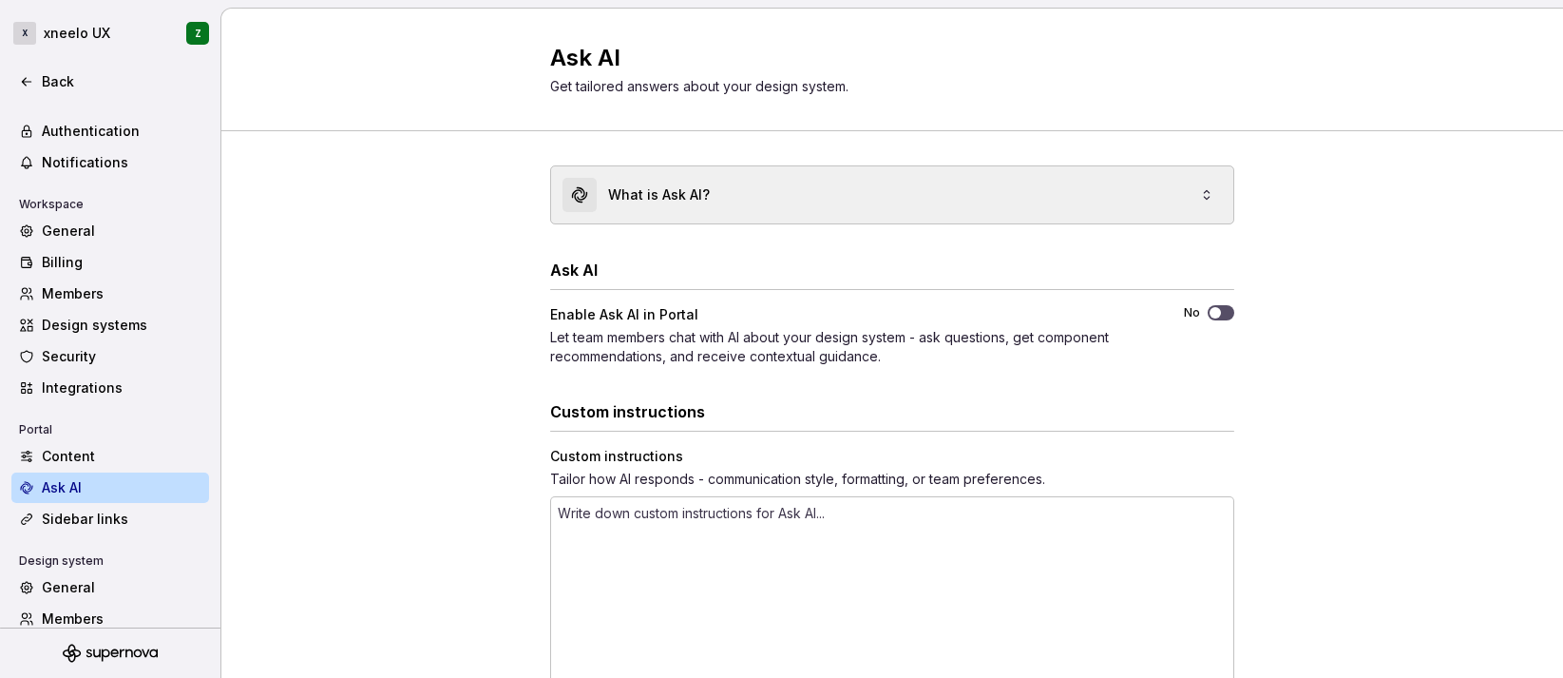
click at [989, 190] on div "What is Ask AI?" at bounding box center [892, 194] width 682 height 57
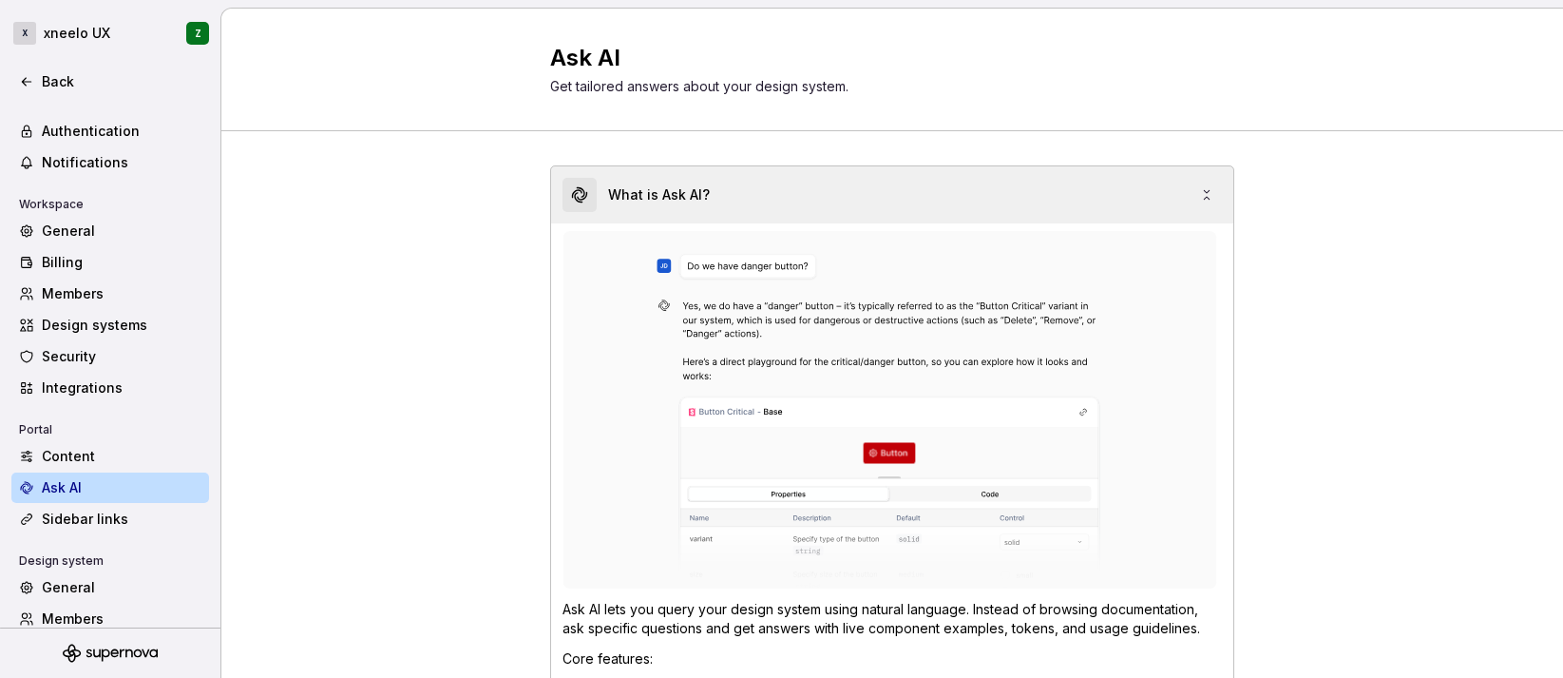
click at [989, 190] on div "What is Ask AI?" at bounding box center [892, 194] width 682 height 57
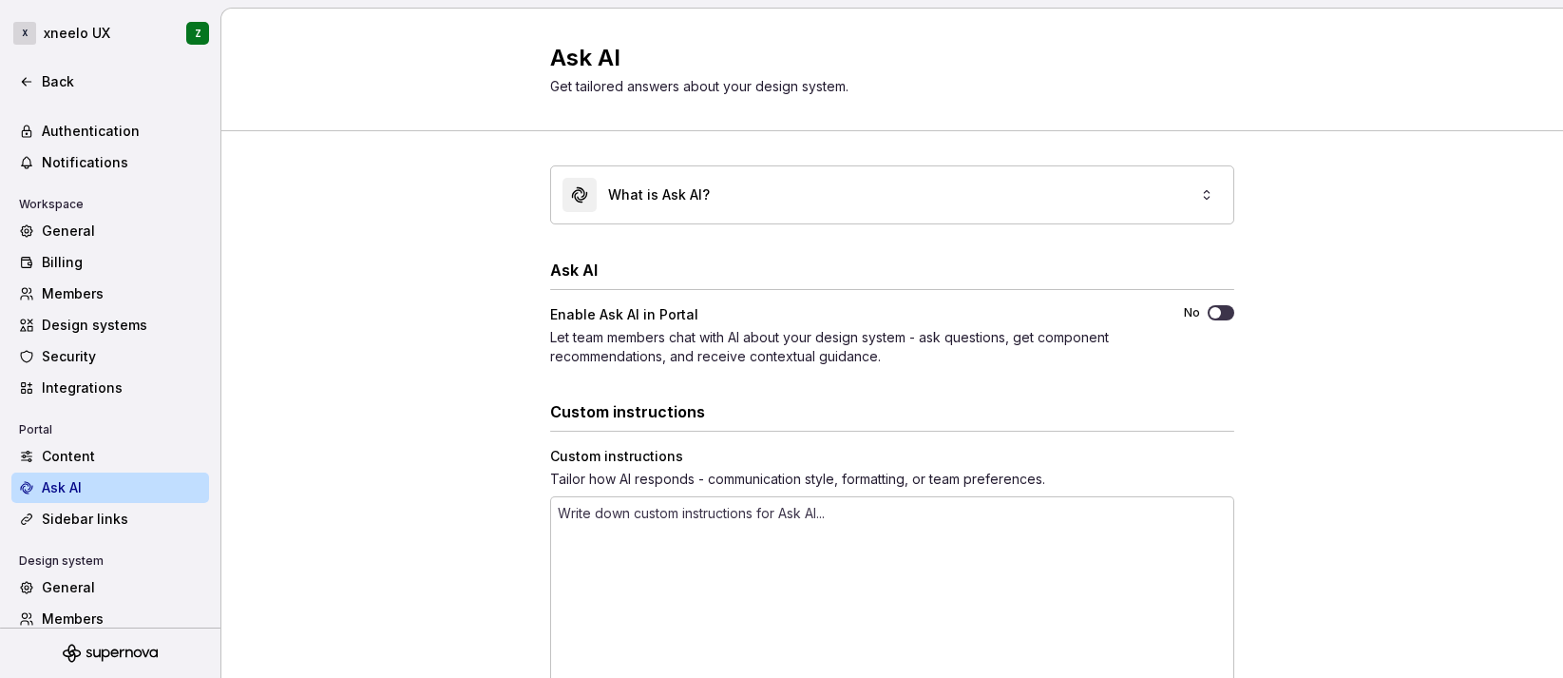
click at [1210, 309] on span "button" at bounding box center [1215, 312] width 11 height 11
type textarea "*"
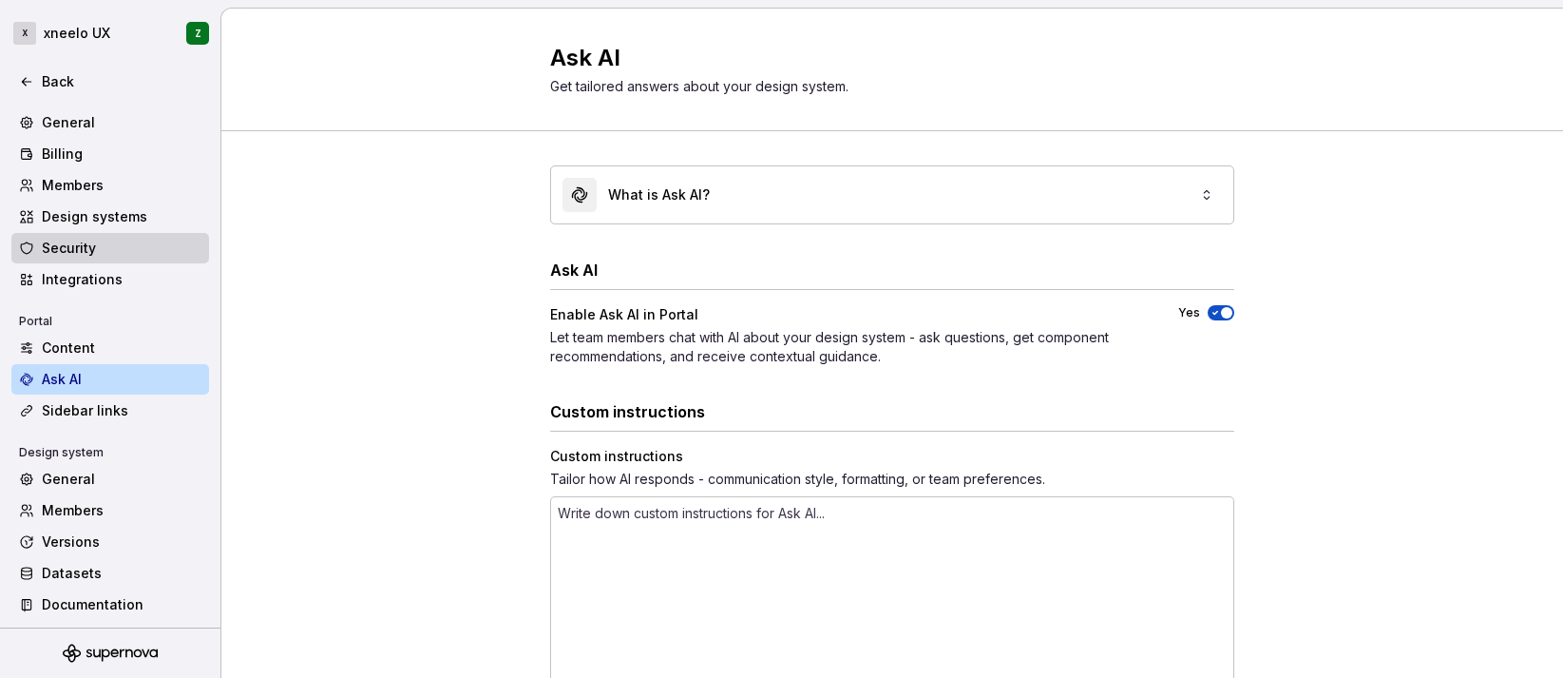
scroll to position [160, 0]
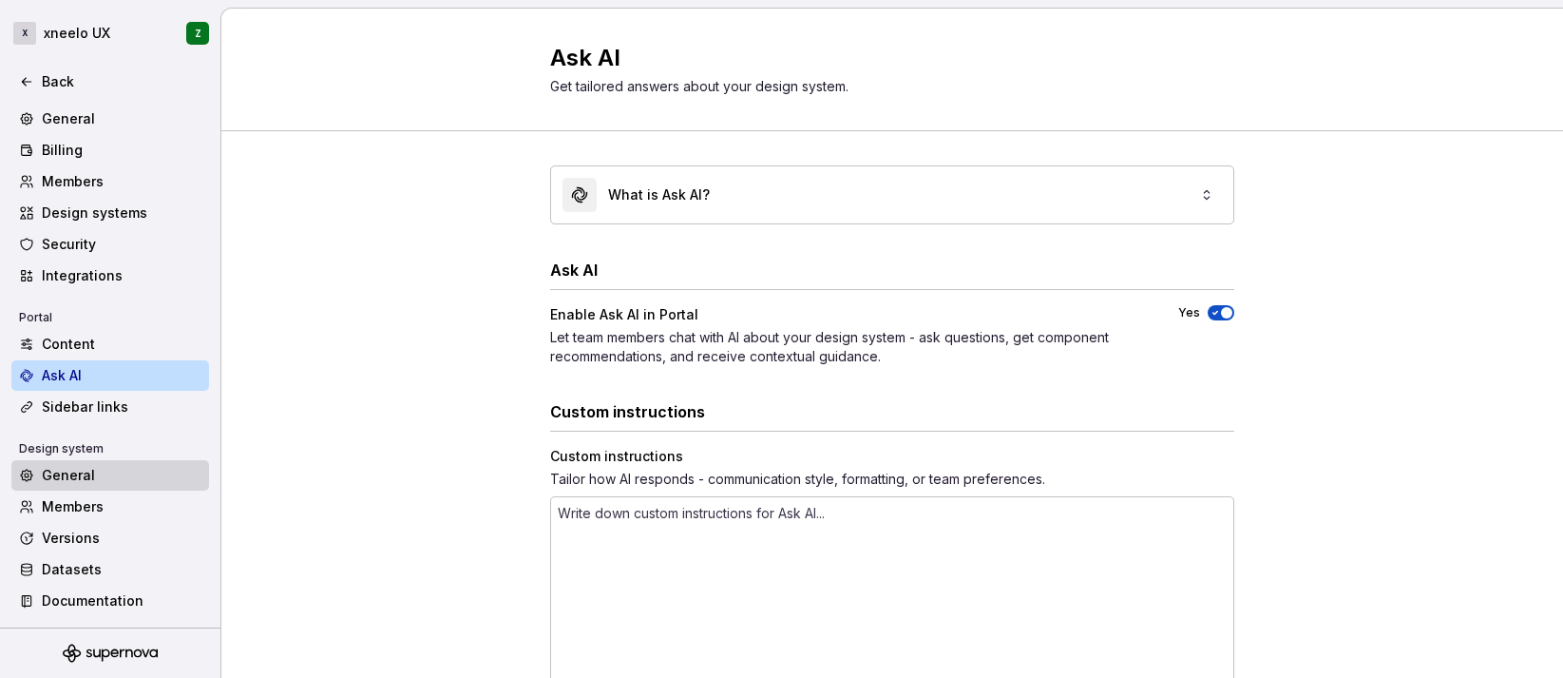
click at [81, 481] on div "General" at bounding box center [122, 475] width 160 height 19
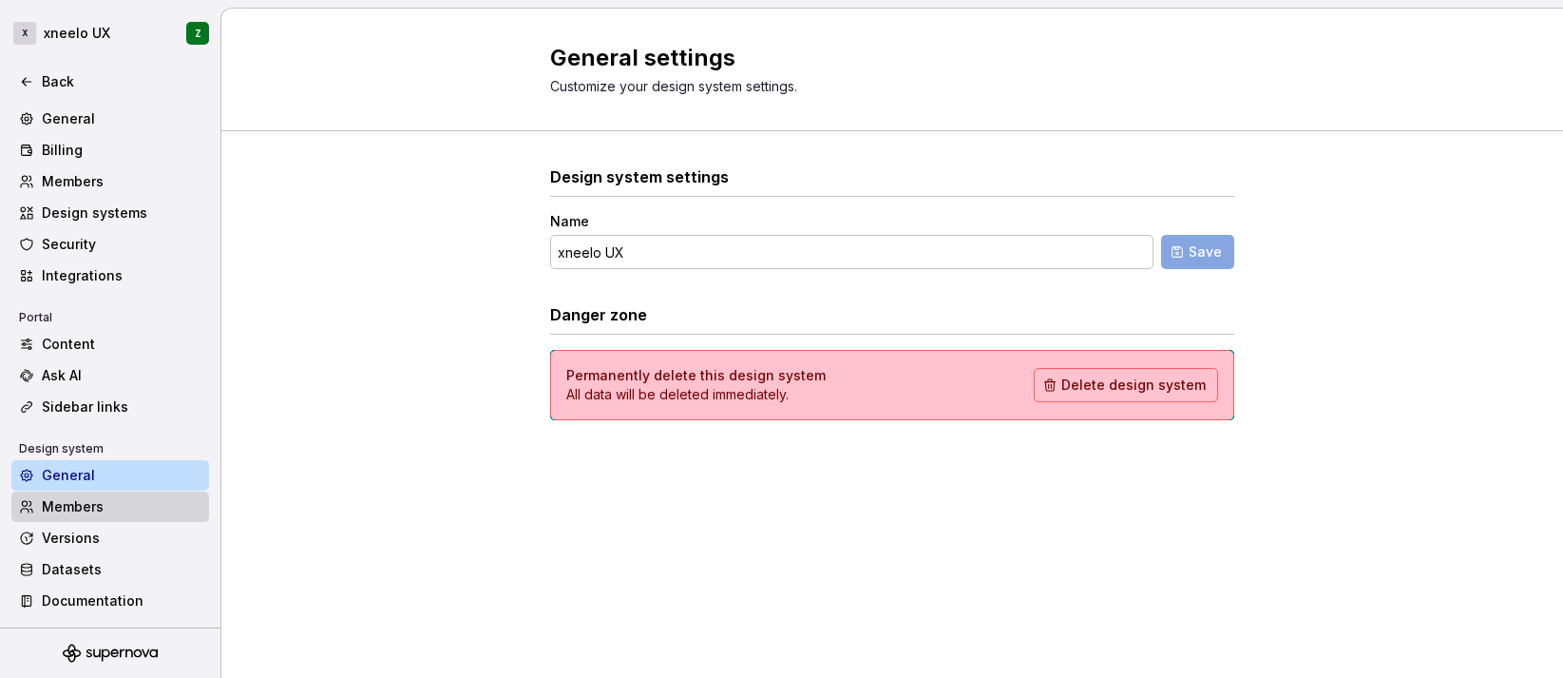
click at [93, 510] on div "Members" at bounding box center [122, 506] width 160 height 19
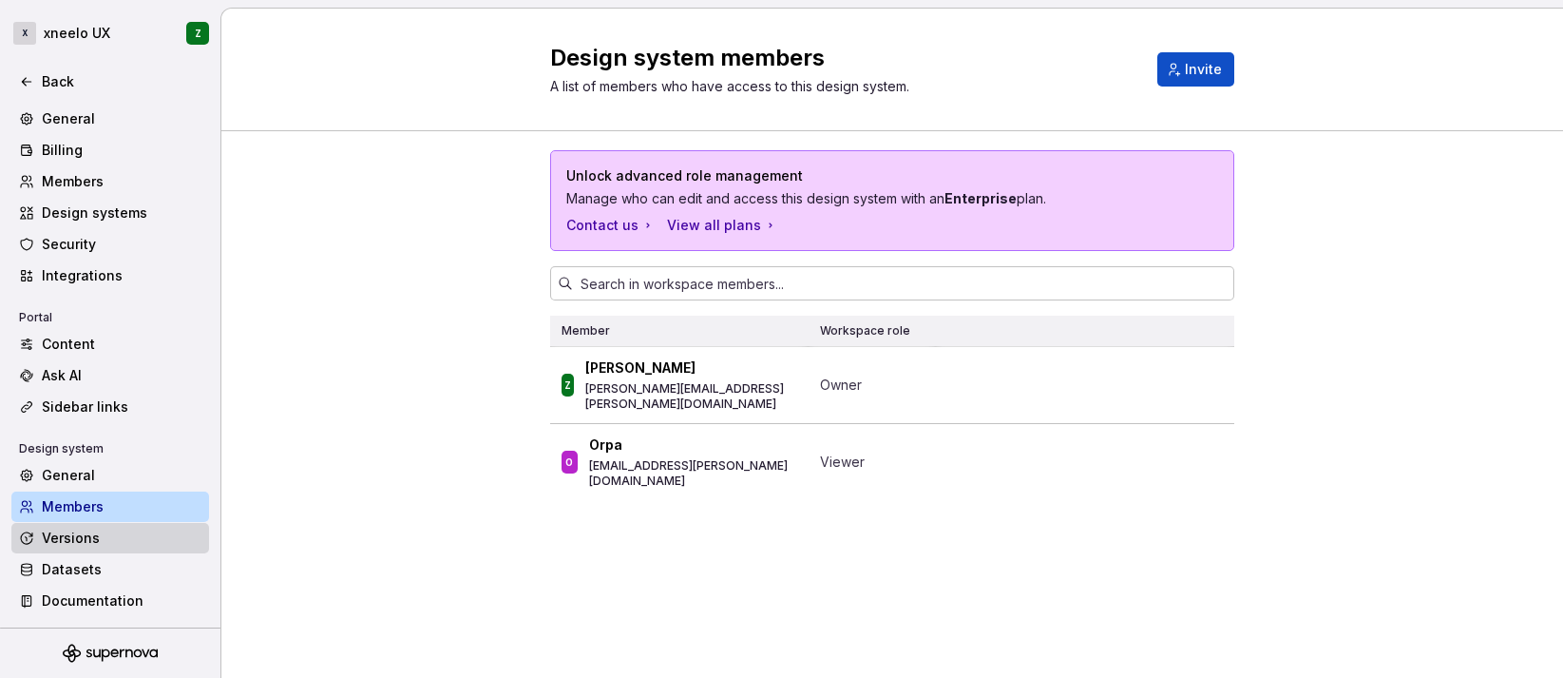
click at [89, 546] on div "Versions" at bounding box center [122, 537] width 160 height 19
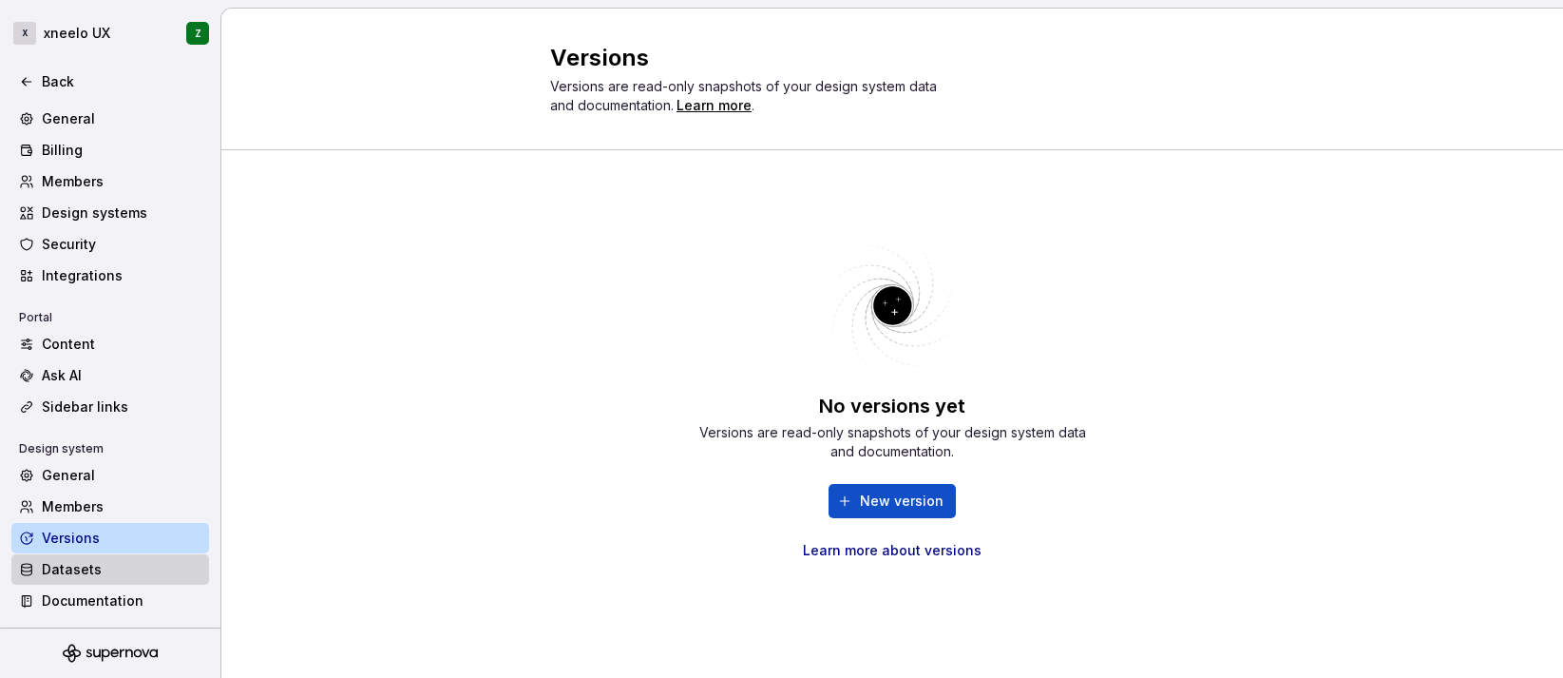
click at [86, 565] on div "Datasets" at bounding box center [122, 569] width 160 height 19
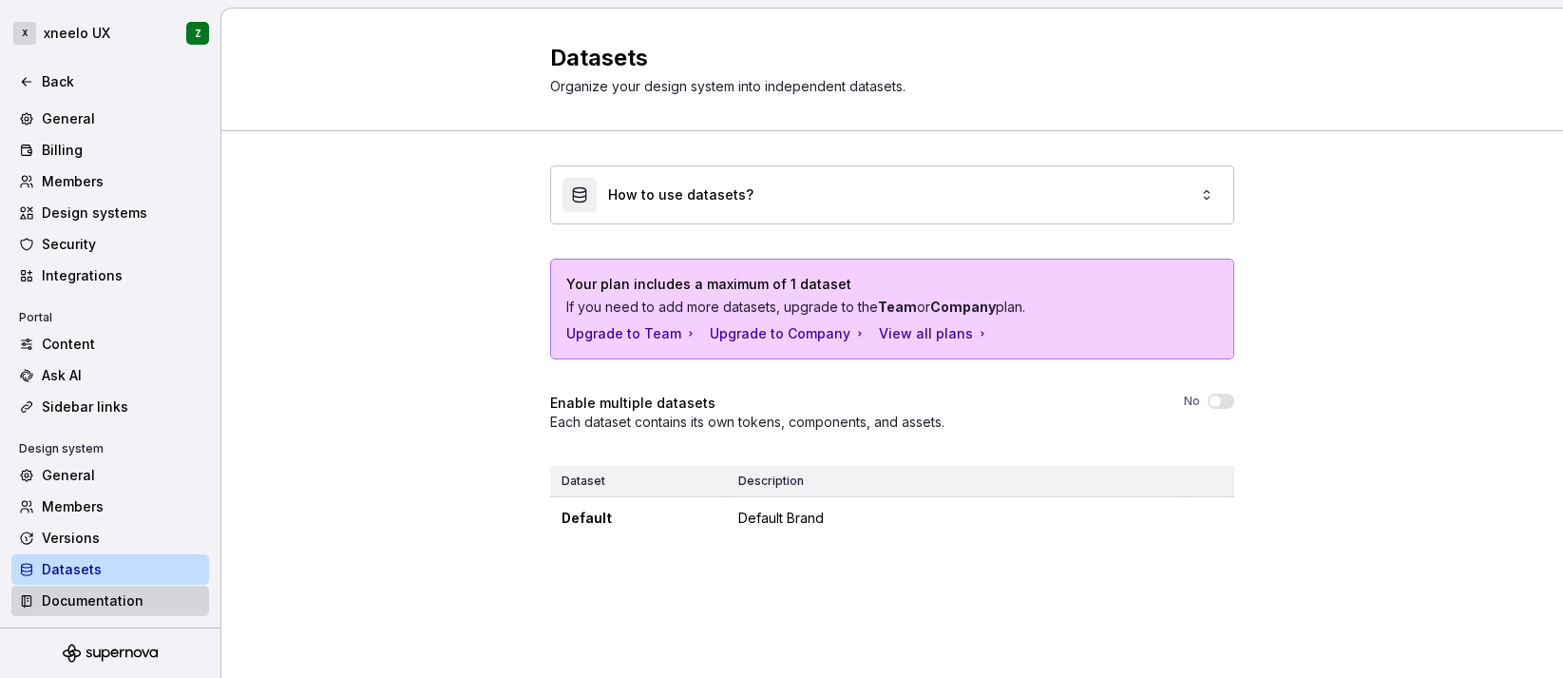
click at [80, 597] on div "Documentation" at bounding box center [122, 600] width 160 height 19
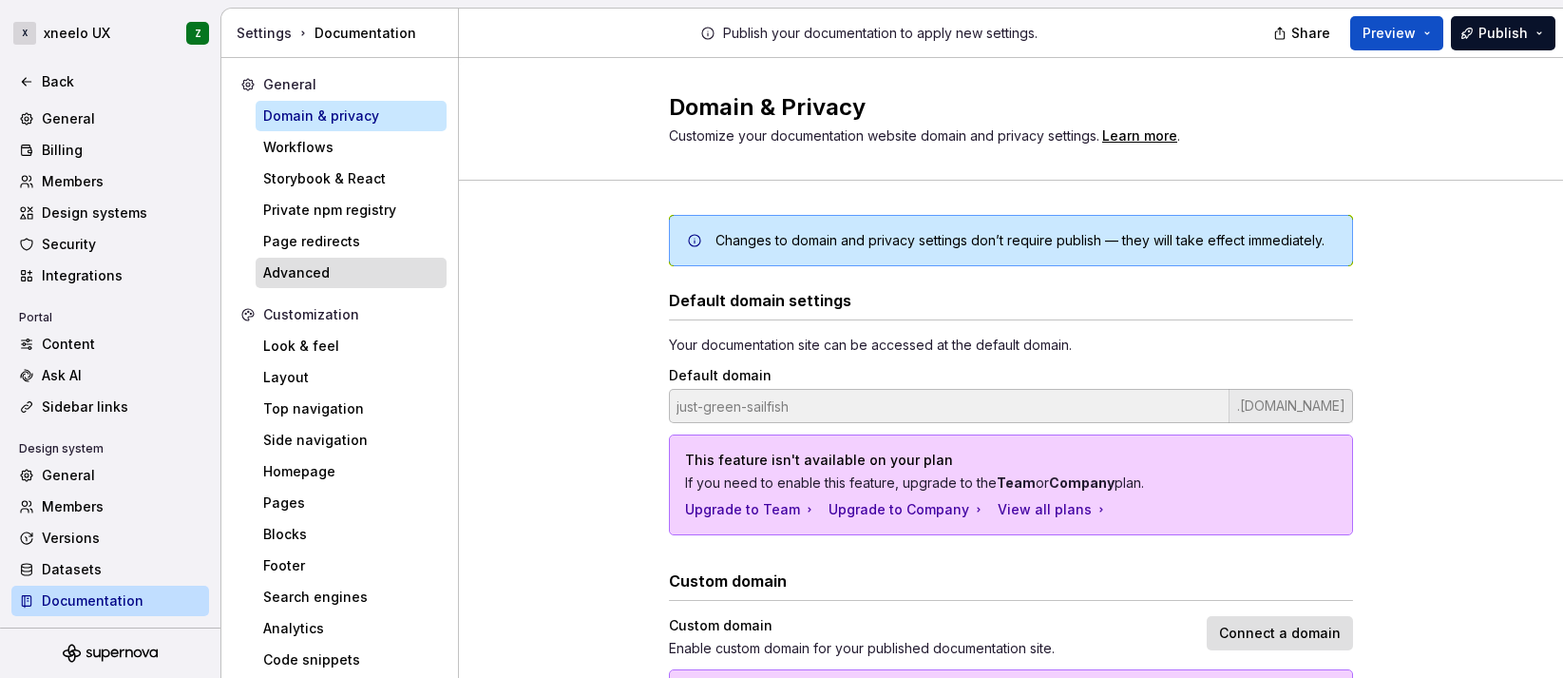
click at [322, 265] on div "Advanced" at bounding box center [351, 272] width 176 height 19
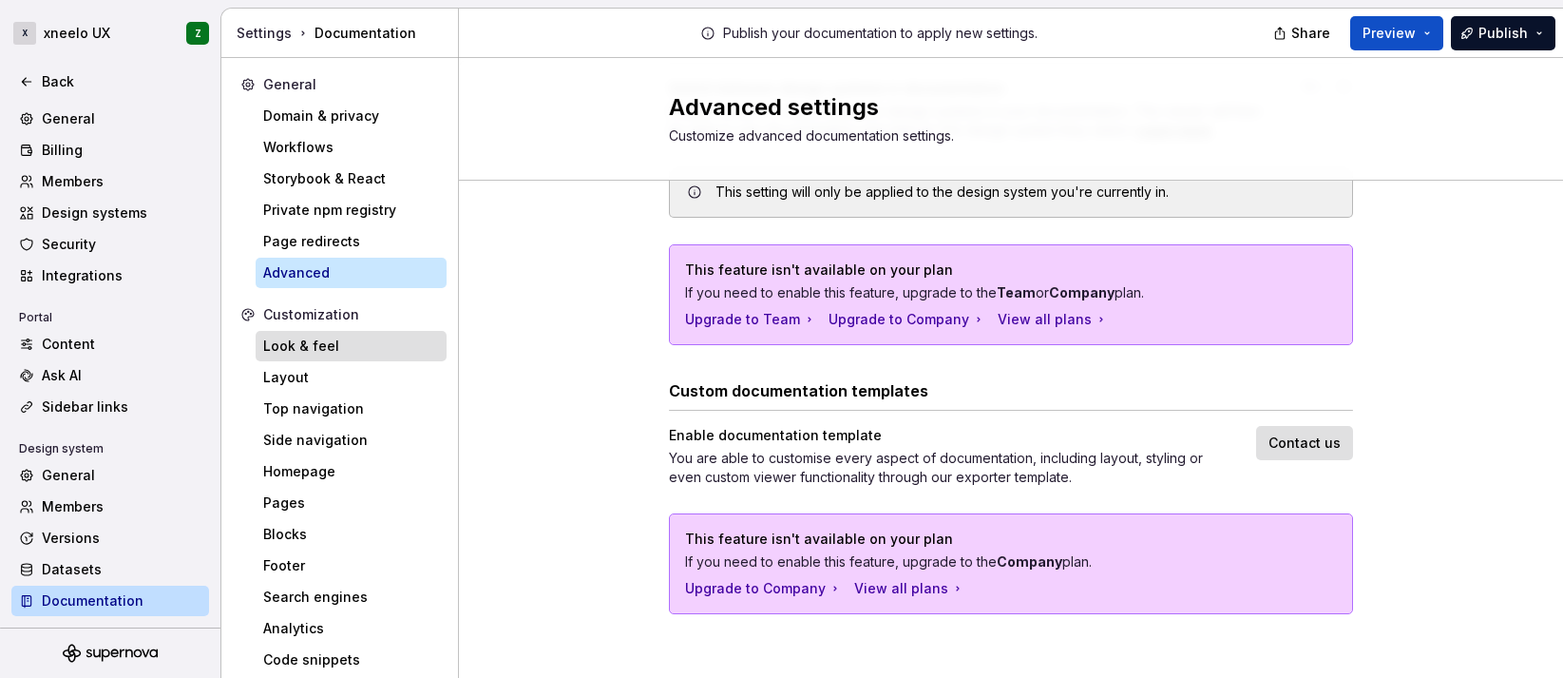
scroll to position [31, 0]
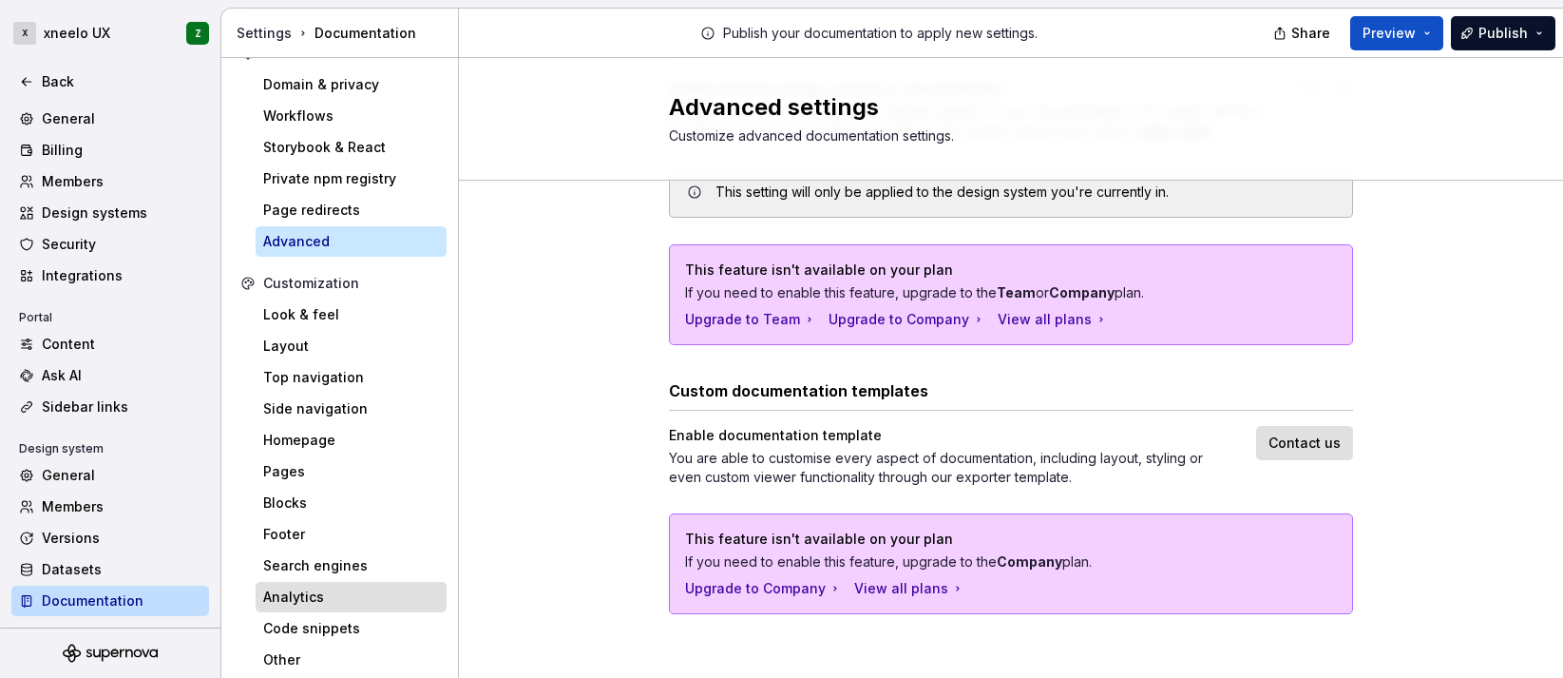
click at [301, 589] on div "Analytics" at bounding box center [351, 596] width 176 height 19
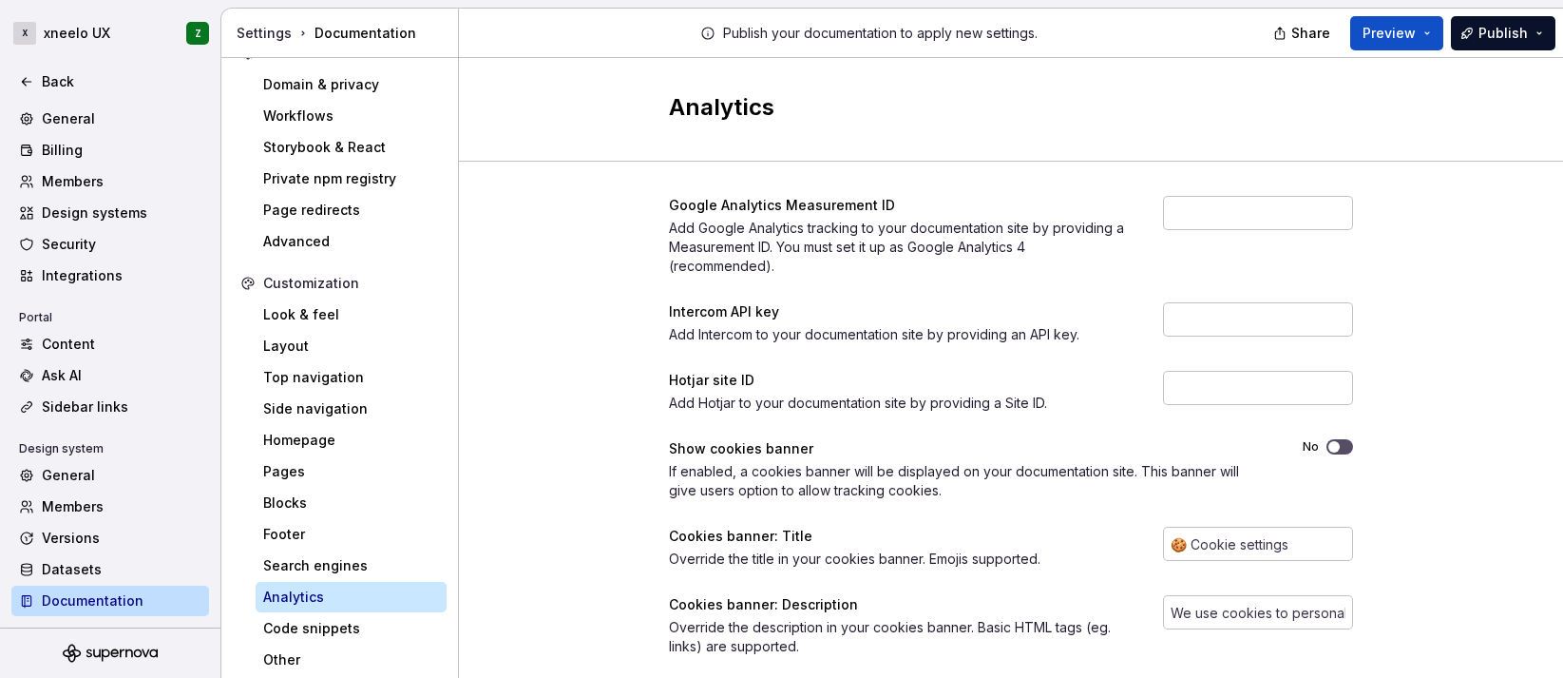
scroll to position [42, 0]
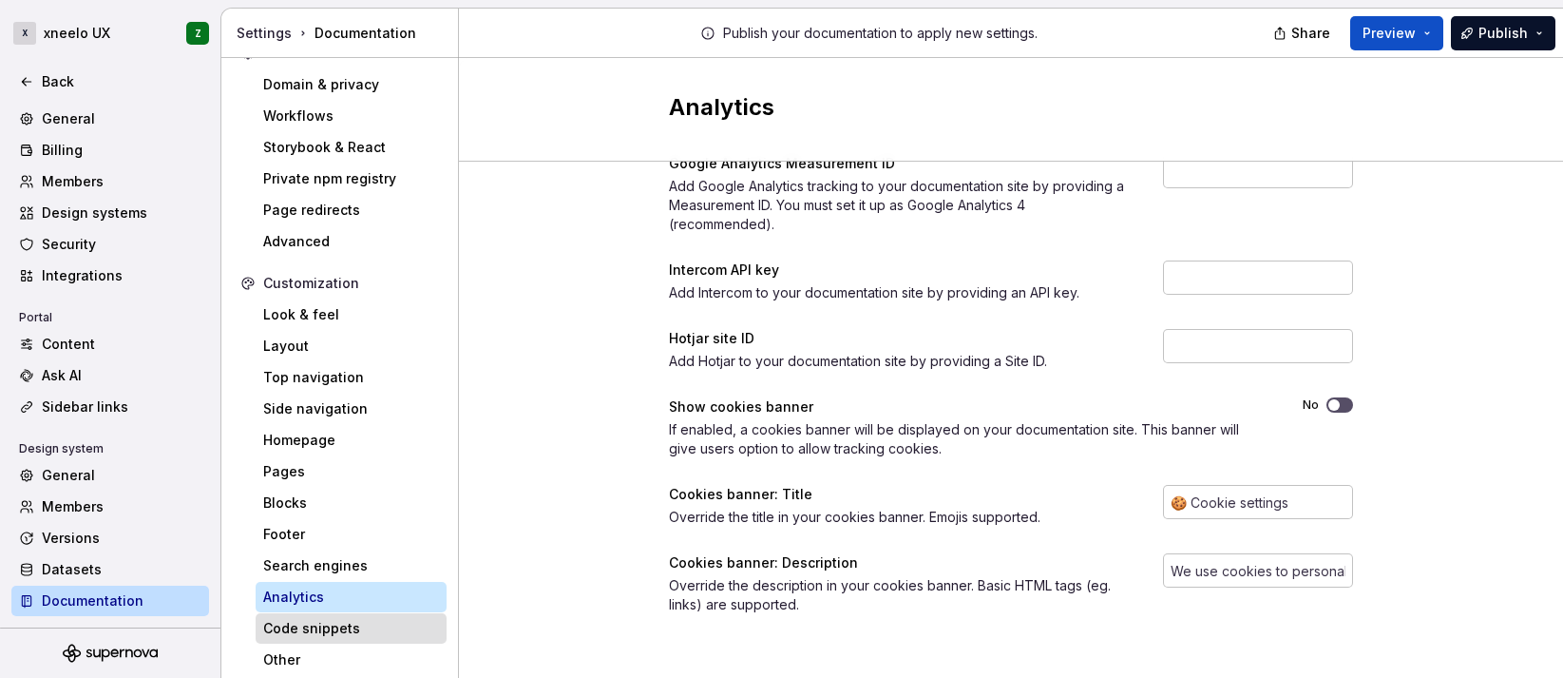
click at [328, 637] on div "Code snippets" at bounding box center [351, 628] width 176 height 19
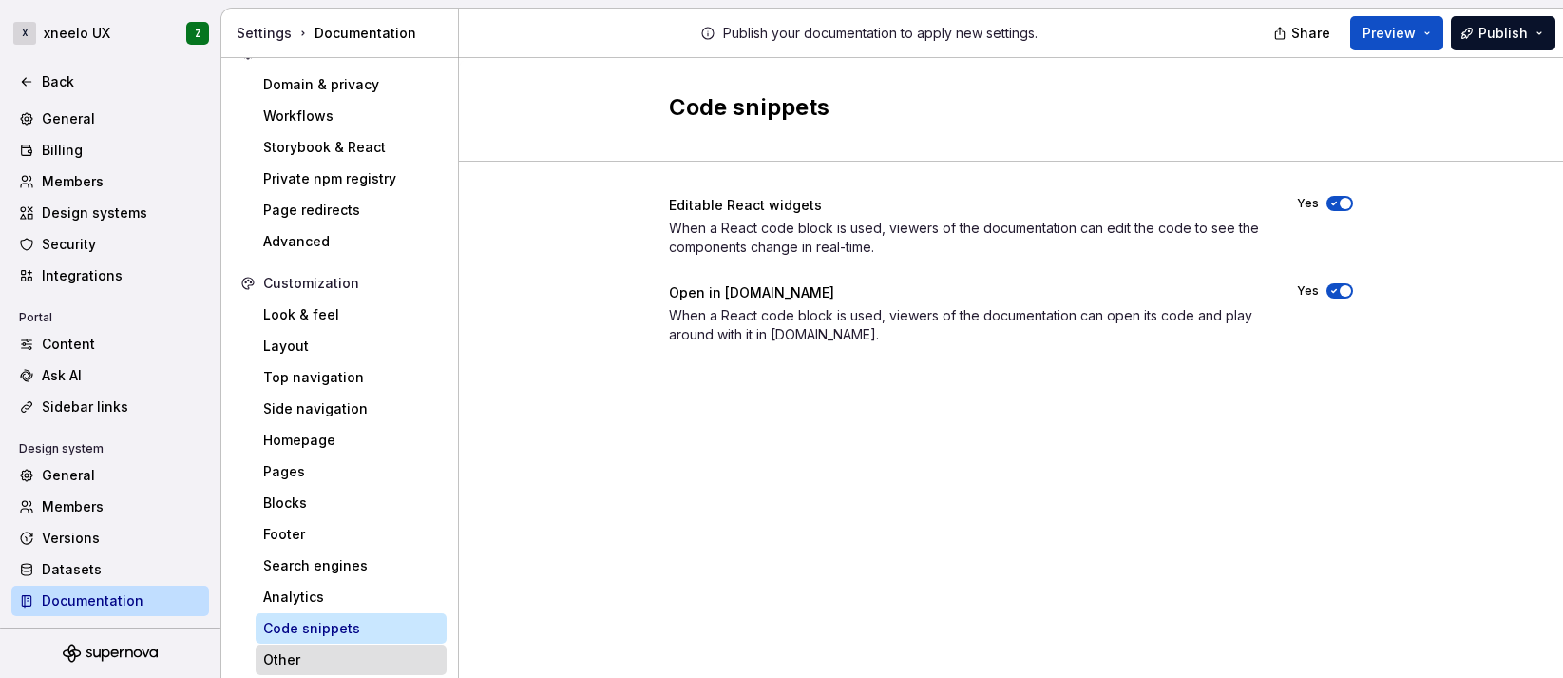
click at [311, 651] on div "Other" at bounding box center [351, 659] width 176 height 19
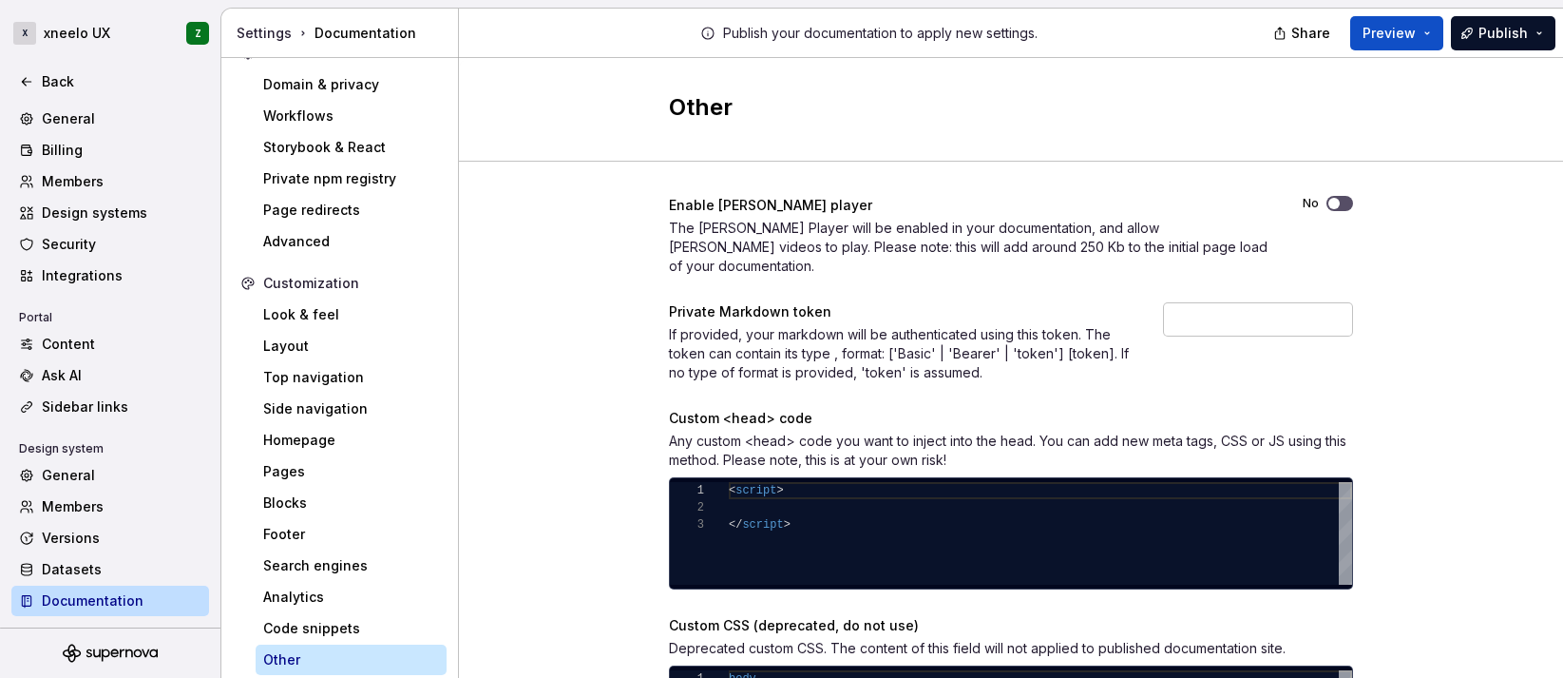
scroll to position [144, 0]
